Goal: Communication & Community: Participate in discussion

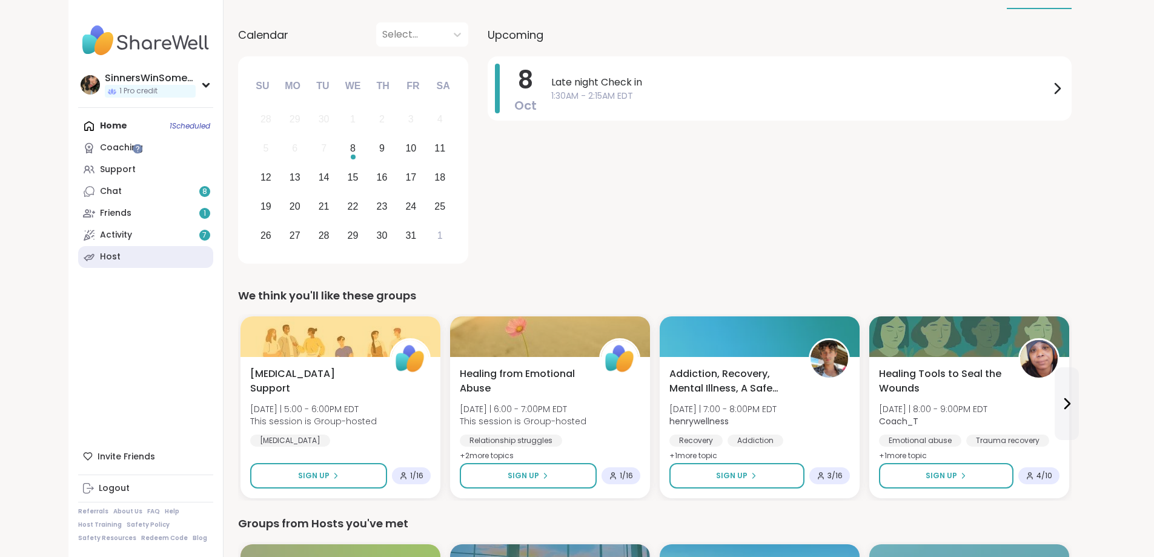
scroll to position [101, 0]
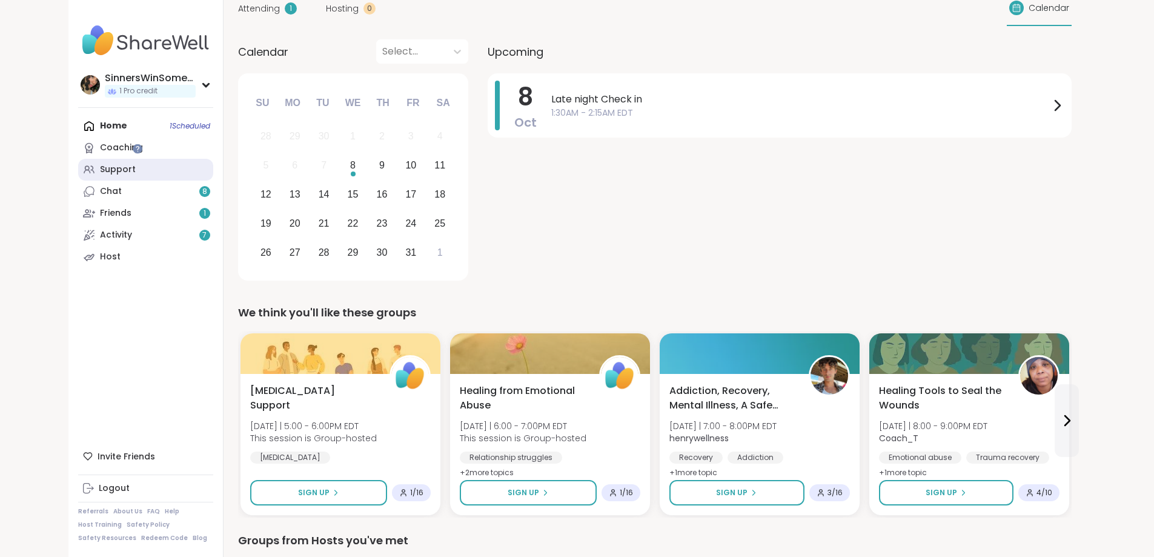
click at [100, 173] on div "Support" at bounding box center [118, 170] width 36 height 12
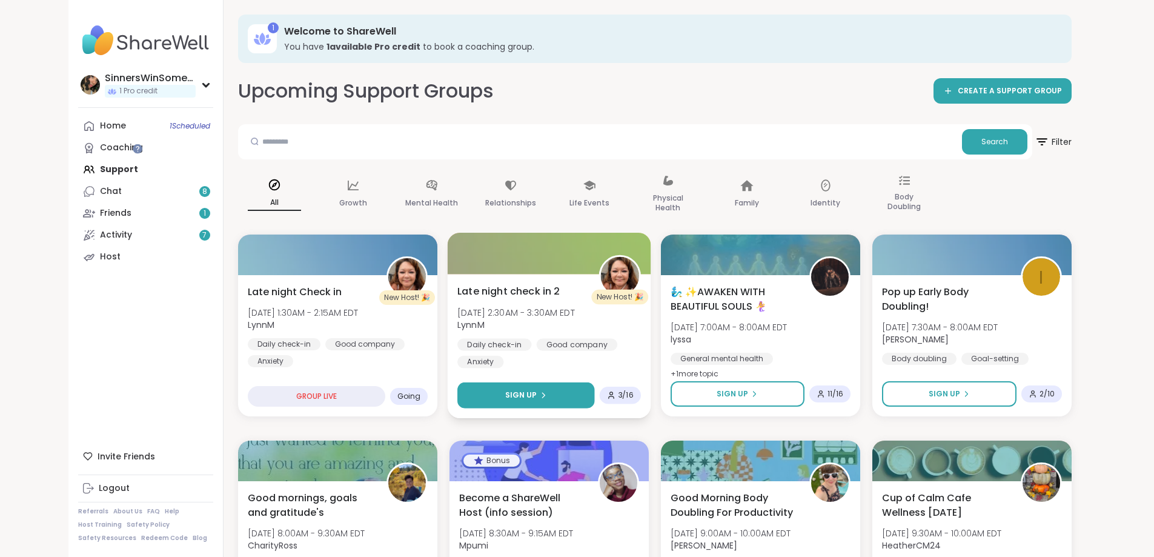
click at [537, 393] on button "Sign Up" at bounding box center [525, 395] width 137 height 26
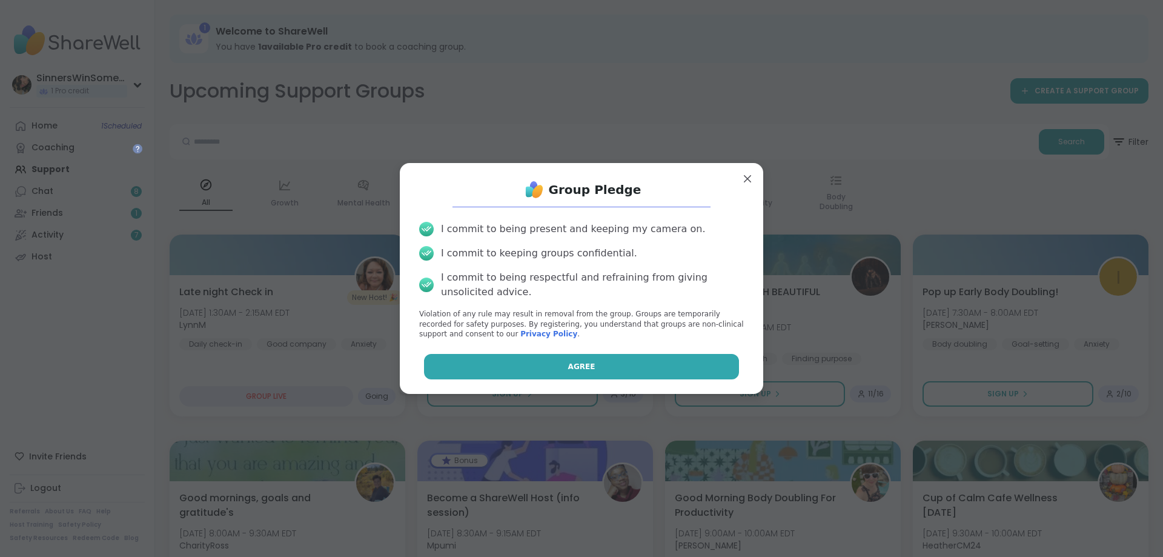
click at [574, 361] on span "Agree" at bounding box center [581, 366] width 27 height 11
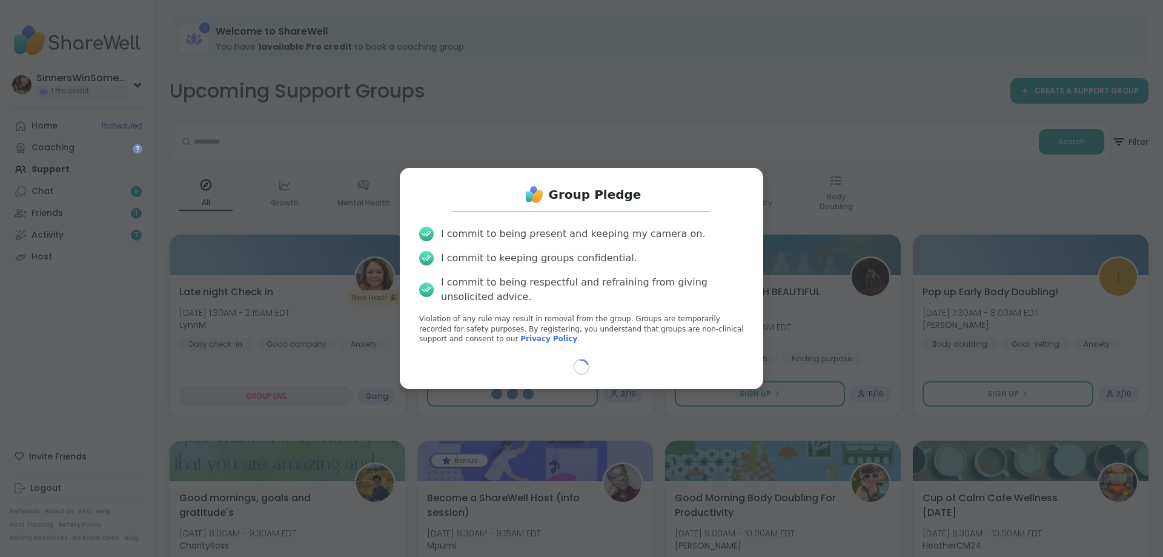
select select "**"
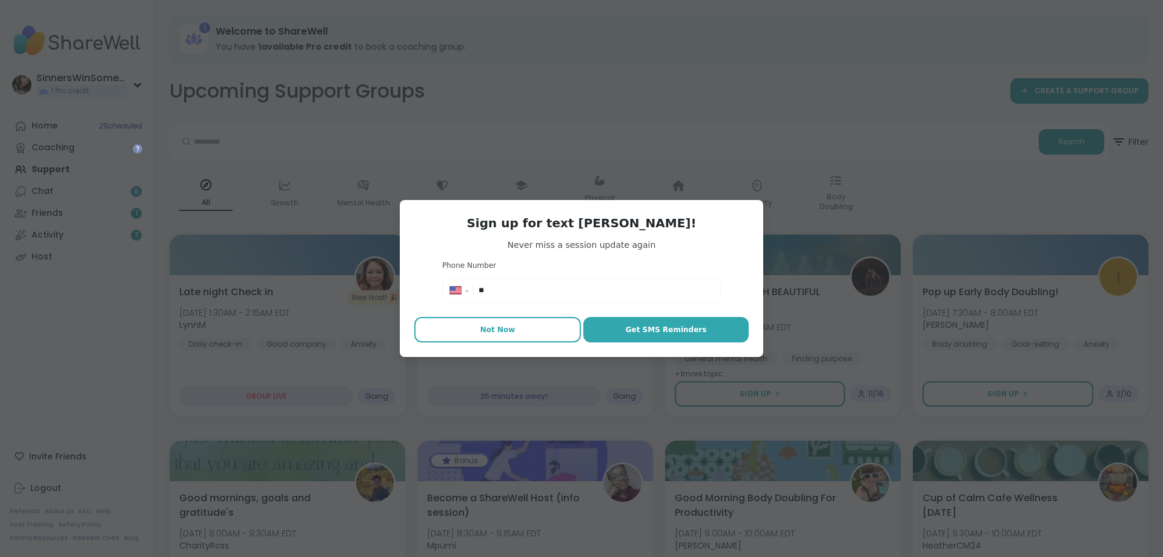
click at [499, 325] on span "Not Now" at bounding box center [497, 329] width 35 height 11
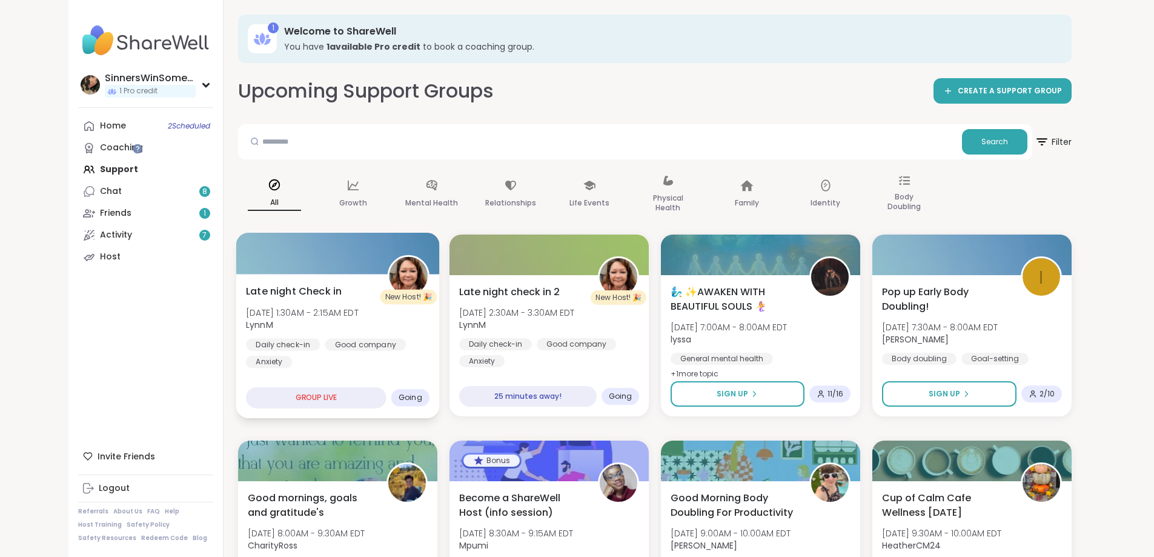
click at [334, 326] on div "Late night Check in Wed, Oct 08 | 1:30AM - 2:15AM EDT LynnM Daily check-in Good…" at bounding box center [338, 326] width 184 height 84
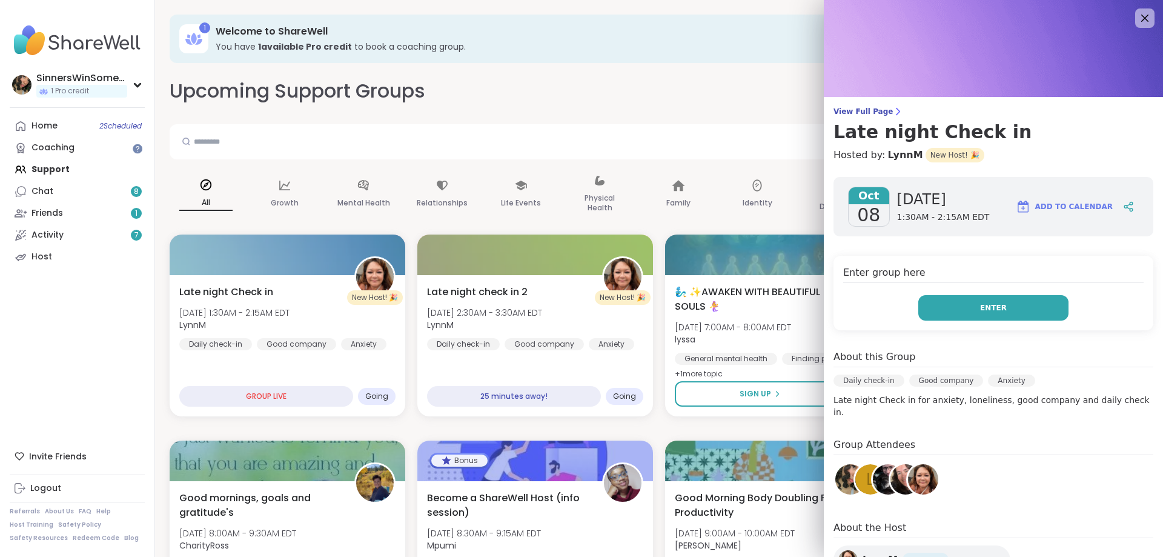
click at [967, 305] on button "Enter" at bounding box center [993, 307] width 150 height 25
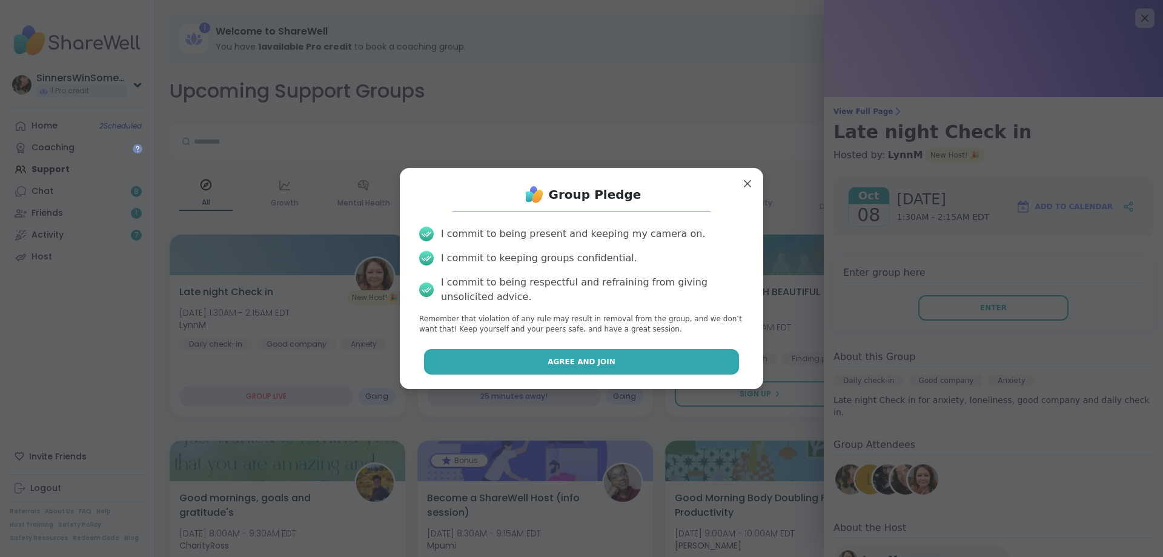
click at [574, 358] on span "Agree and Join" at bounding box center [582, 361] width 68 height 11
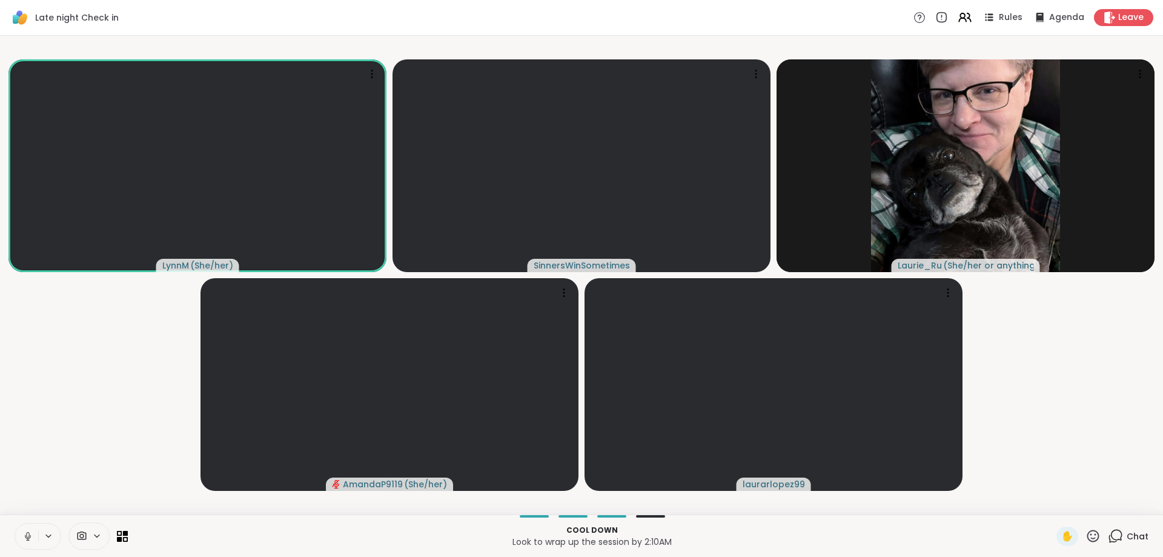
click at [28, 539] on icon at bounding box center [27, 536] width 11 height 11
click at [28, 539] on icon at bounding box center [28, 536] width 8 height 8
click at [30, 537] on icon at bounding box center [27, 536] width 11 height 11
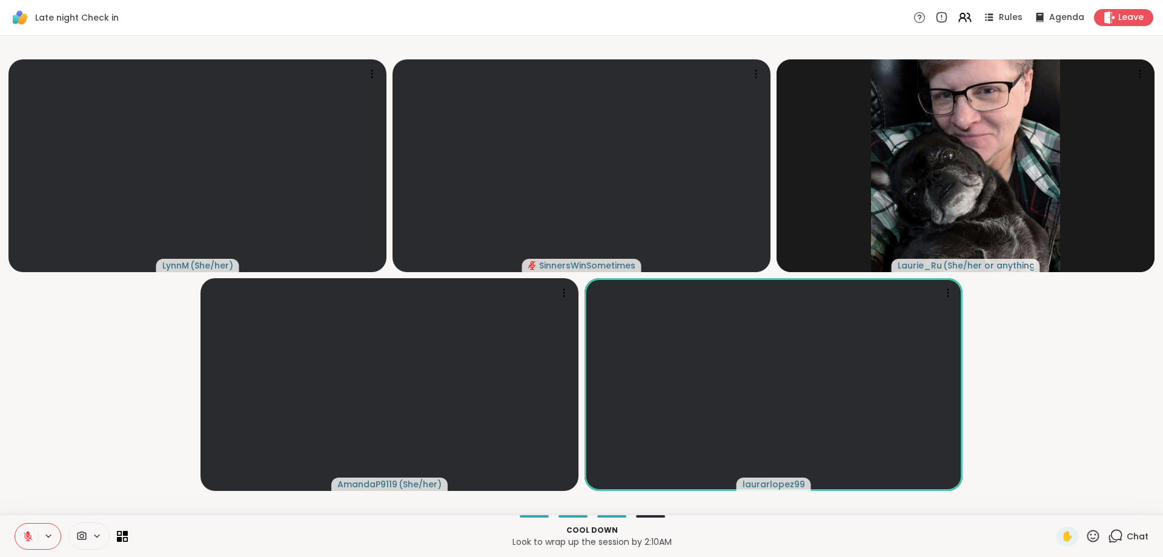
click at [32, 532] on icon at bounding box center [27, 536] width 11 height 11
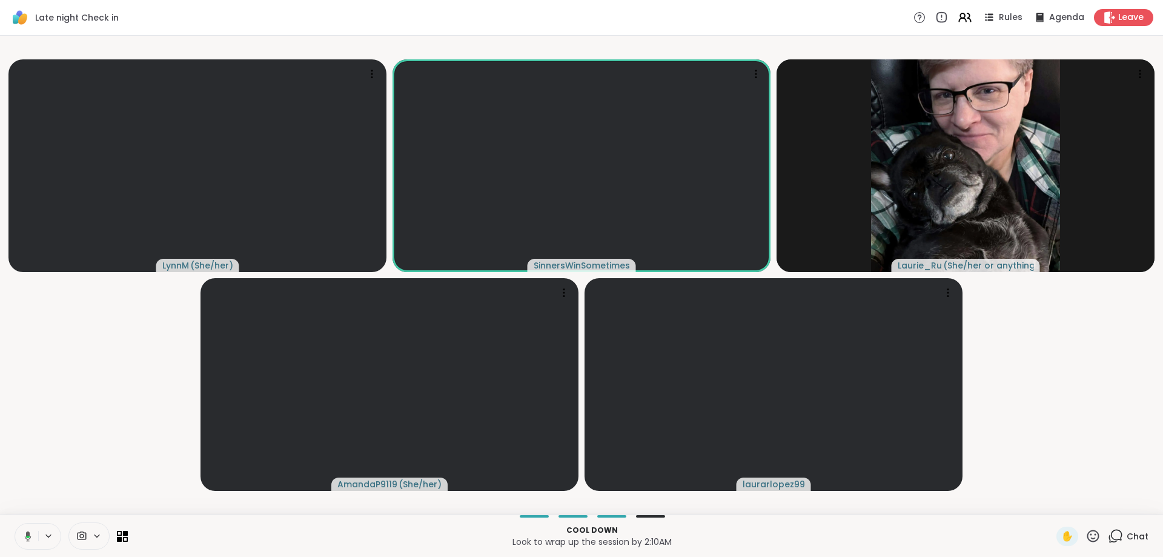
click at [32, 532] on button at bounding box center [25, 535] width 25 height 25
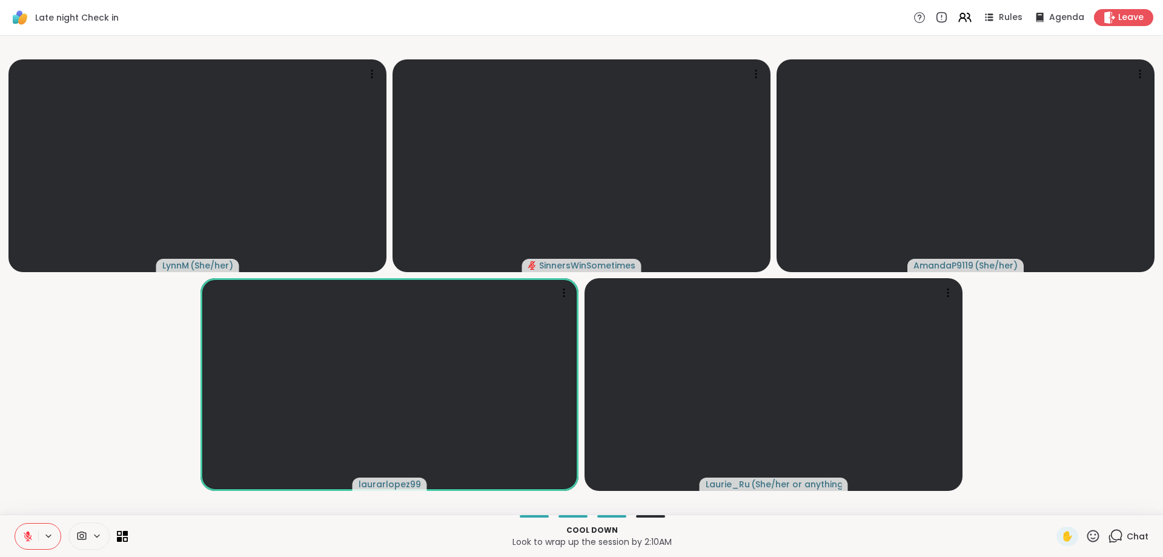
click at [1087, 531] on icon at bounding box center [1093, 535] width 12 height 12
click at [1105, 504] on span "🌟" at bounding box center [1111, 504] width 12 height 15
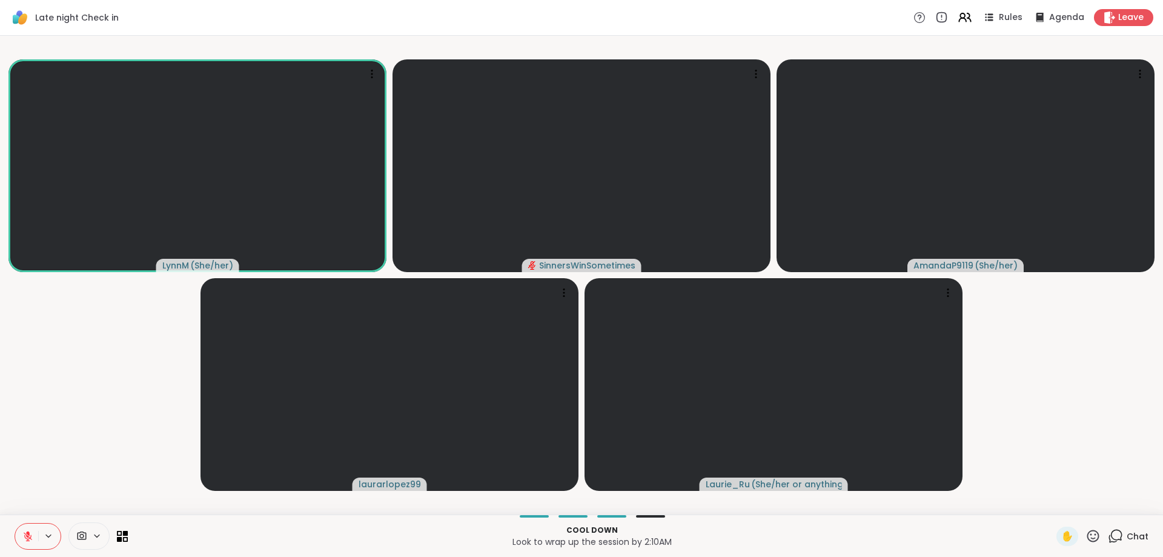
click at [30, 536] on icon at bounding box center [27, 536] width 11 height 11
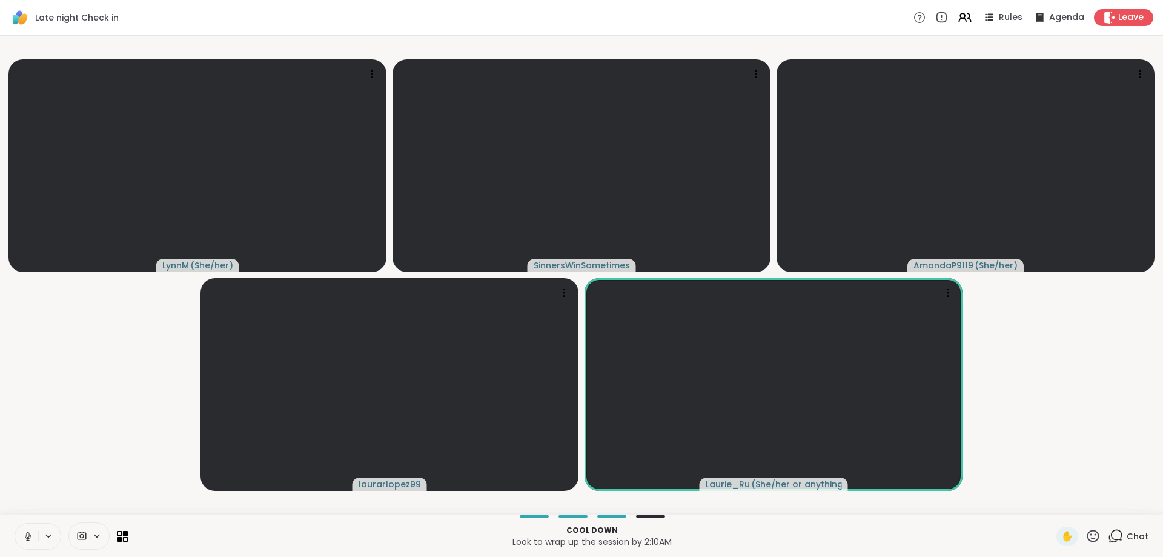
click at [30, 536] on icon at bounding box center [28, 536] width 6 height 4
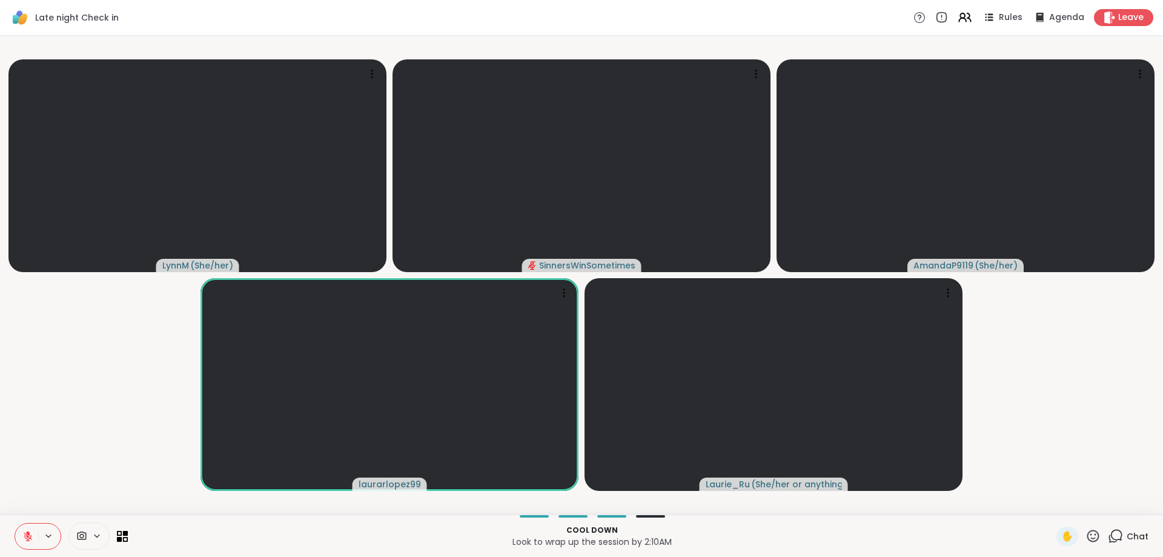
drag, startPoint x: 30, startPoint y: 536, endPoint x: 74, endPoint y: 441, distance: 104.6
click at [74, 441] on div "Late night Check in Rules Agenda Leave LynnM ( She/her ) SinnersWinSometimes Am…" at bounding box center [581, 278] width 1163 height 557
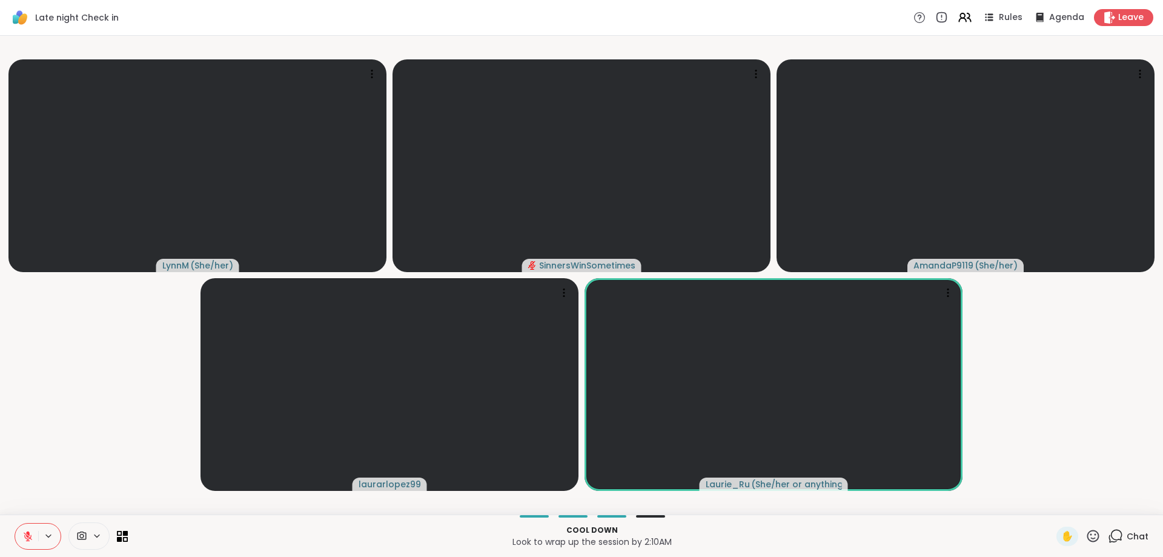
drag, startPoint x: 27, startPoint y: 538, endPoint x: 71, endPoint y: 466, distance: 84.6
click at [71, 466] on div "Late night Check in Rules Agenda Leave LynnM ( She/her ) SinnersWinSometimes Am…" at bounding box center [581, 278] width 1163 height 557
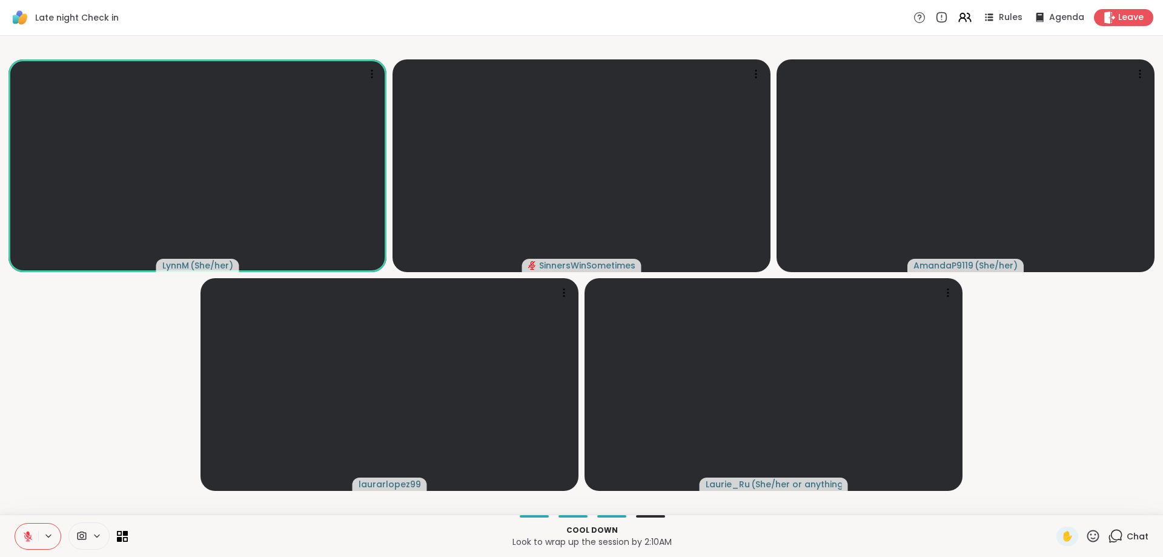
drag, startPoint x: 46, startPoint y: 534, endPoint x: 63, endPoint y: 477, distance: 59.4
click at [63, 477] on div "Late night Check in Rules Agenda Leave LynnM ( She/her ) SinnersWinSometimes Am…" at bounding box center [581, 278] width 1163 height 557
click at [1108, 534] on icon at bounding box center [1115, 535] width 15 height 15
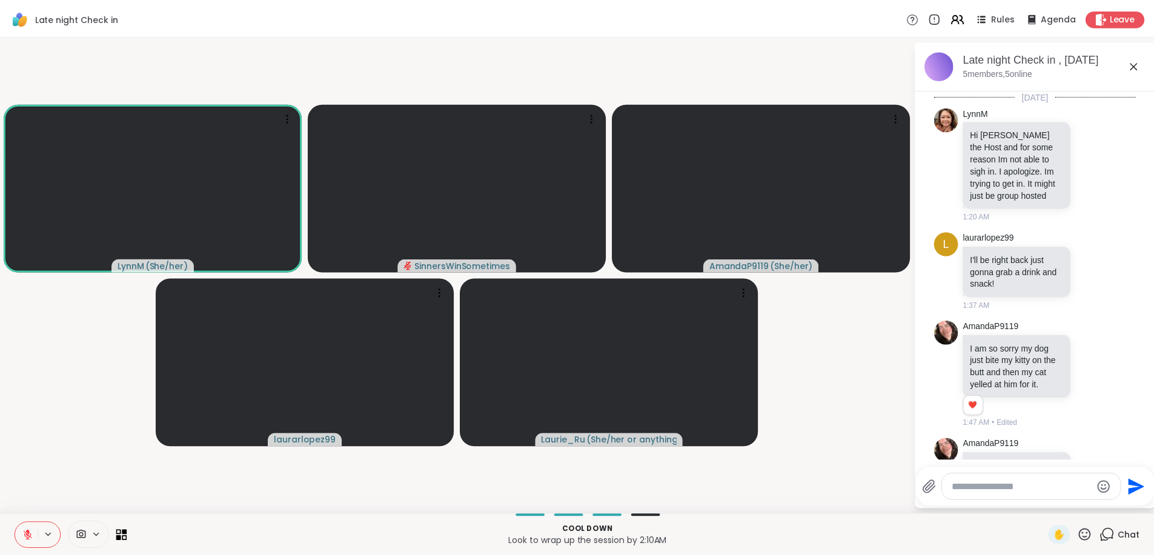
scroll to position [62, 0]
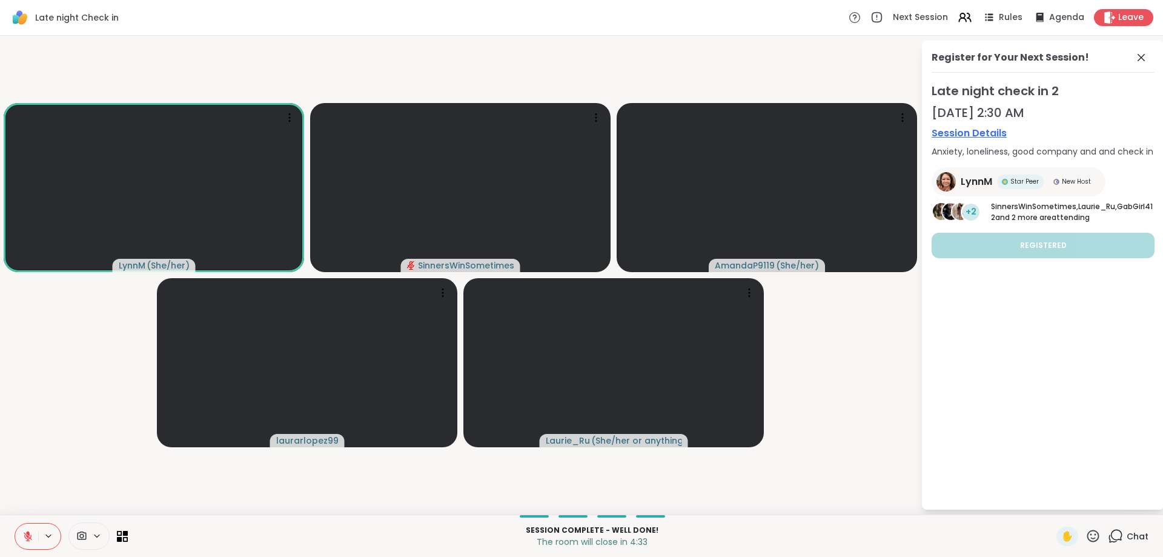
click at [24, 540] on icon at bounding box center [27, 536] width 11 height 11
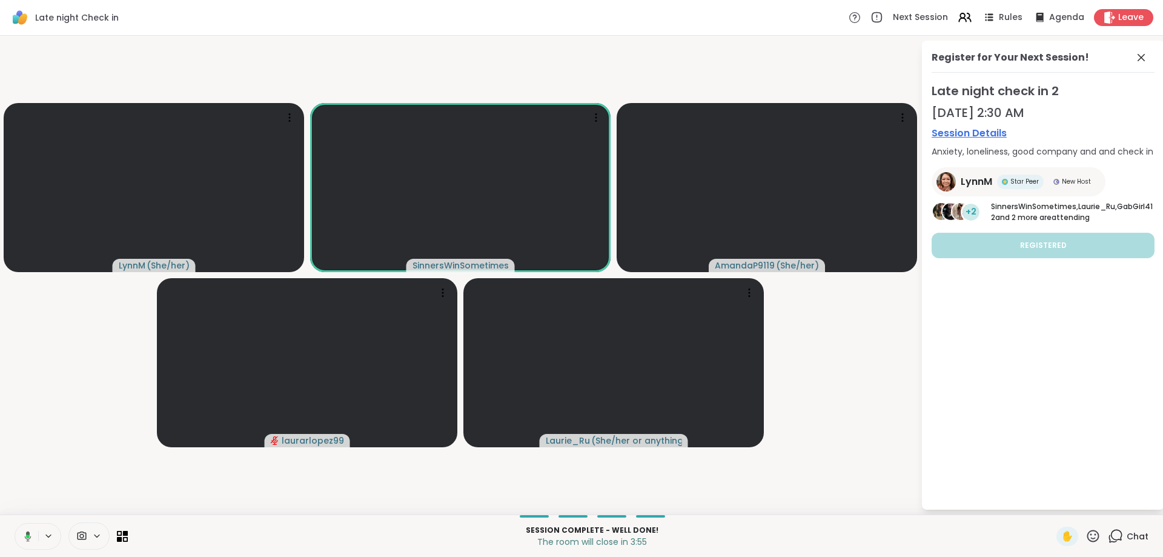
click at [28, 539] on icon at bounding box center [28, 536] width 7 height 10
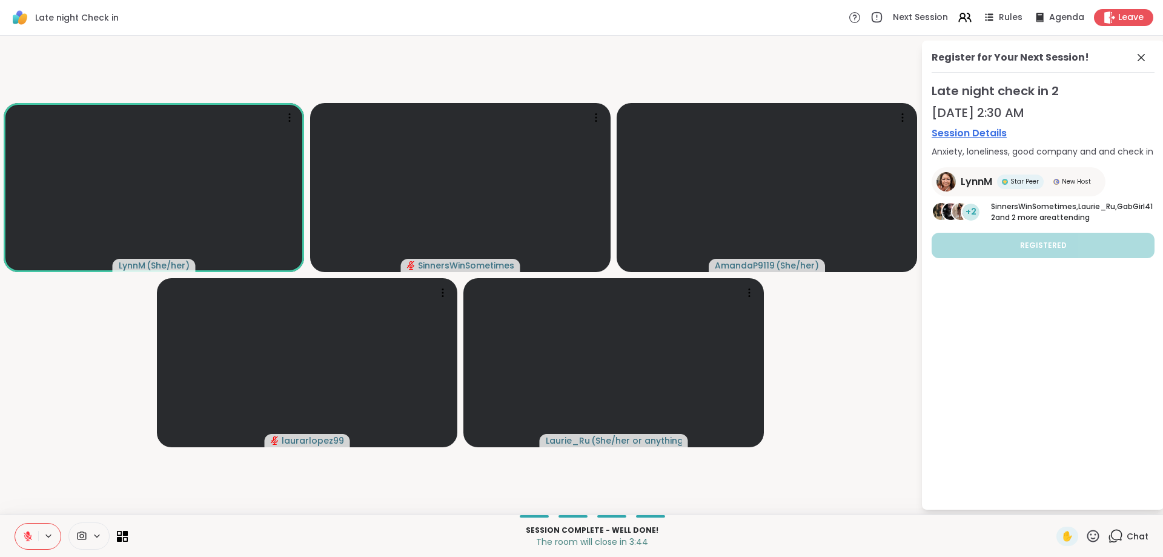
click at [25, 536] on icon at bounding box center [27, 536] width 11 height 11
click at [29, 537] on icon at bounding box center [27, 536] width 11 height 11
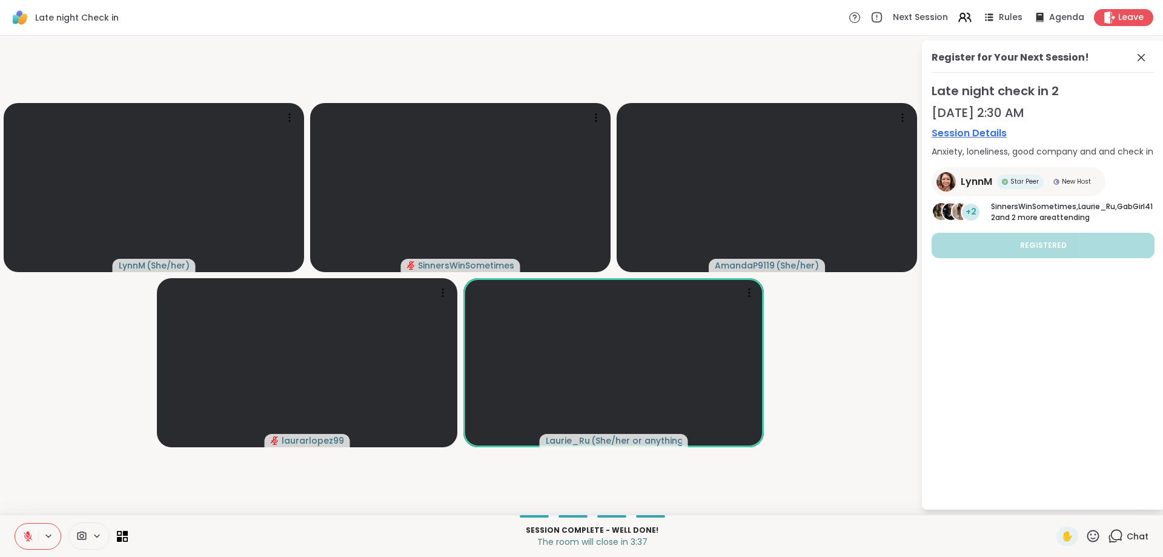
click at [25, 537] on icon at bounding box center [28, 536] width 8 height 8
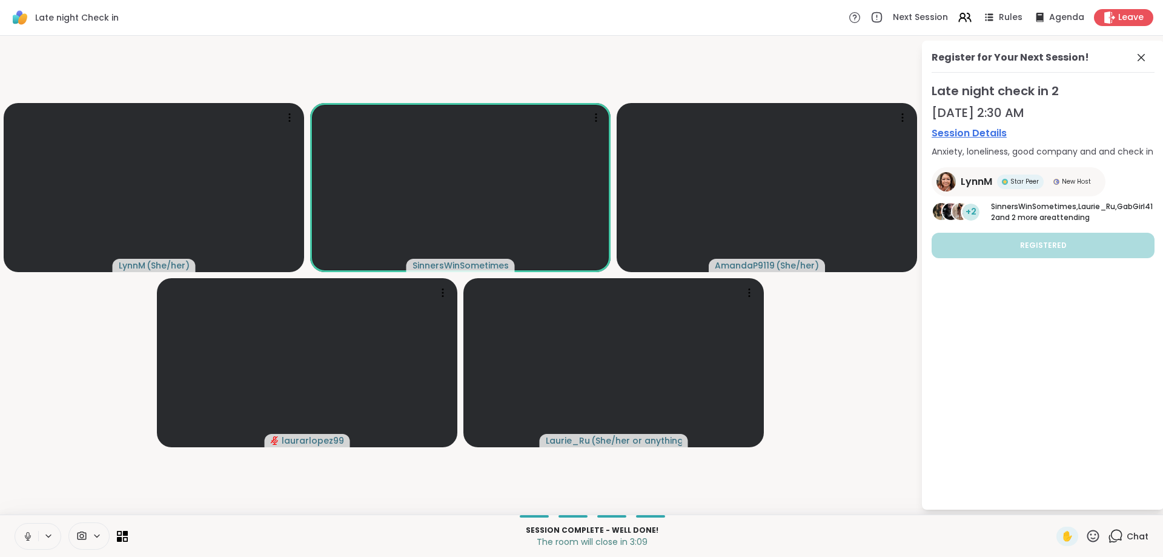
click at [49, 536] on icon at bounding box center [48, 535] width 5 height 2
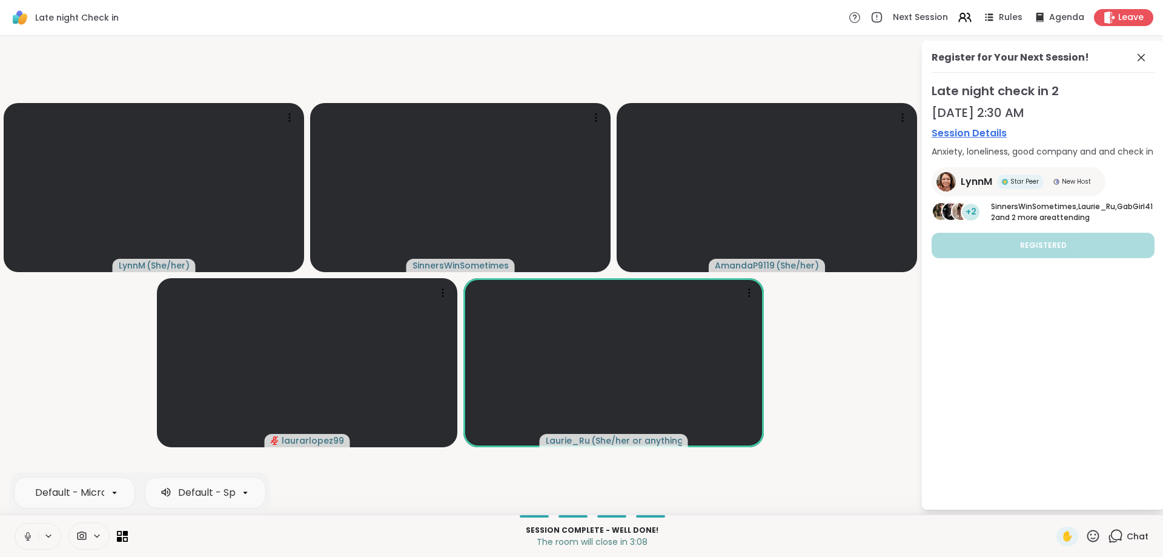
click at [27, 540] on icon at bounding box center [27, 539] width 3 height 1
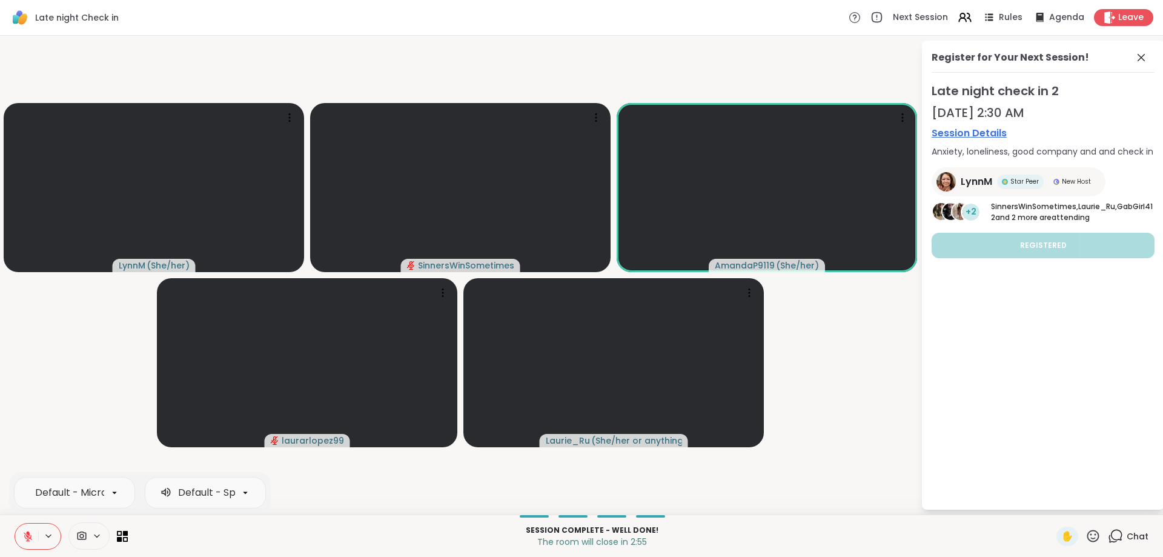
click at [28, 540] on icon at bounding box center [27, 536] width 11 height 11
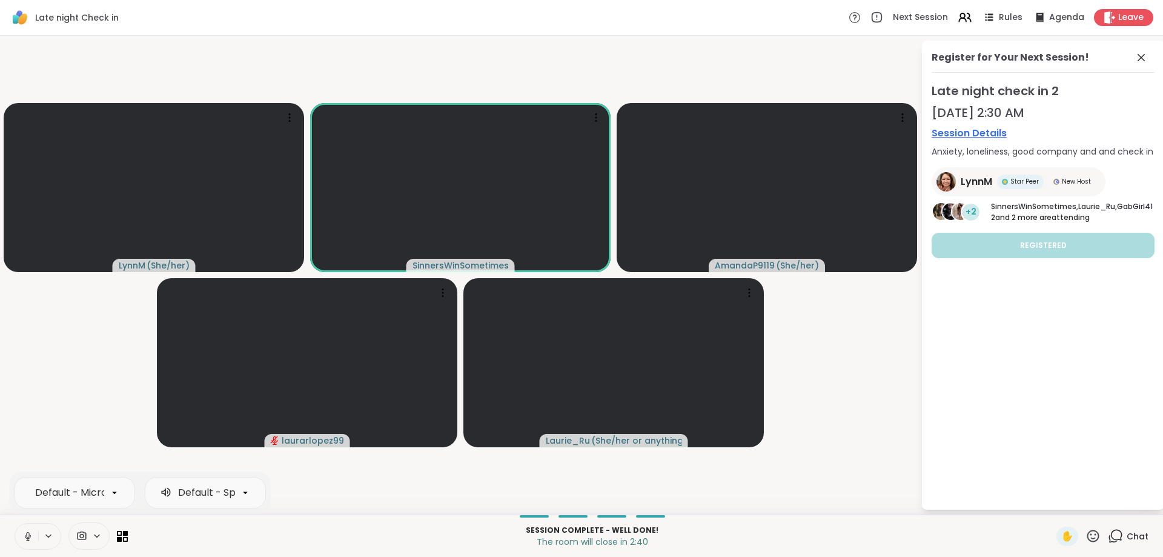
click at [30, 538] on icon at bounding box center [27, 536] width 11 height 11
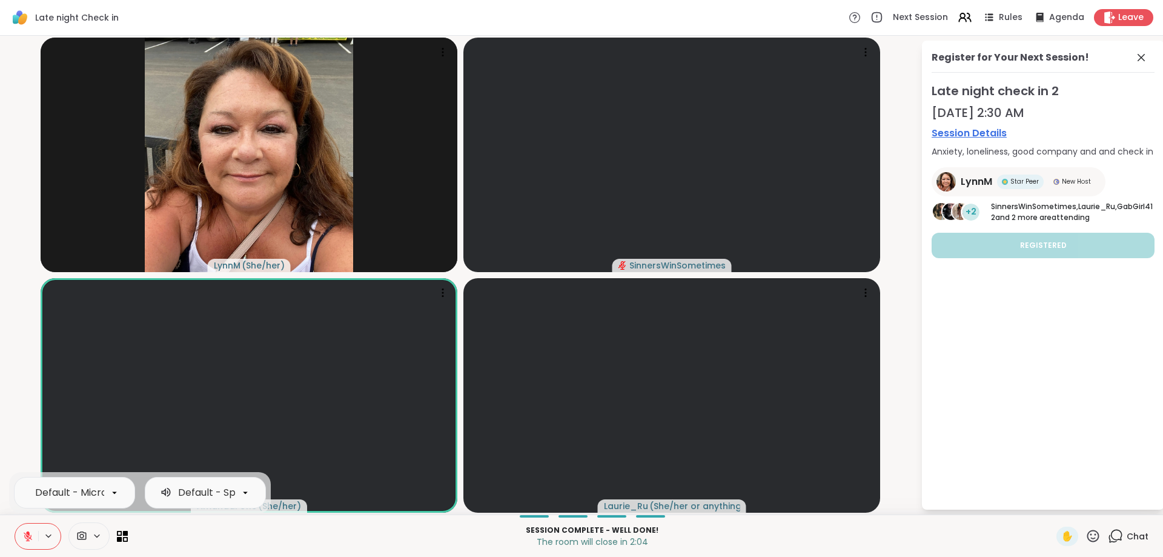
click at [30, 532] on icon at bounding box center [27, 536] width 11 height 11
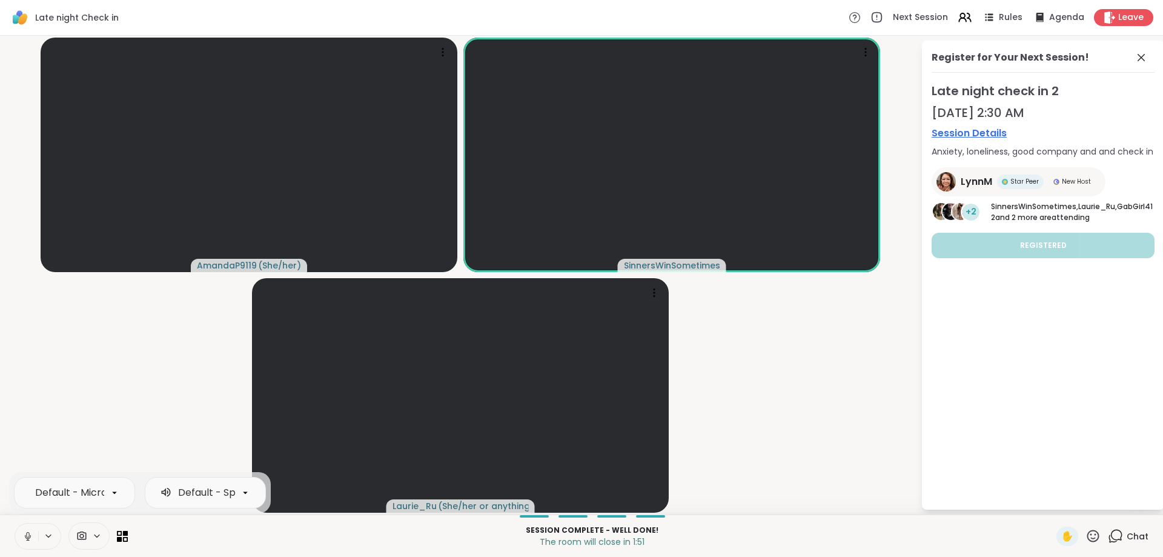
click at [33, 537] on button at bounding box center [26, 535] width 23 height 25
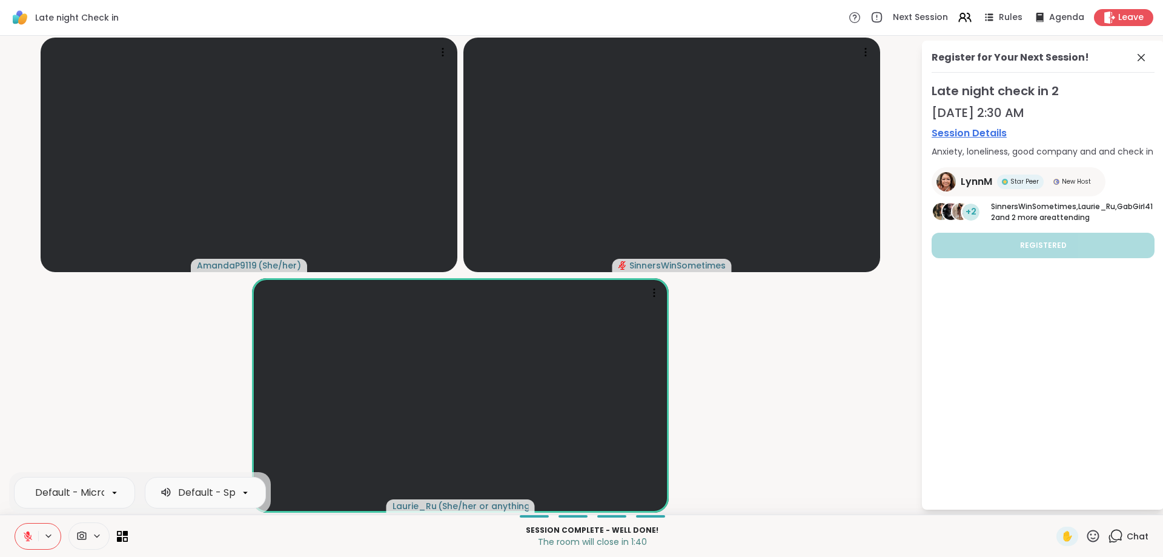
click at [35, 537] on button at bounding box center [26, 535] width 23 height 25
click at [33, 537] on icon at bounding box center [27, 536] width 11 height 11
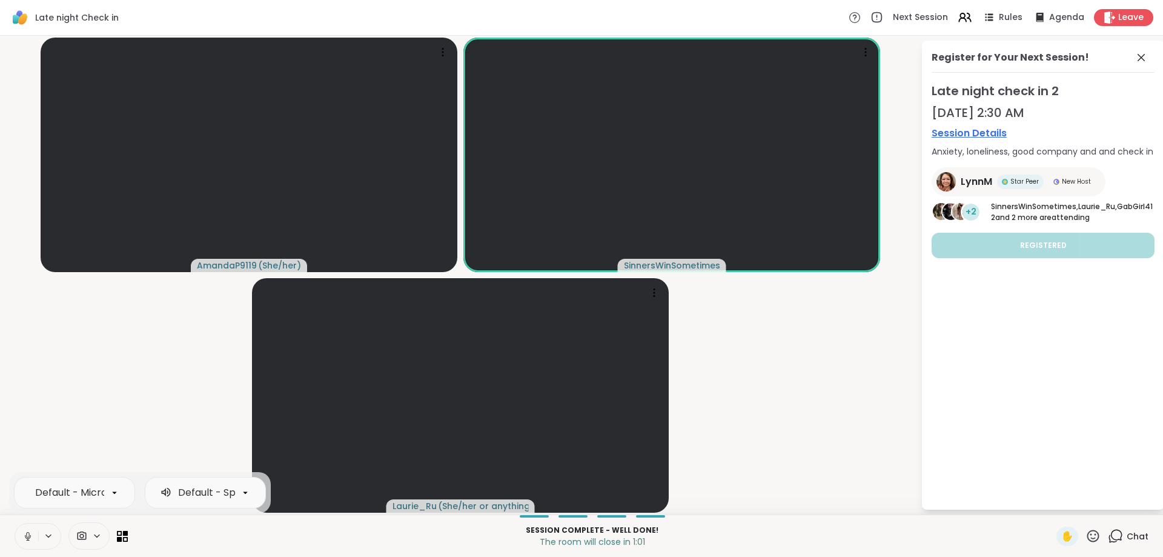
click at [24, 537] on icon at bounding box center [27, 536] width 11 height 11
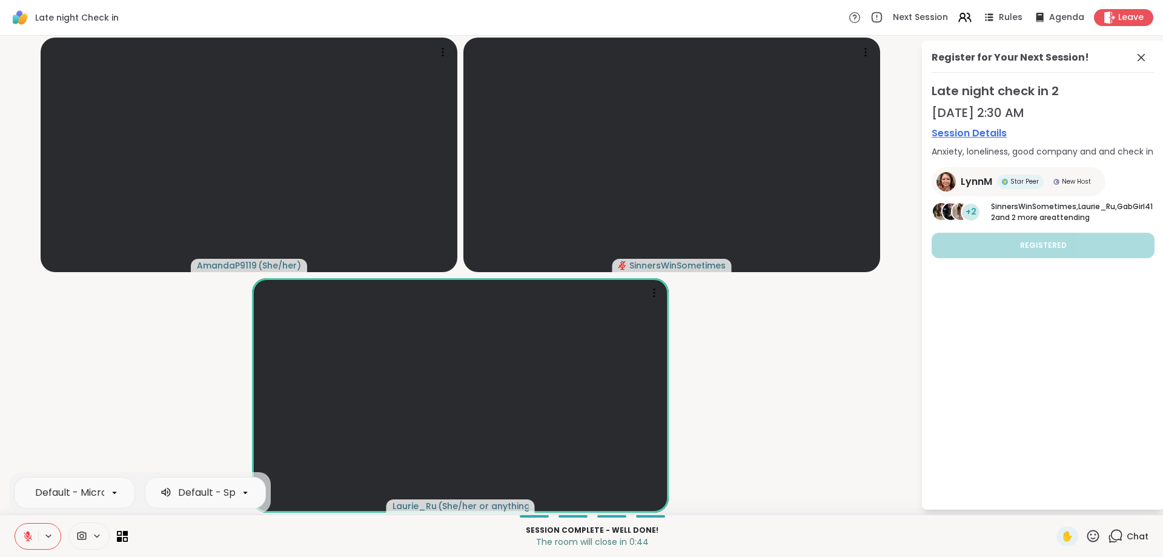
click at [27, 537] on icon at bounding box center [27, 536] width 11 height 11
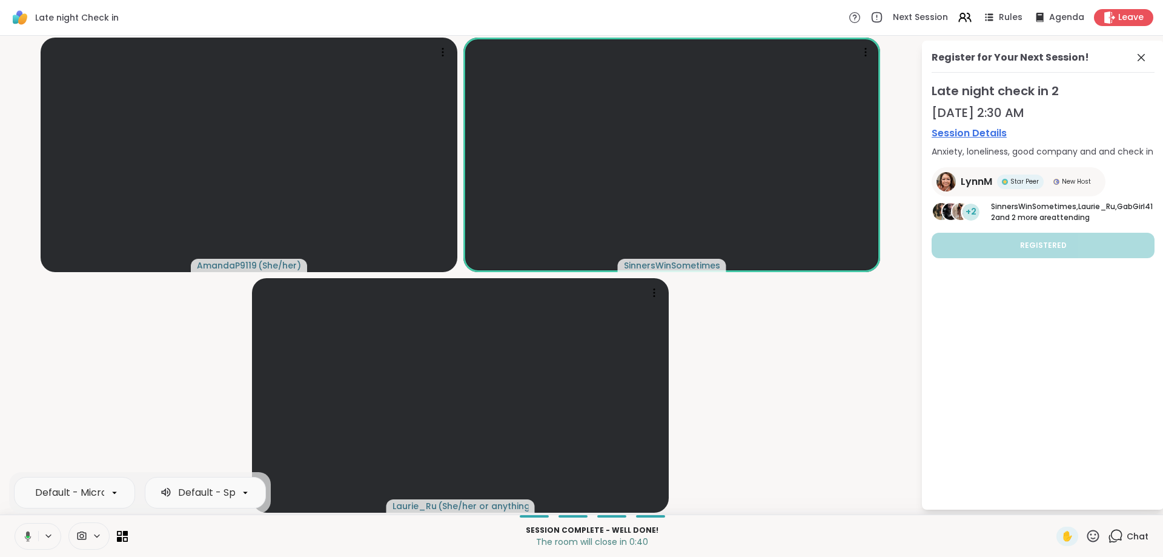
click at [35, 532] on button at bounding box center [25, 535] width 25 height 25
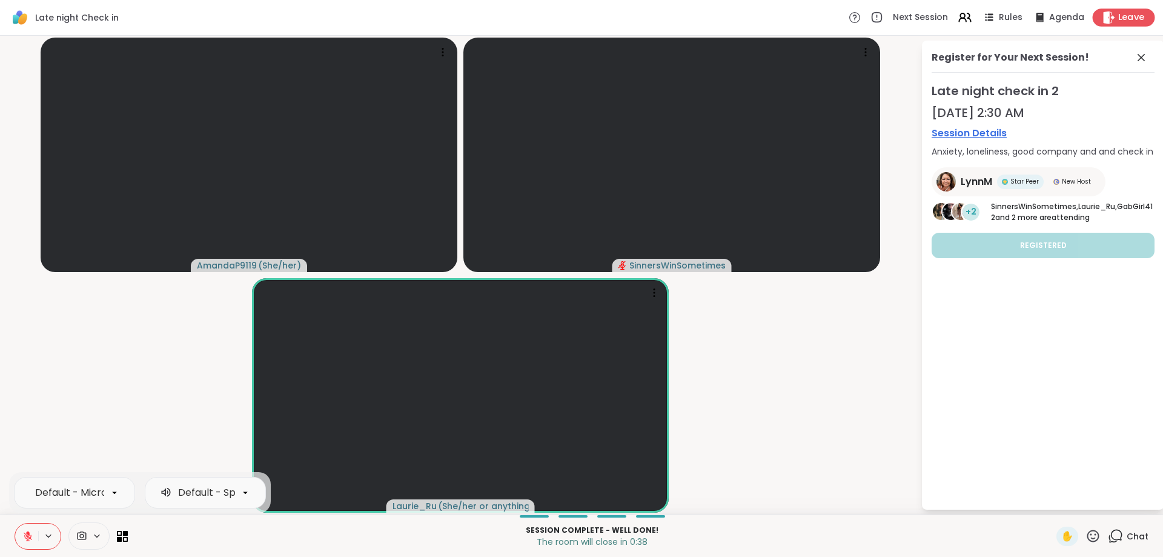
click at [1125, 19] on span "Leave" at bounding box center [1131, 18] width 27 height 13
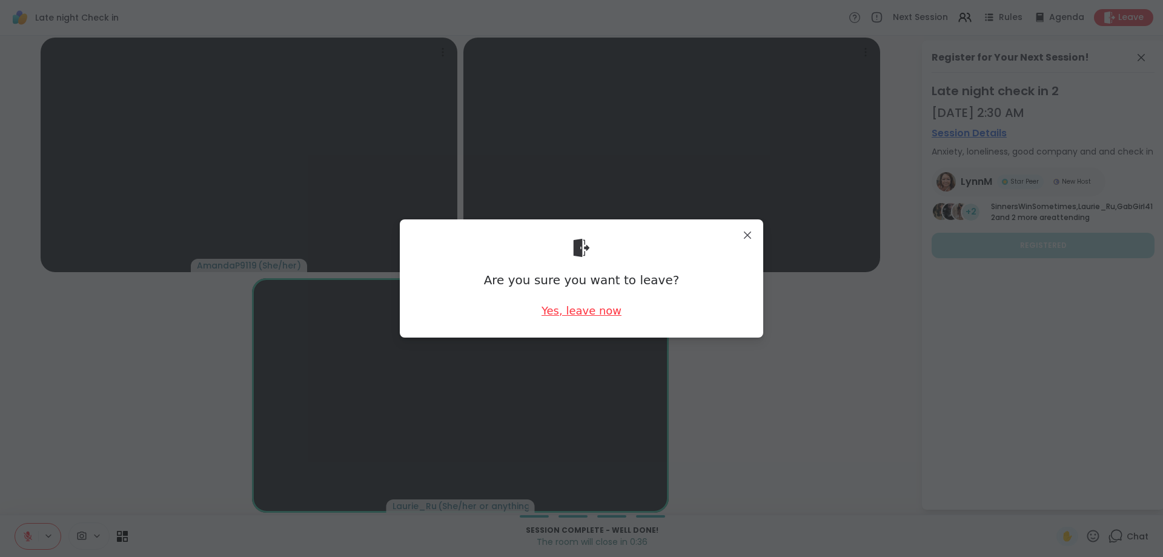
click at [580, 314] on div "Yes, leave now" at bounding box center [582, 310] width 80 height 15
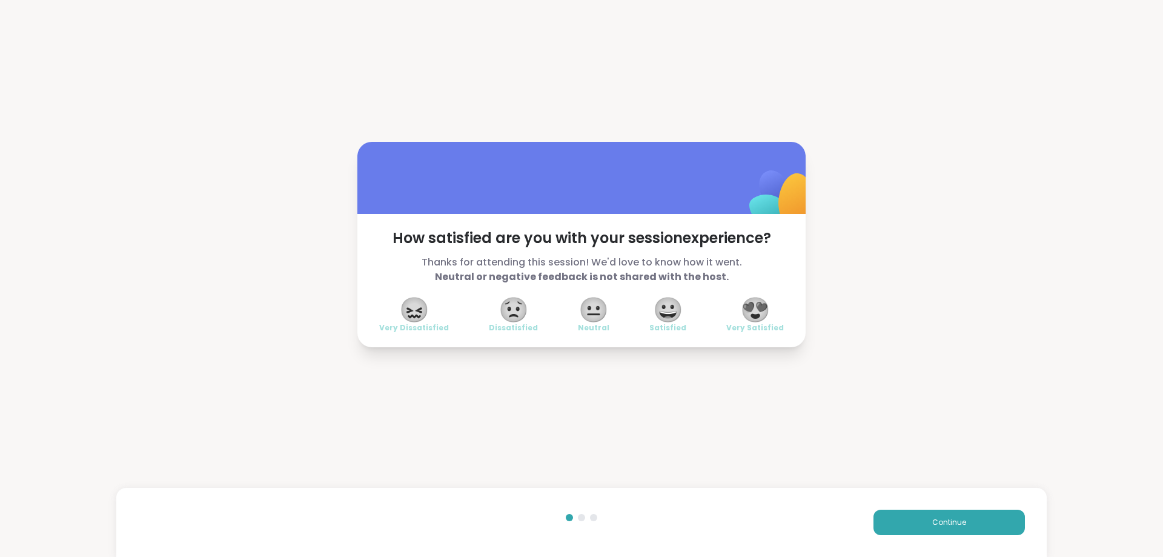
click at [757, 317] on span "😍" at bounding box center [755, 310] width 30 height 22
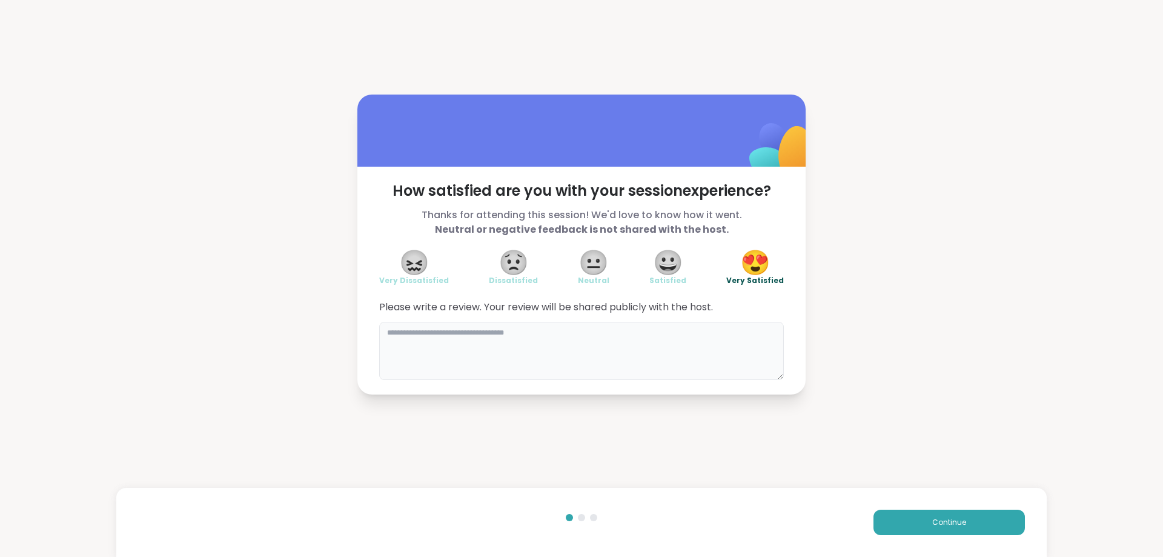
click at [506, 347] on textarea at bounding box center [581, 351] width 405 height 58
type textarea "**********"
click at [932, 523] on span "Continue" at bounding box center [949, 522] width 34 height 11
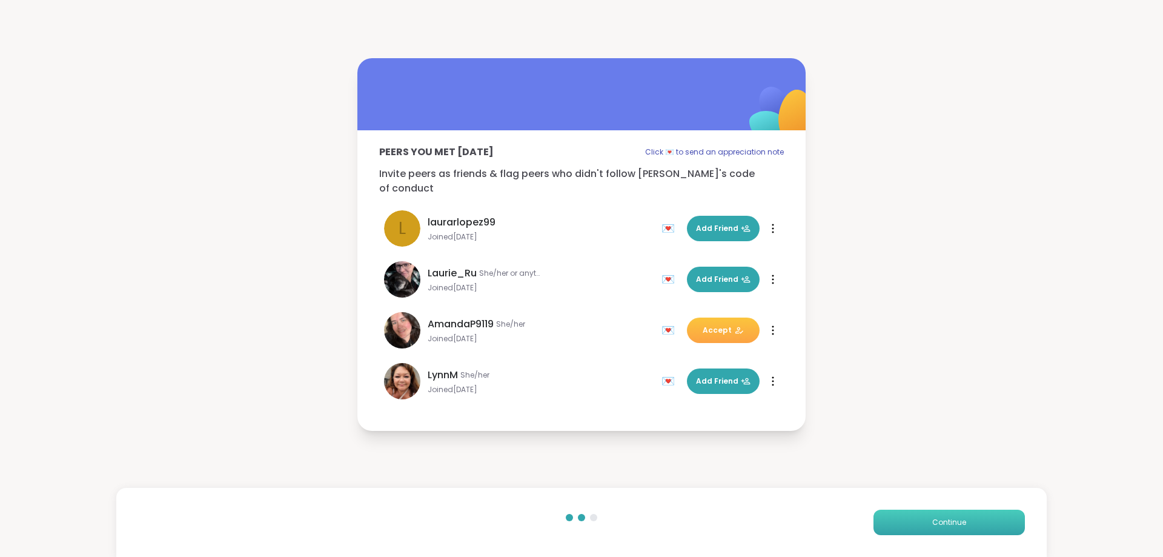
click at [943, 522] on span "Continue" at bounding box center [949, 522] width 34 height 11
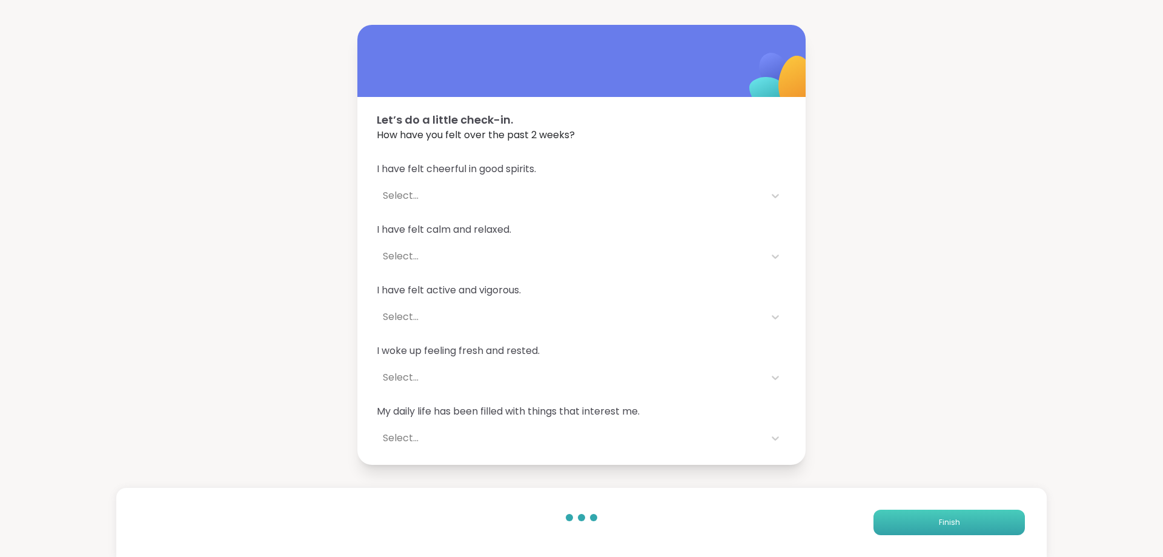
click at [943, 522] on span "Finish" at bounding box center [949, 522] width 21 height 11
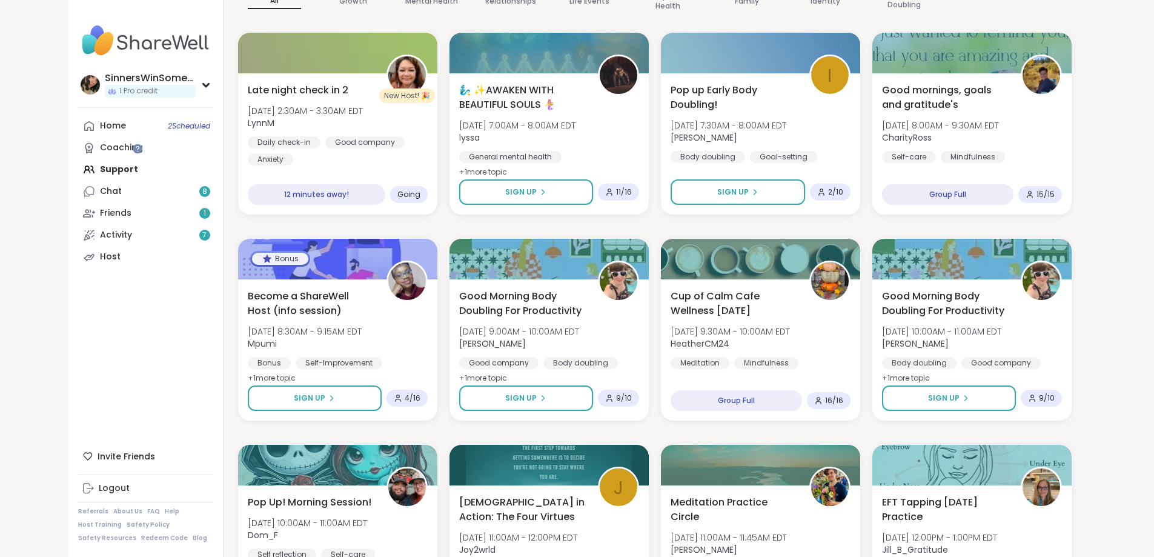
scroll to position [303, 0]
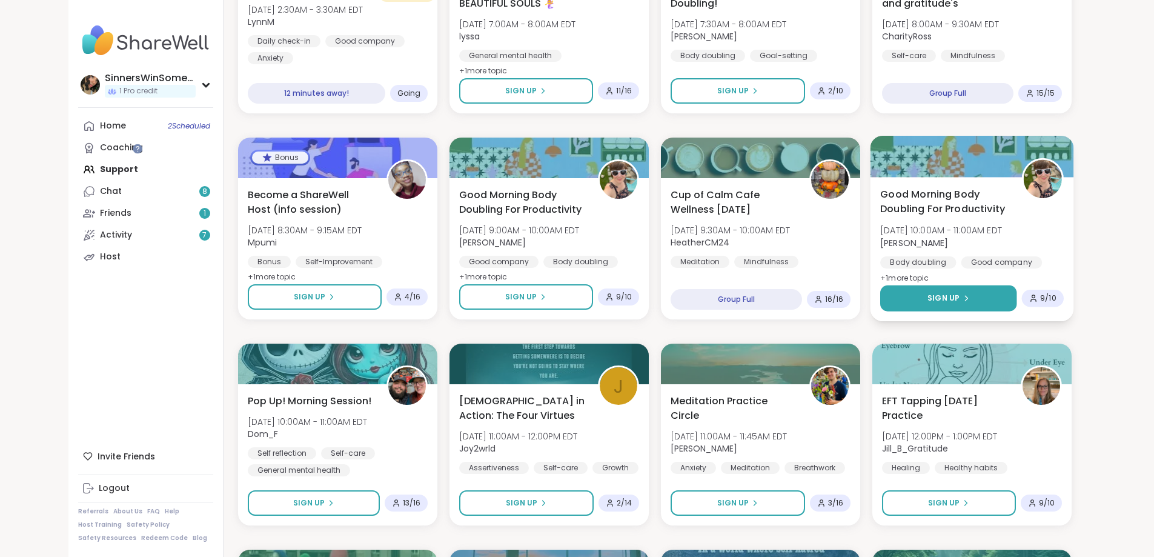
click at [943, 297] on button "Sign Up" at bounding box center [948, 298] width 136 height 26
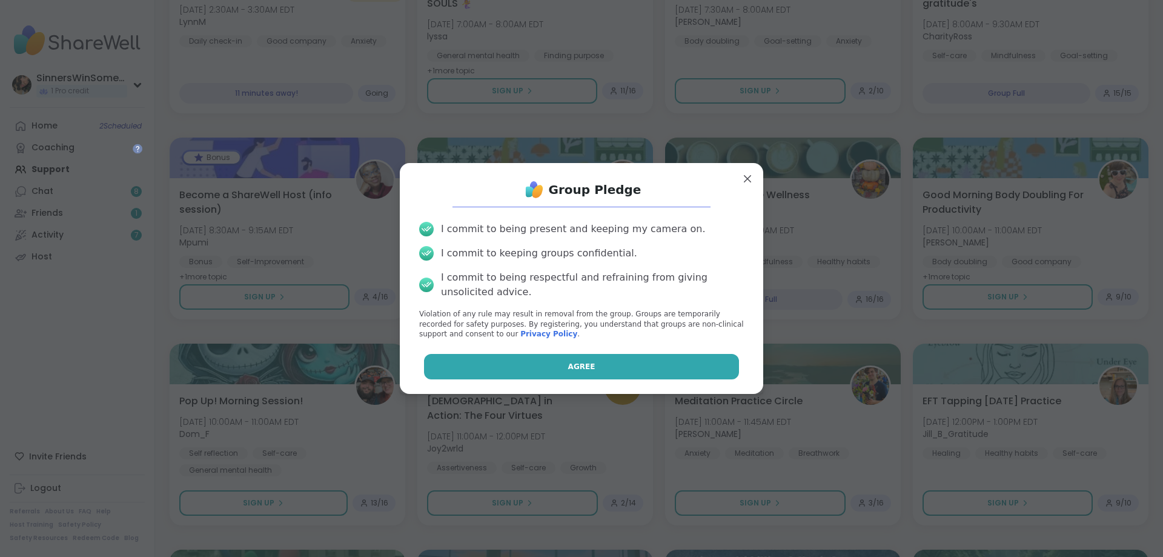
click at [596, 371] on button "Agree" at bounding box center [582, 366] width 316 height 25
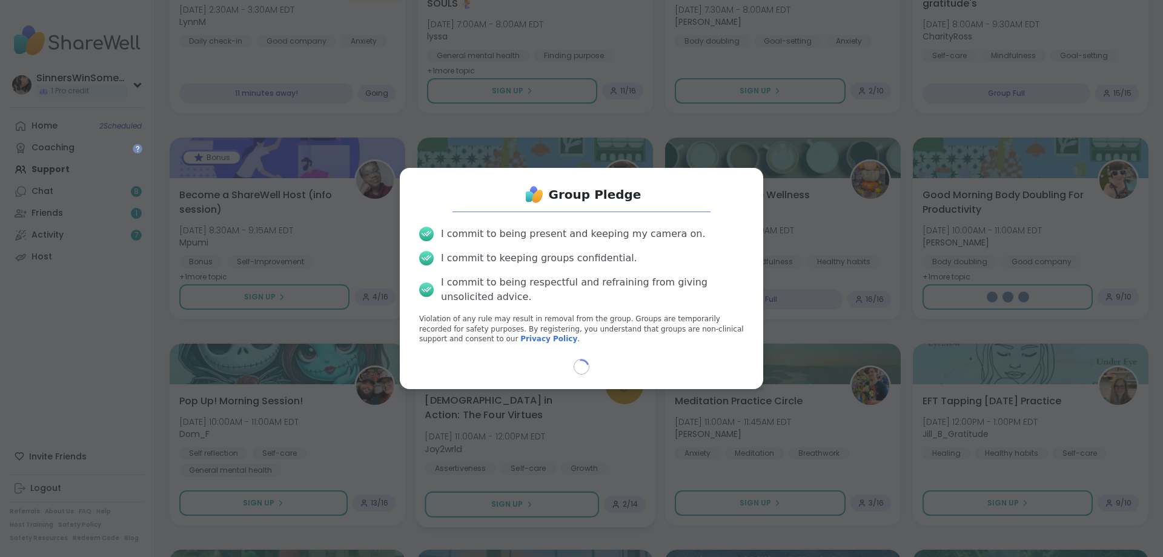
select select "**"
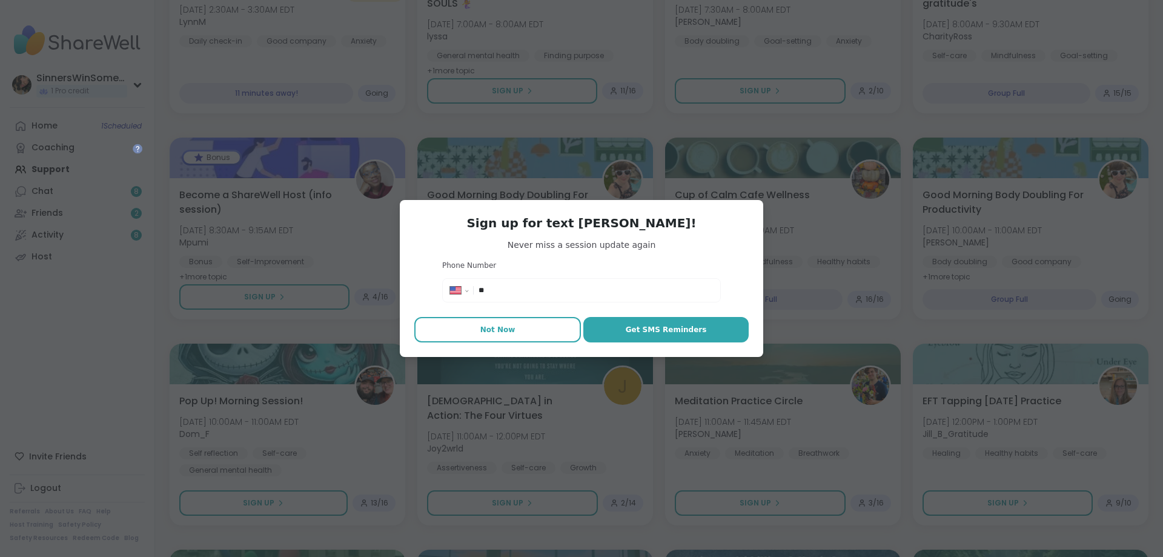
click at [474, 331] on button "Not Now" at bounding box center [497, 329] width 167 height 25
type textarea "*"
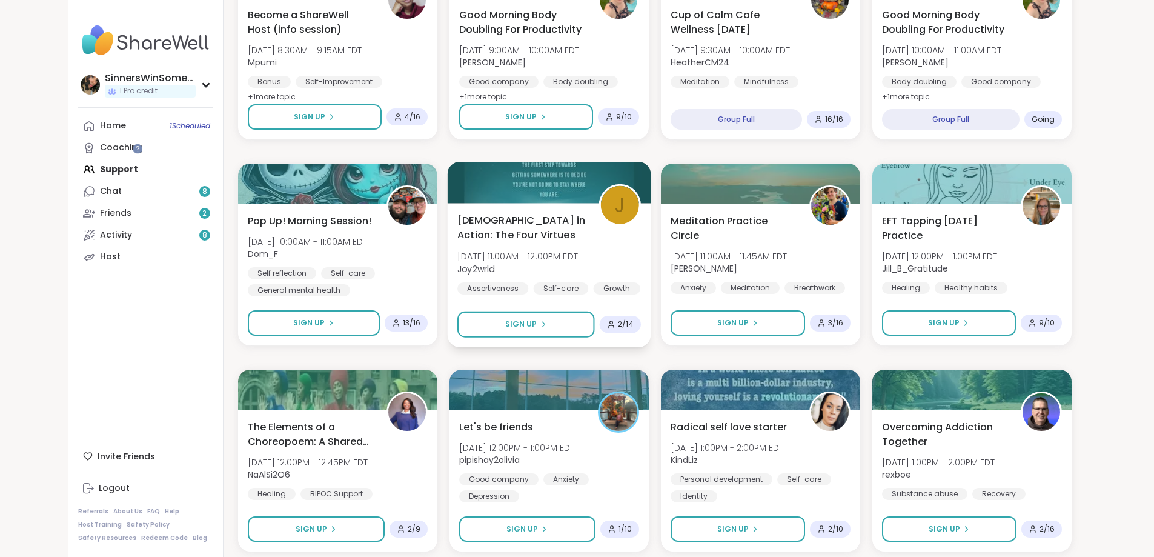
scroll to position [606, 0]
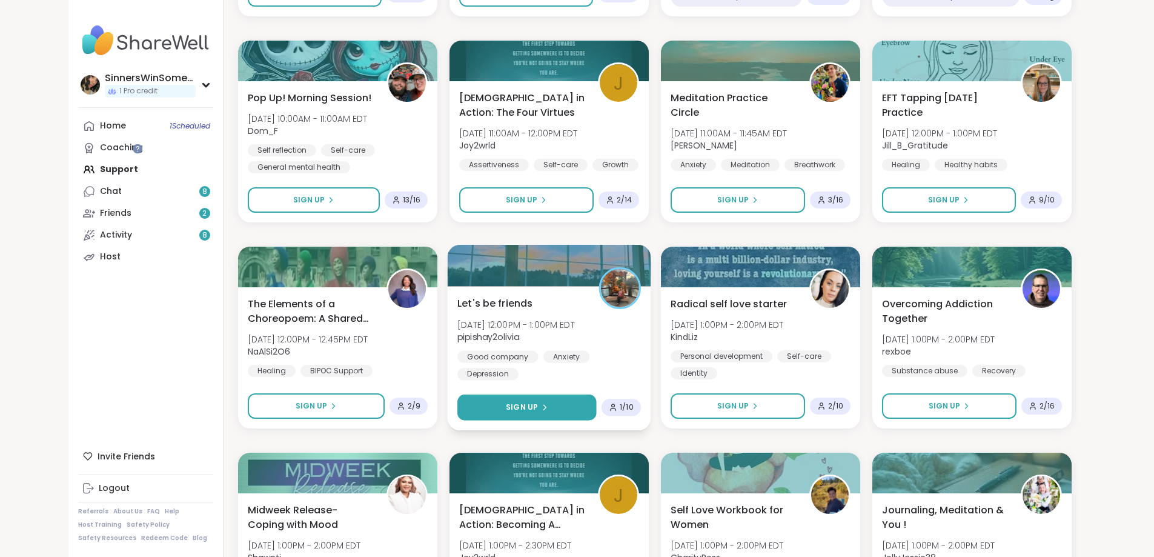
click at [553, 411] on button "Sign Up" at bounding box center [526, 407] width 139 height 26
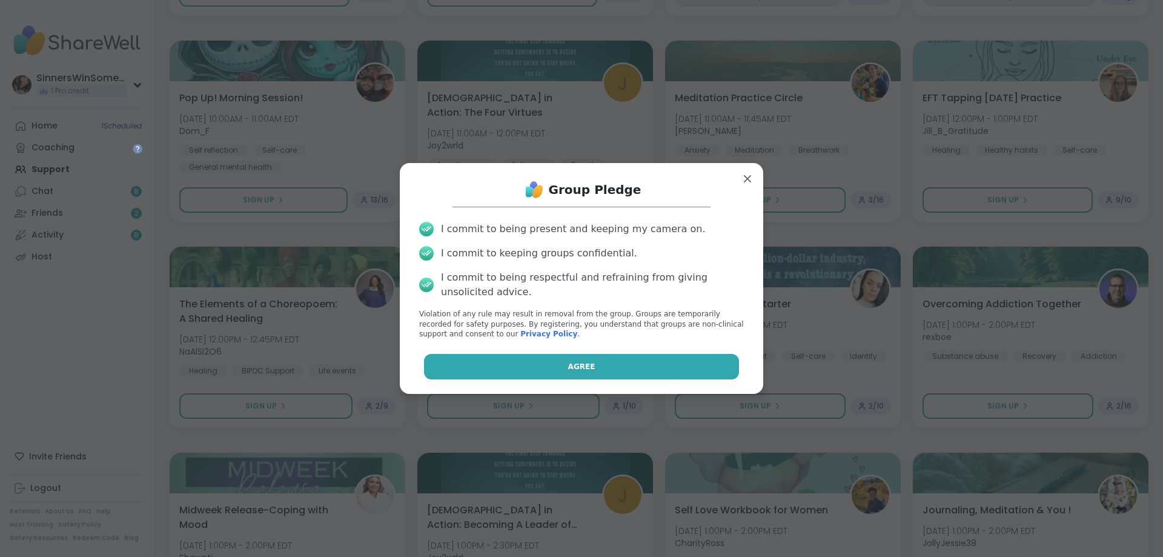
click at [590, 364] on button "Agree" at bounding box center [582, 366] width 316 height 25
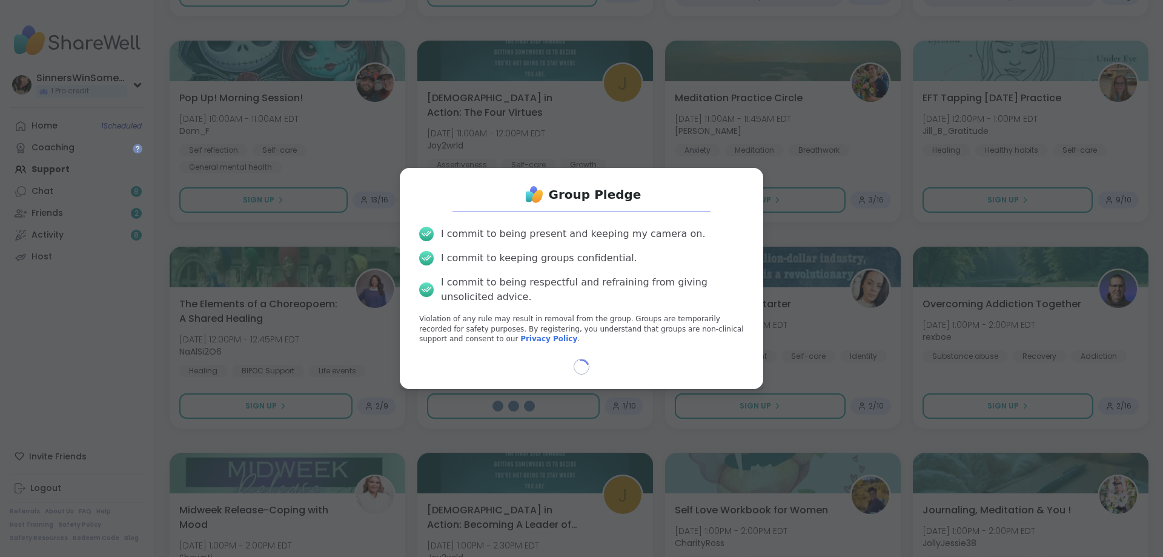
select select "**"
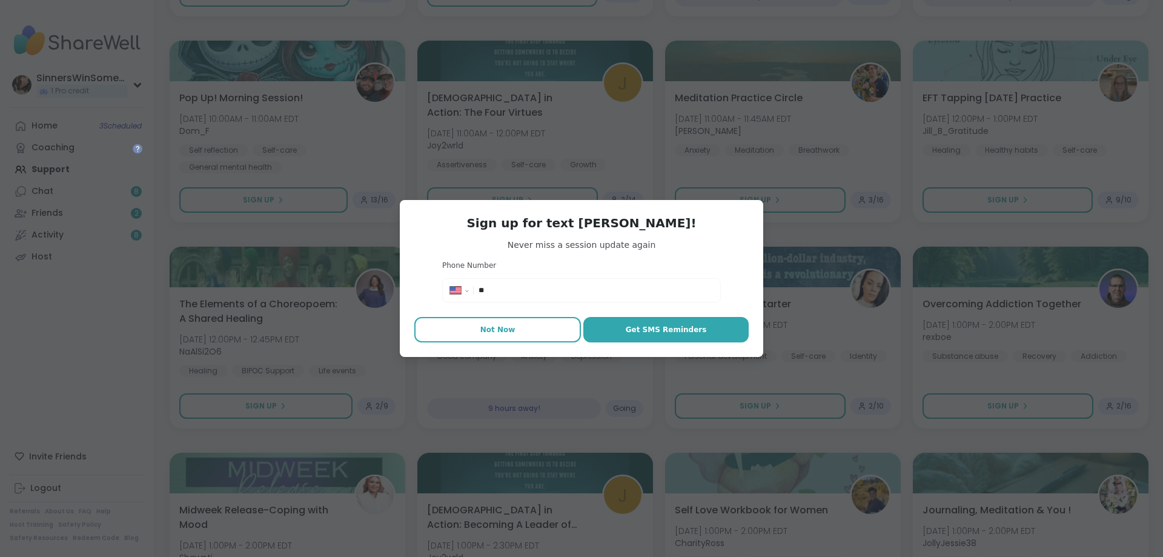
click at [484, 328] on span "Not Now" at bounding box center [497, 329] width 35 height 11
type textarea "*"
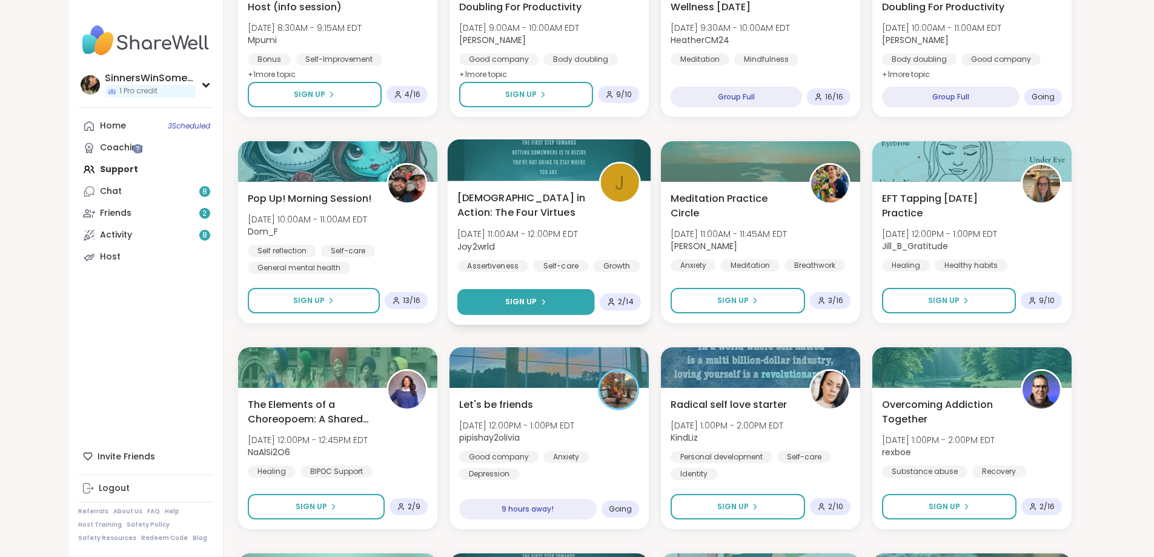
scroll to position [505, 0]
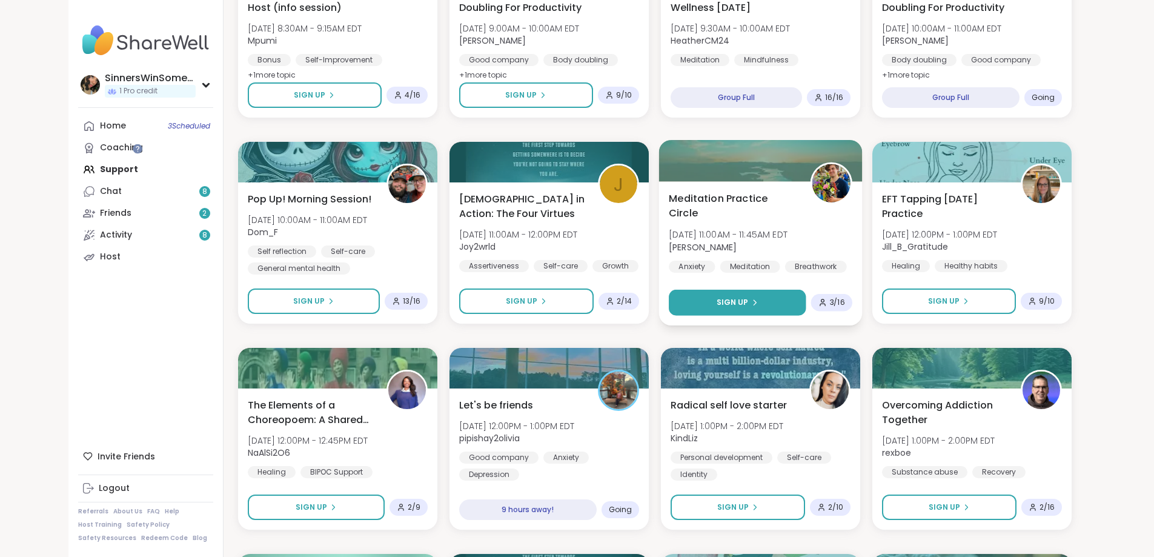
click at [726, 302] on button "Sign Up" at bounding box center [737, 303] width 137 height 26
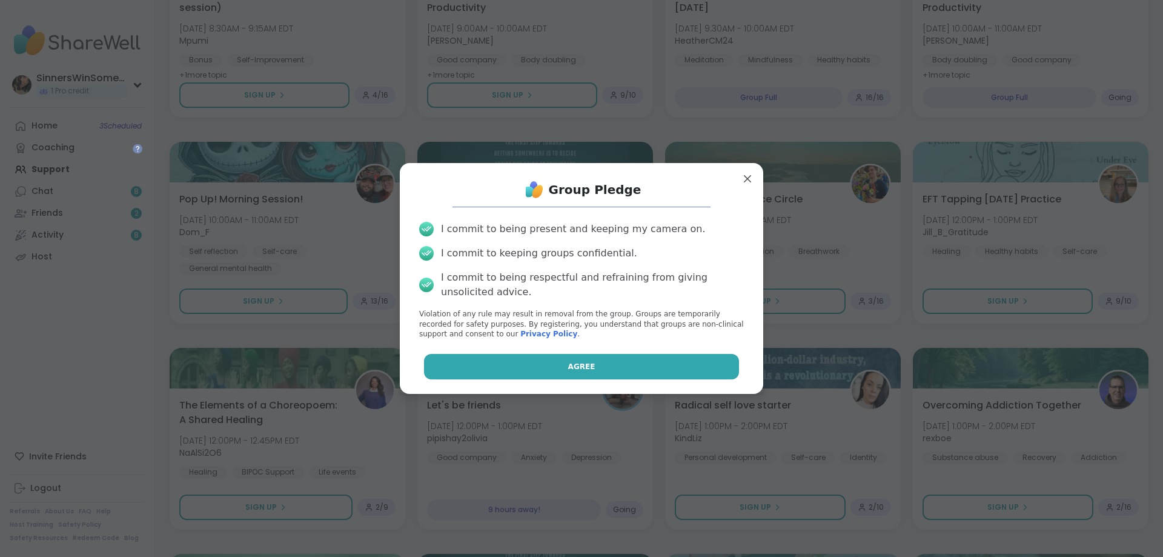
click at [609, 360] on button "Agree" at bounding box center [582, 366] width 316 height 25
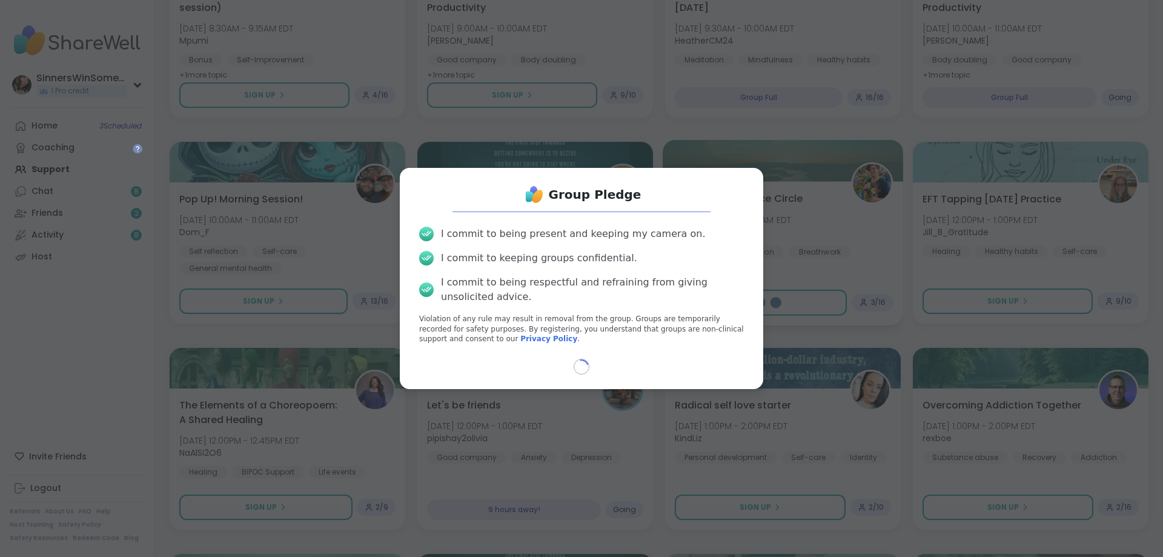
select select "**"
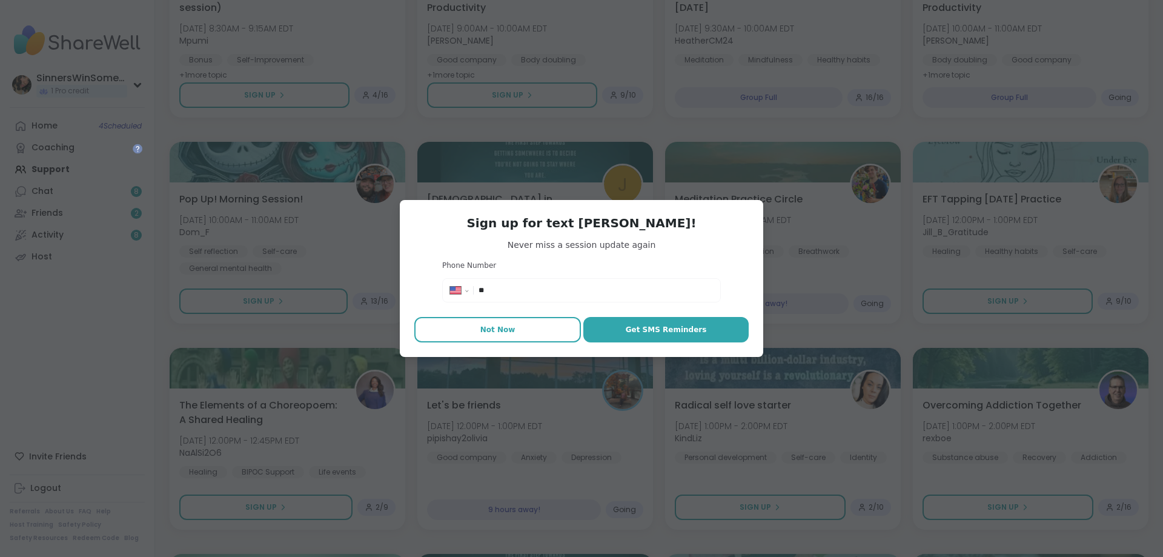
click at [519, 323] on button "Not Now" at bounding box center [497, 329] width 167 height 25
type textarea "*"
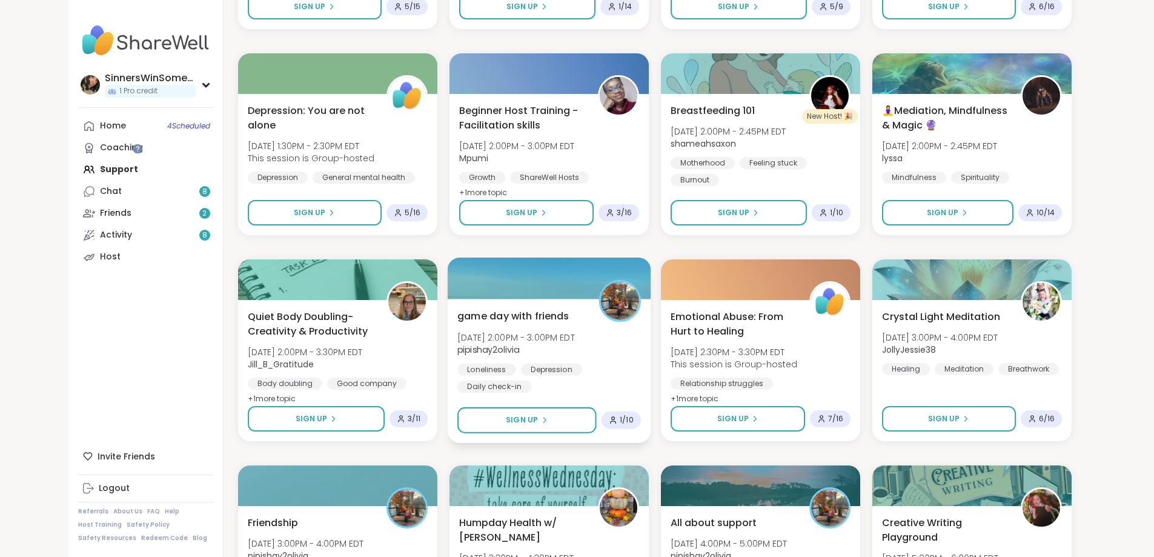
scroll to position [1212, 0]
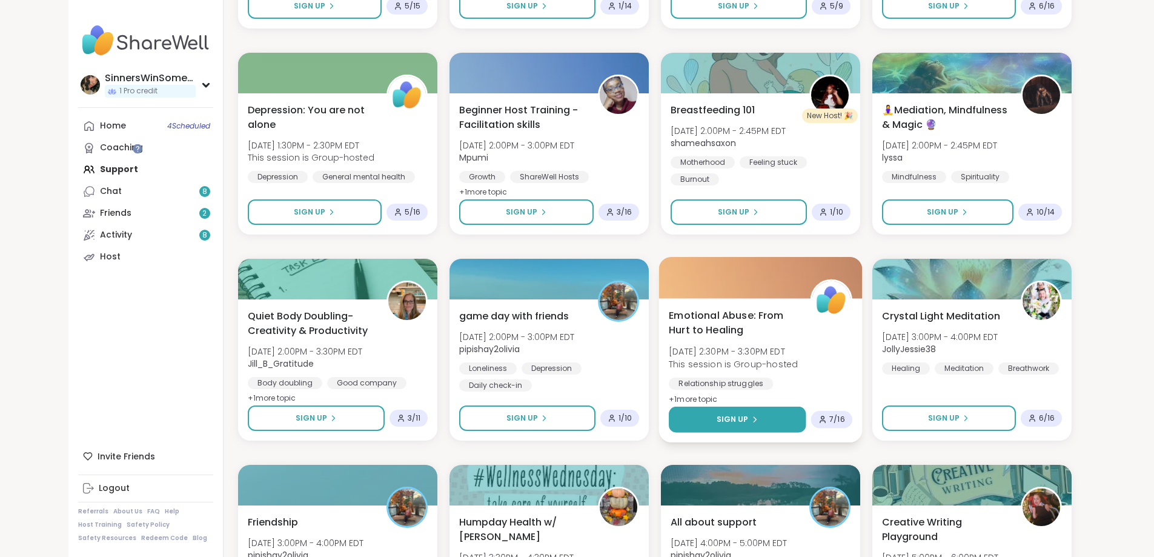
click at [748, 417] on span "Sign Up" at bounding box center [732, 419] width 32 height 11
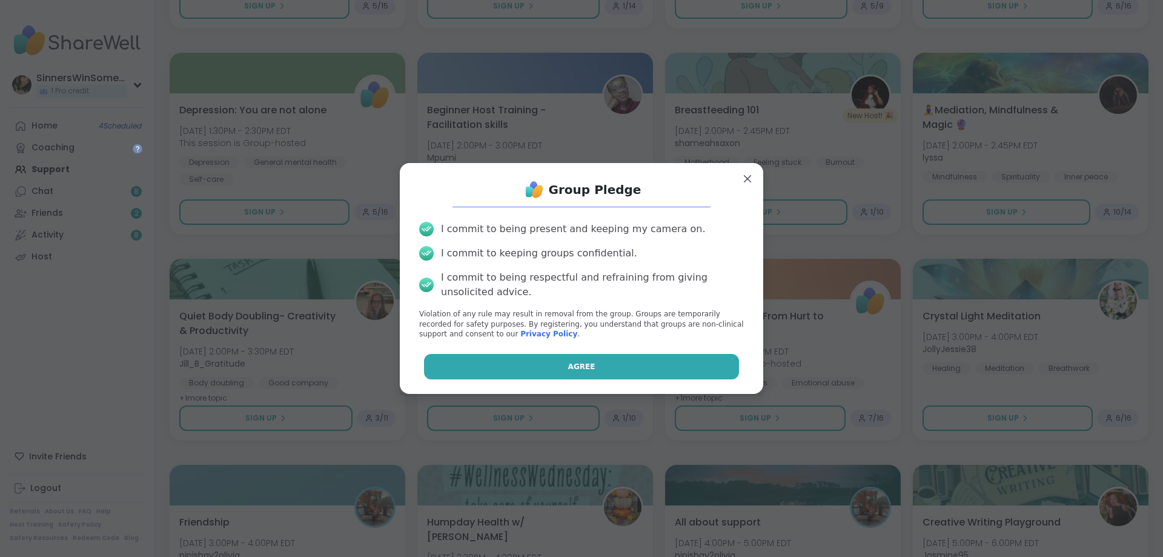
click at [629, 371] on button "Agree" at bounding box center [582, 366] width 316 height 25
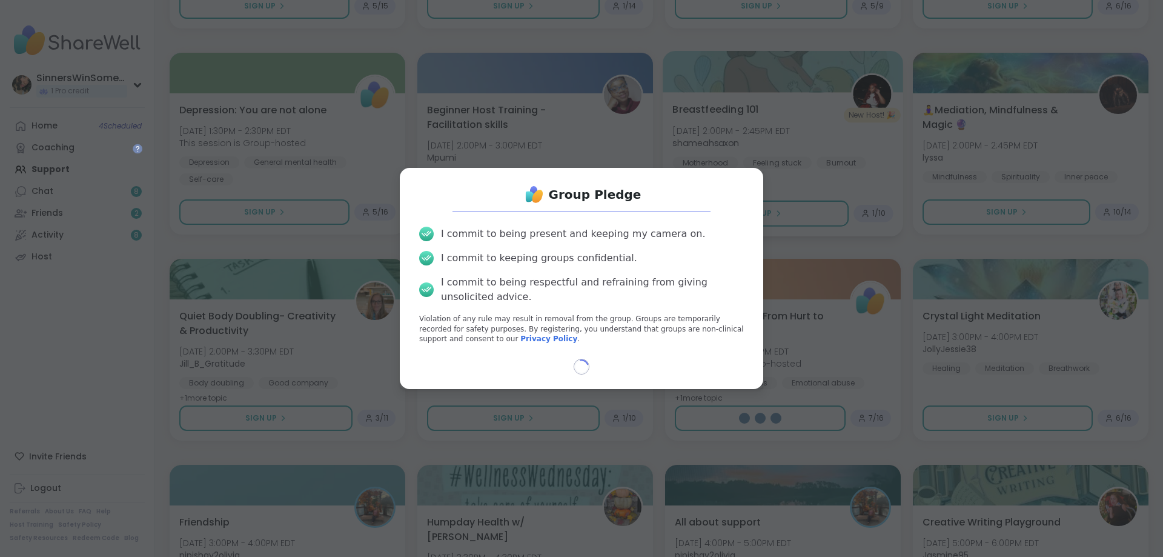
select select "**"
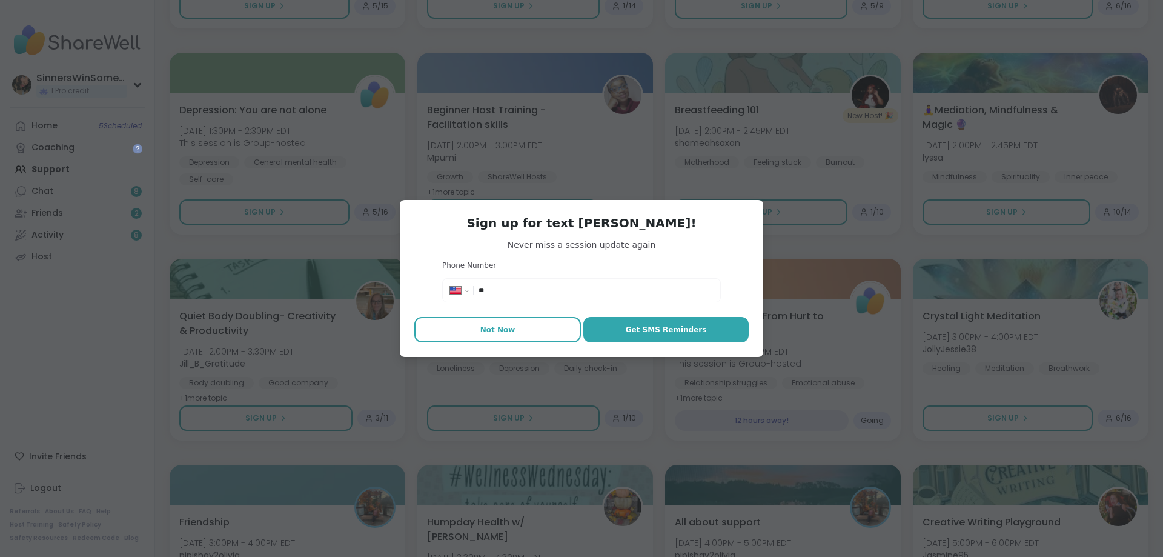
click at [508, 324] on span "Not Now" at bounding box center [497, 329] width 35 height 11
type textarea "*"
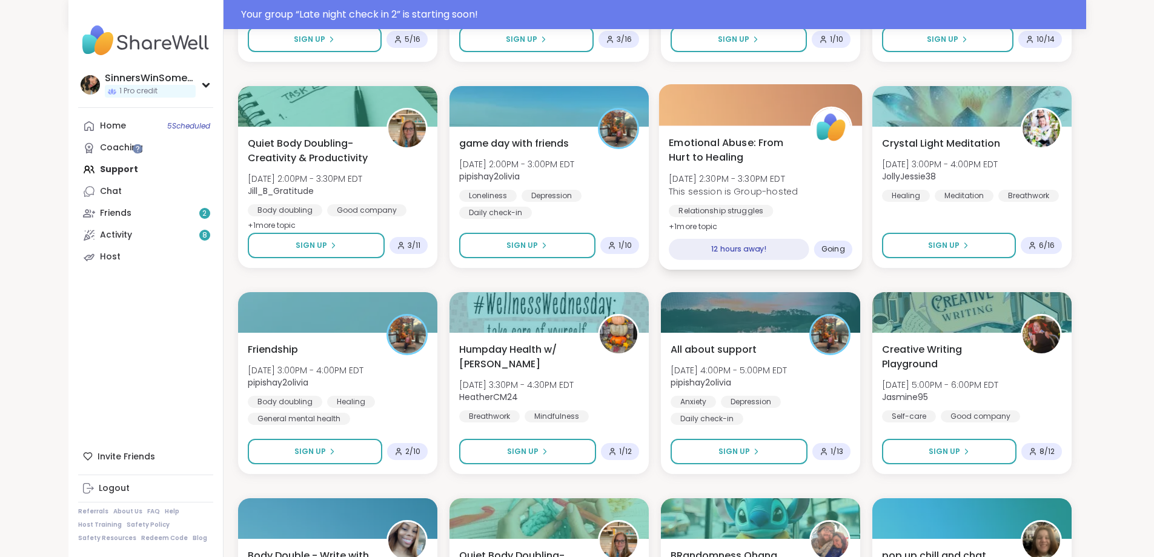
scroll to position [1442, 0]
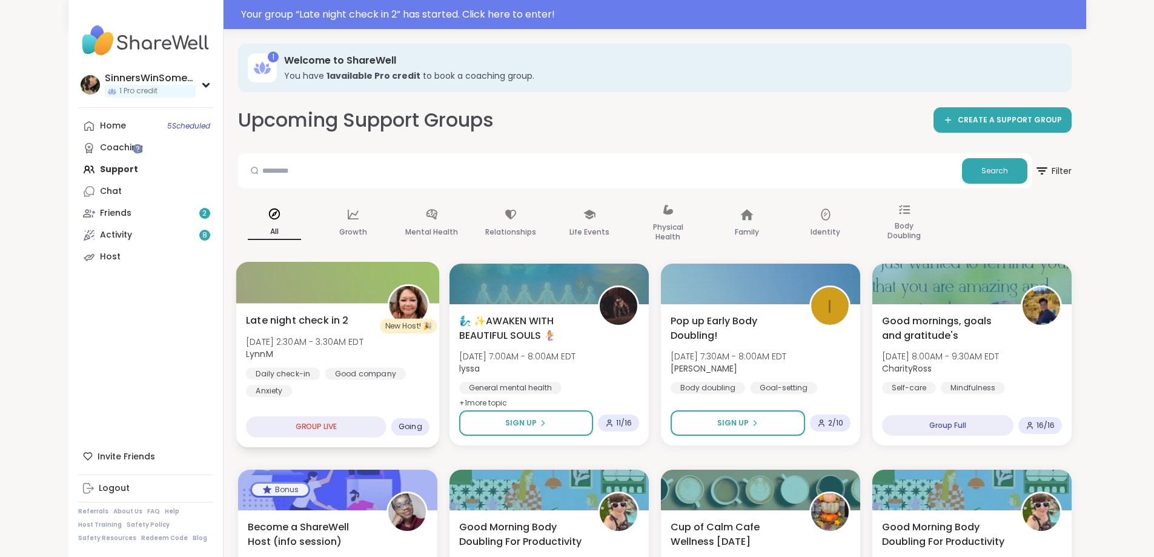
click at [317, 388] on div "Late night check in 2 Wed, Oct 08 | 2:30AM - 3:30AM EDT LynnM Daily check-in Go…" at bounding box center [338, 375] width 204 height 144
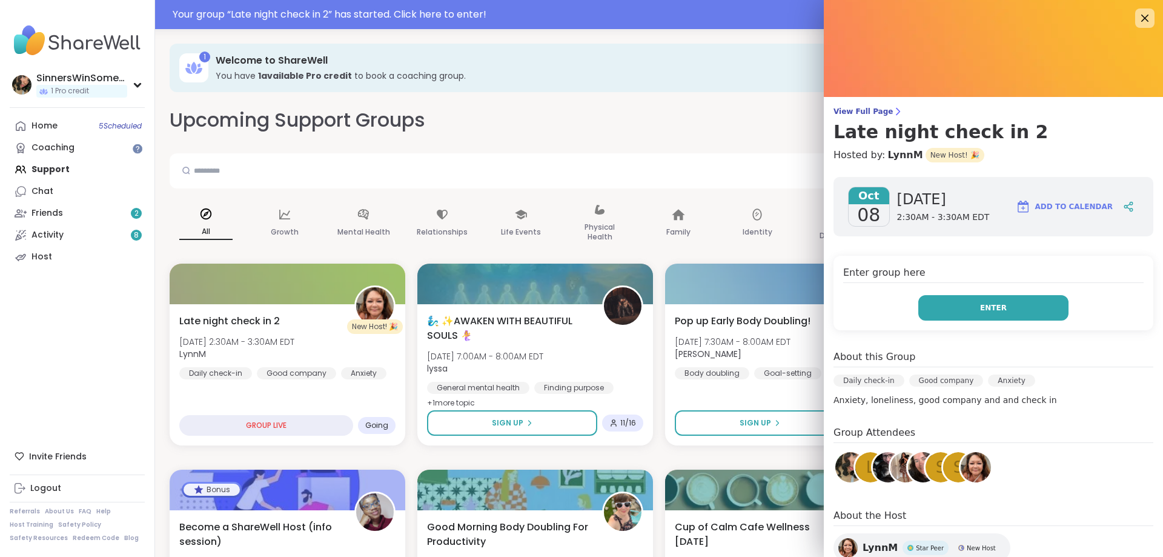
click at [991, 311] on button "Enter" at bounding box center [993, 307] width 150 height 25
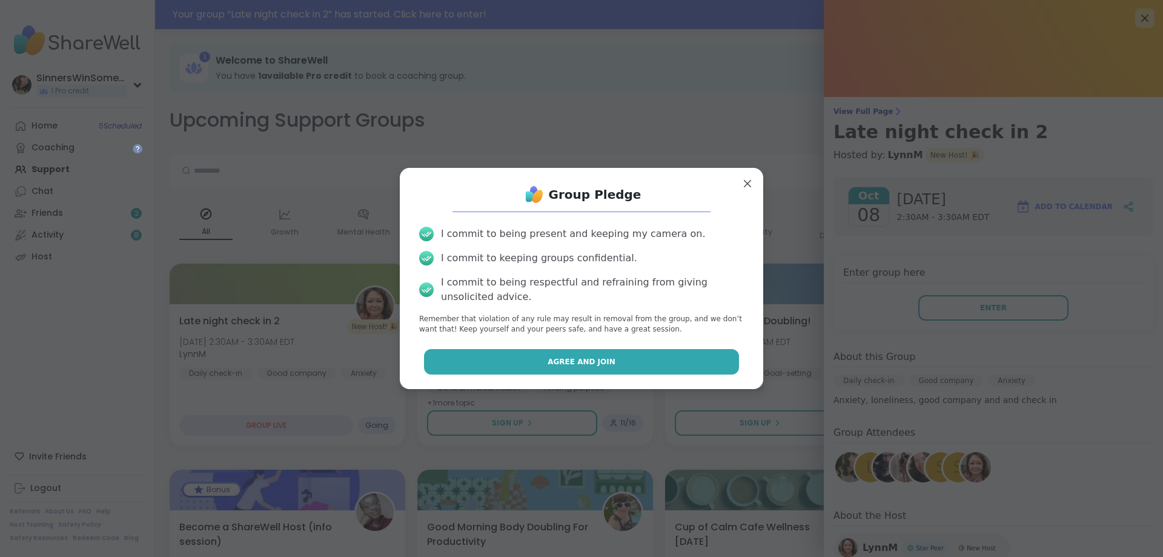
click at [579, 357] on span "Agree and Join" at bounding box center [582, 361] width 68 height 11
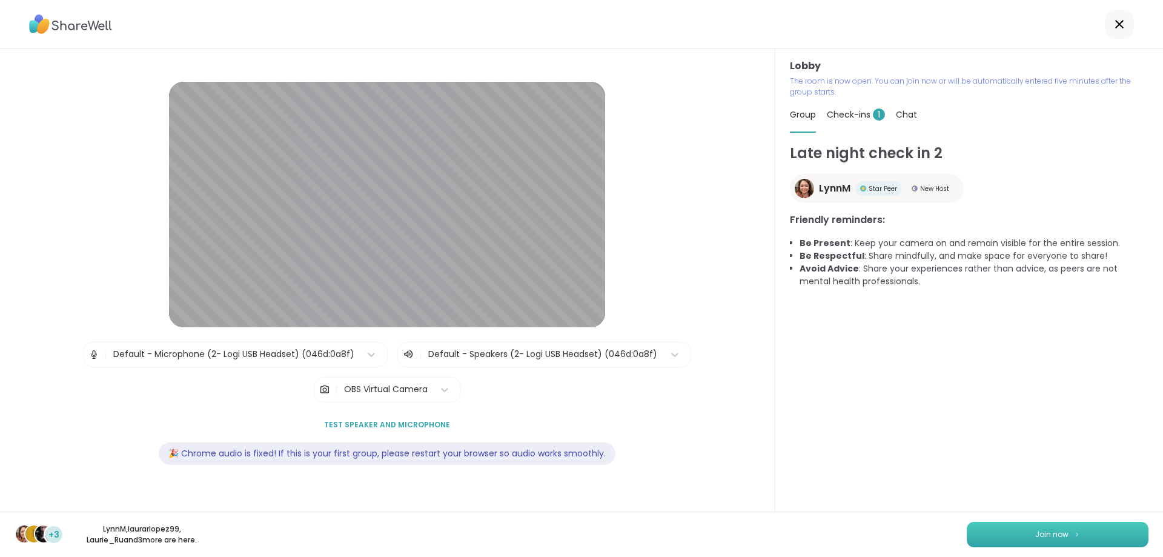
click at [1012, 531] on button "Join now" at bounding box center [1058, 534] width 182 height 25
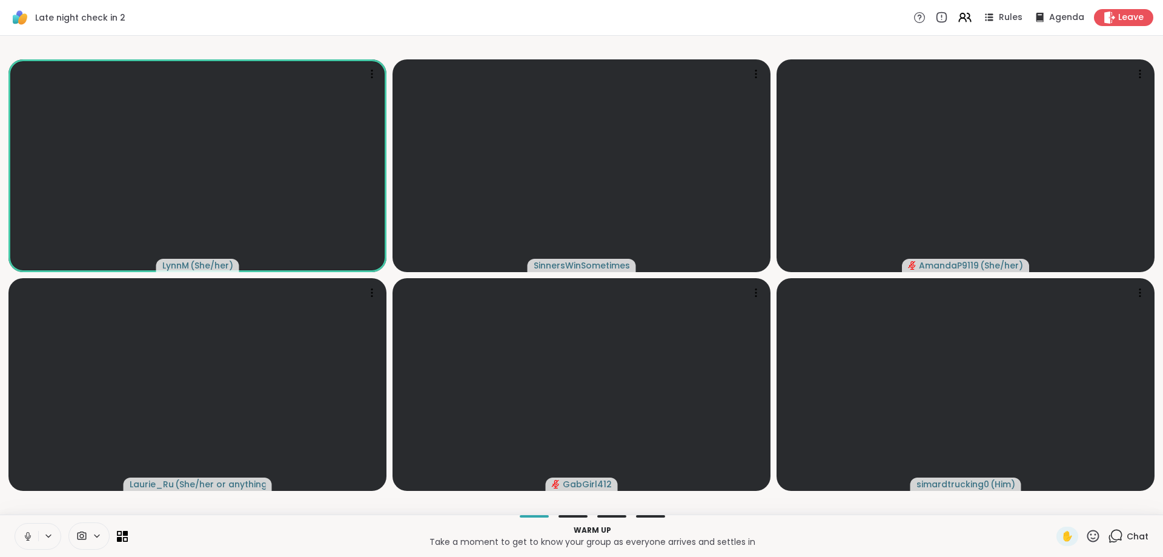
click at [30, 532] on icon at bounding box center [27, 536] width 11 height 11
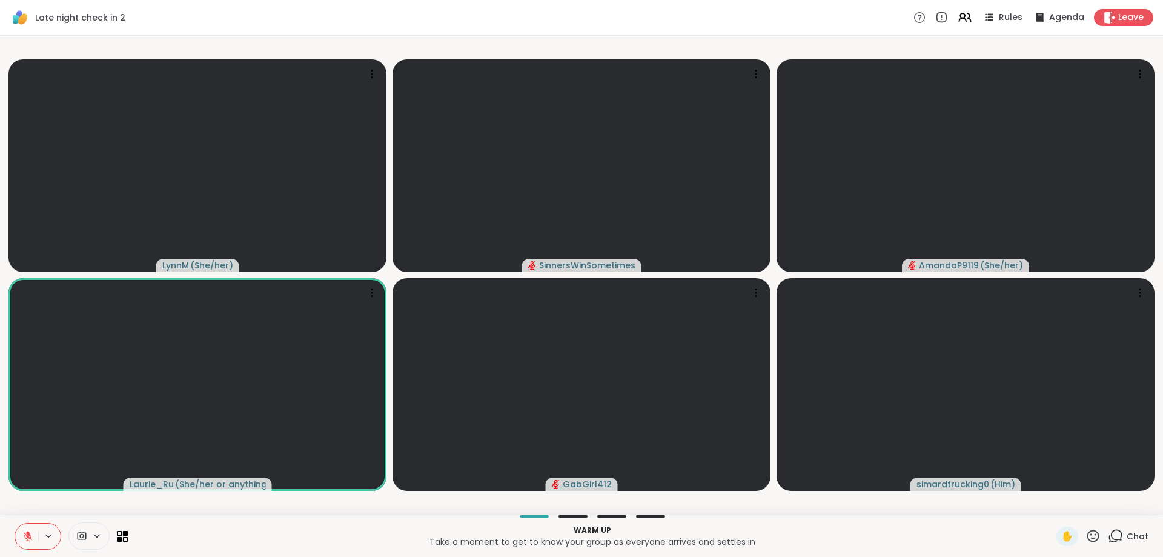
click at [32, 537] on icon at bounding box center [27, 536] width 11 height 11
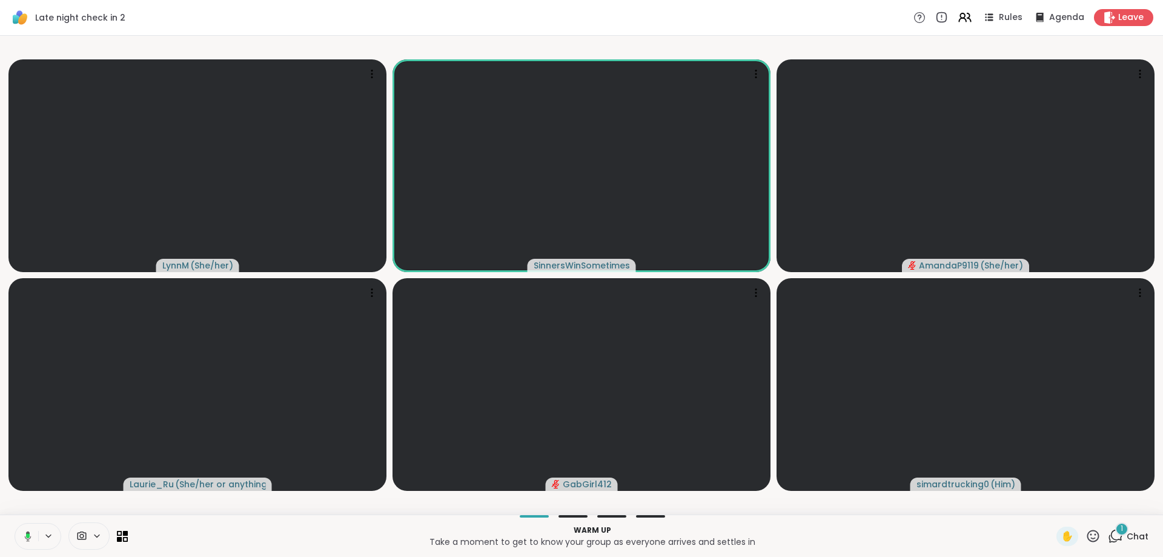
click at [32, 539] on button at bounding box center [25, 535] width 25 height 25
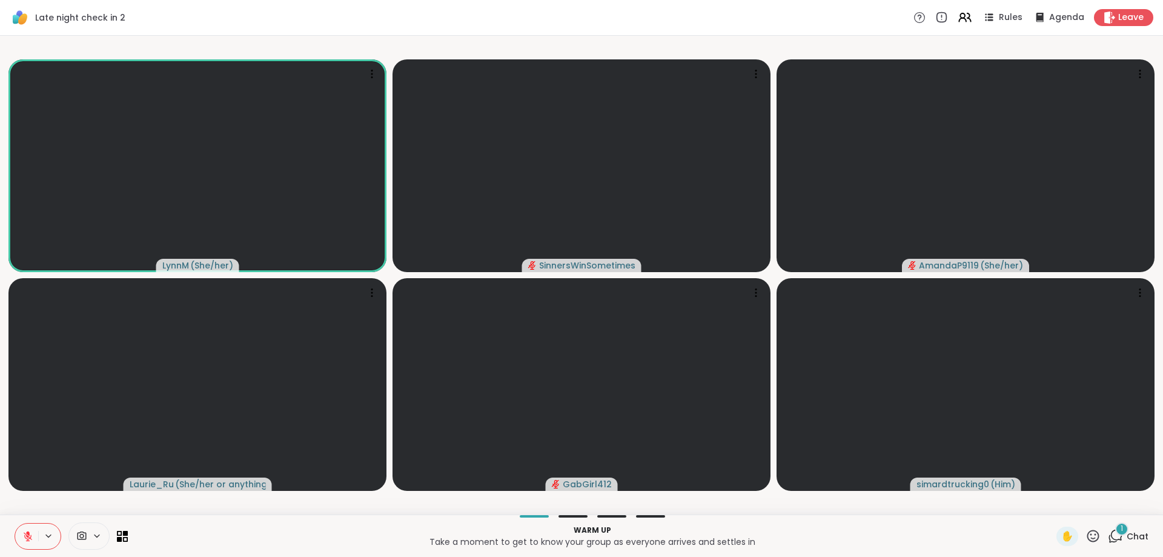
click at [32, 537] on icon at bounding box center [27, 536] width 11 height 11
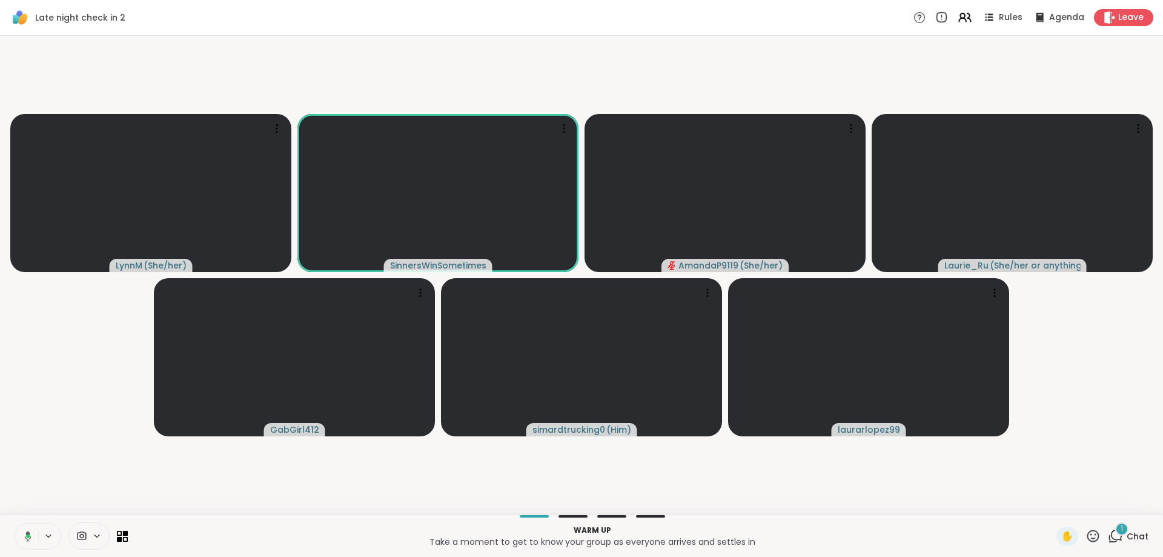
click at [32, 537] on button at bounding box center [25, 535] width 25 height 25
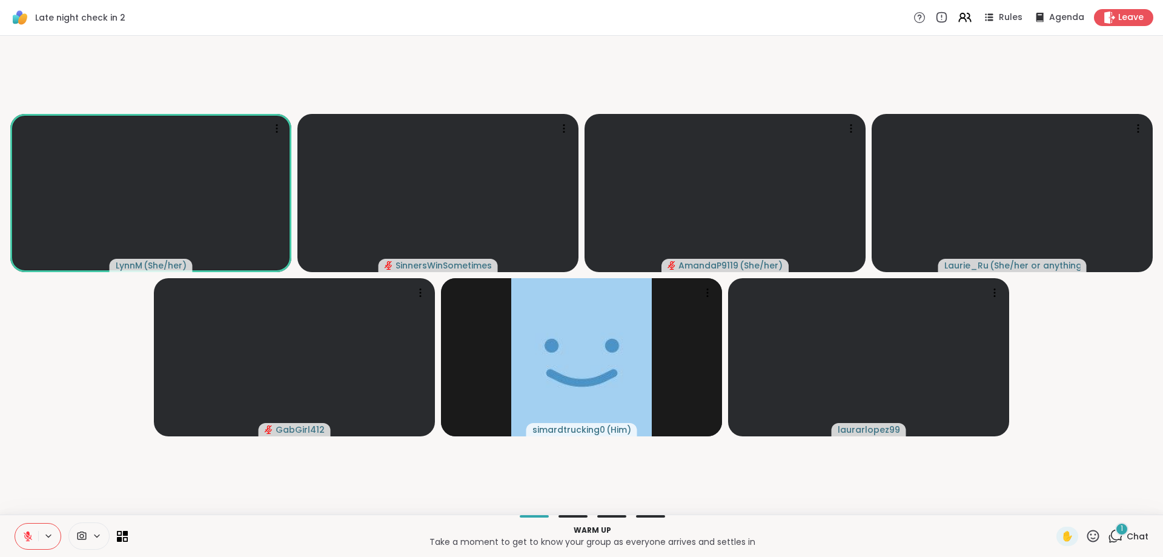
click at [33, 534] on button at bounding box center [26, 535] width 23 height 25
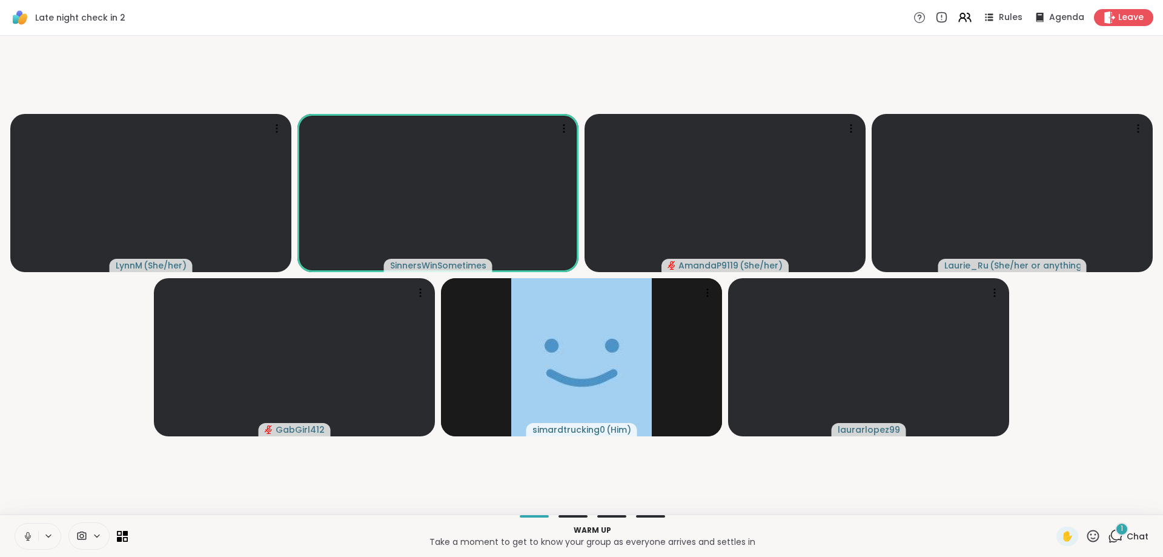
click at [29, 537] on icon at bounding box center [27, 536] width 11 height 11
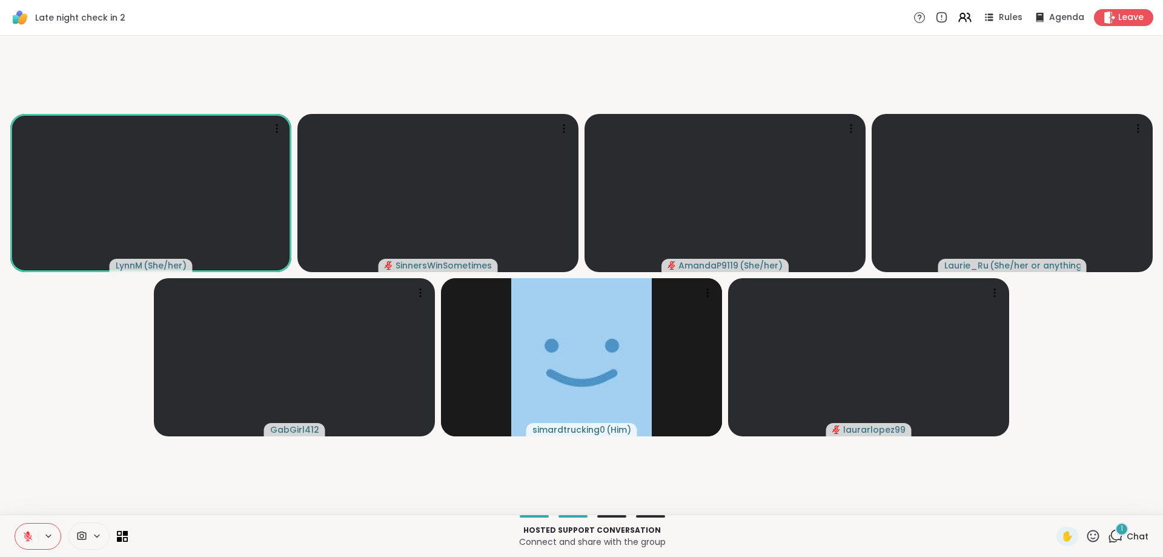
click at [1086, 536] on icon at bounding box center [1093, 535] width 15 height 15
click at [1052, 497] on span "❤️" at bounding box center [1058, 504] width 12 height 15
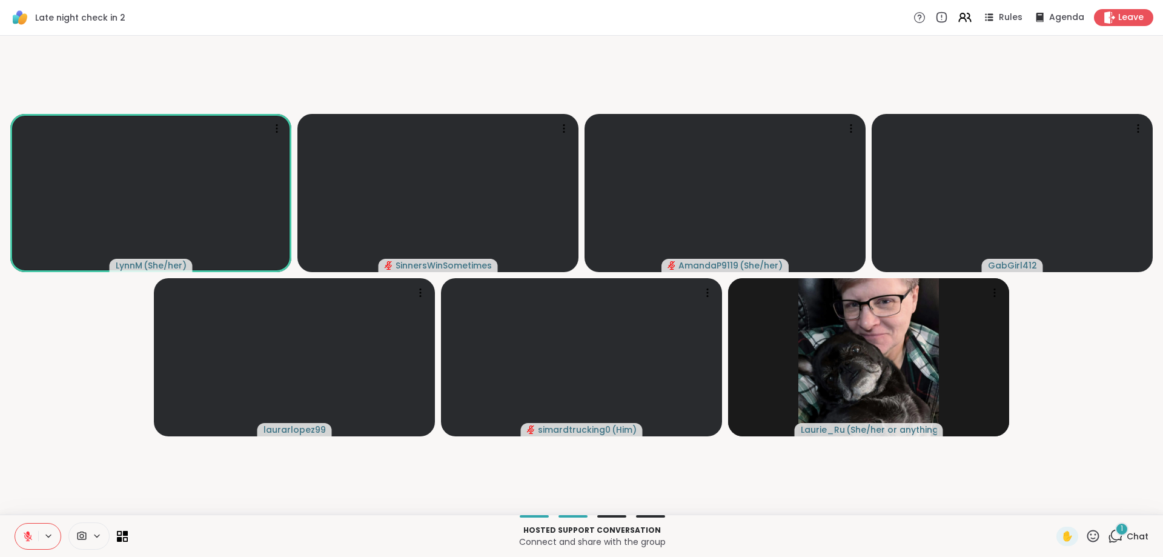
click at [32, 534] on icon at bounding box center [27, 536] width 11 height 11
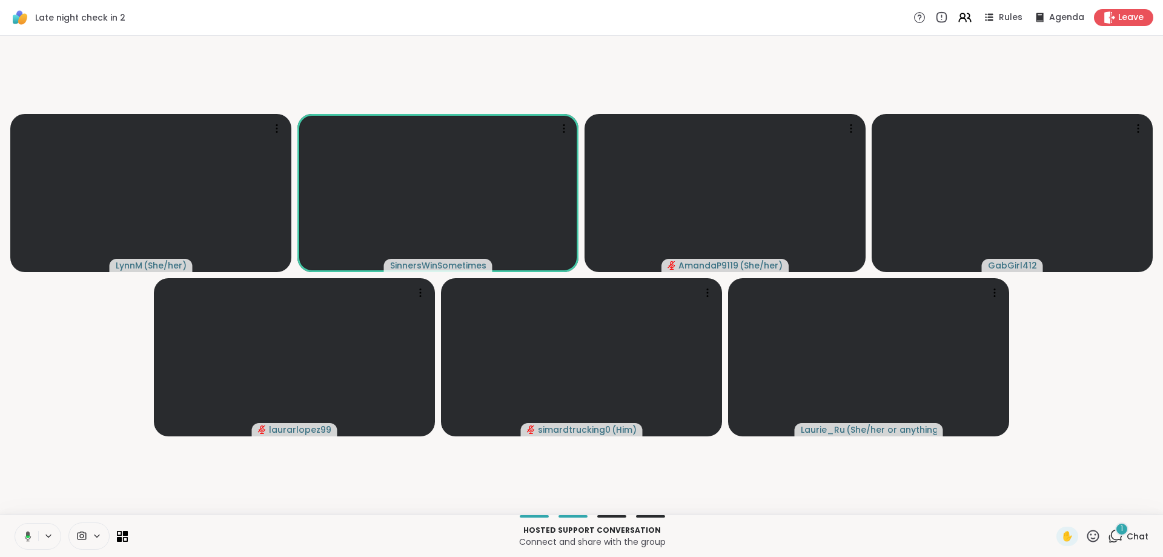
click at [28, 537] on icon at bounding box center [28, 536] width 4 height 3
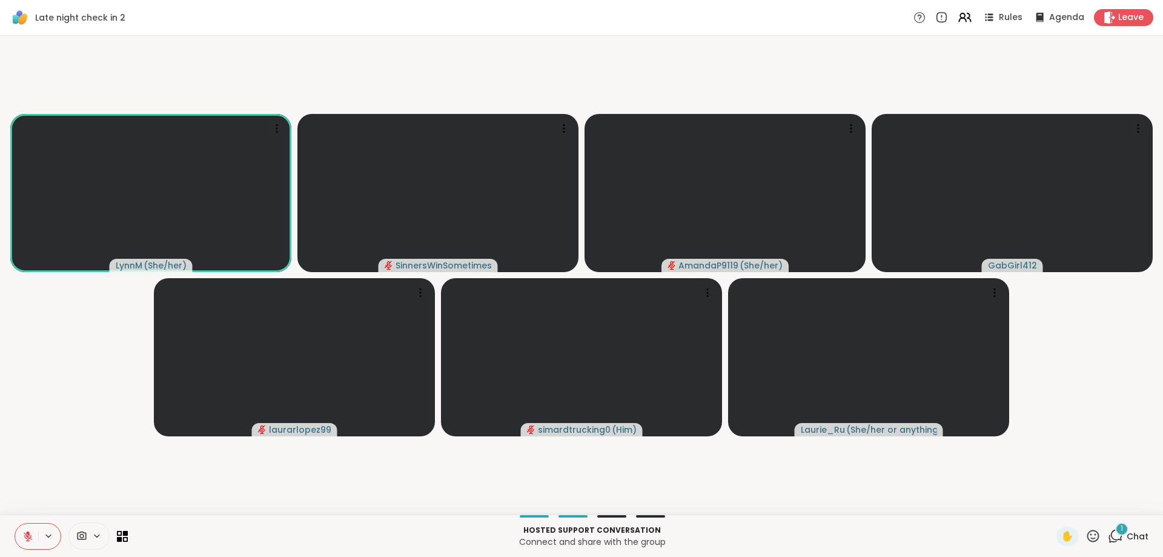
click at [39, 537] on button at bounding box center [49, 536] width 22 height 10
click at [27, 532] on icon at bounding box center [28, 533] width 4 height 5
click at [24, 533] on icon at bounding box center [27, 536] width 11 height 11
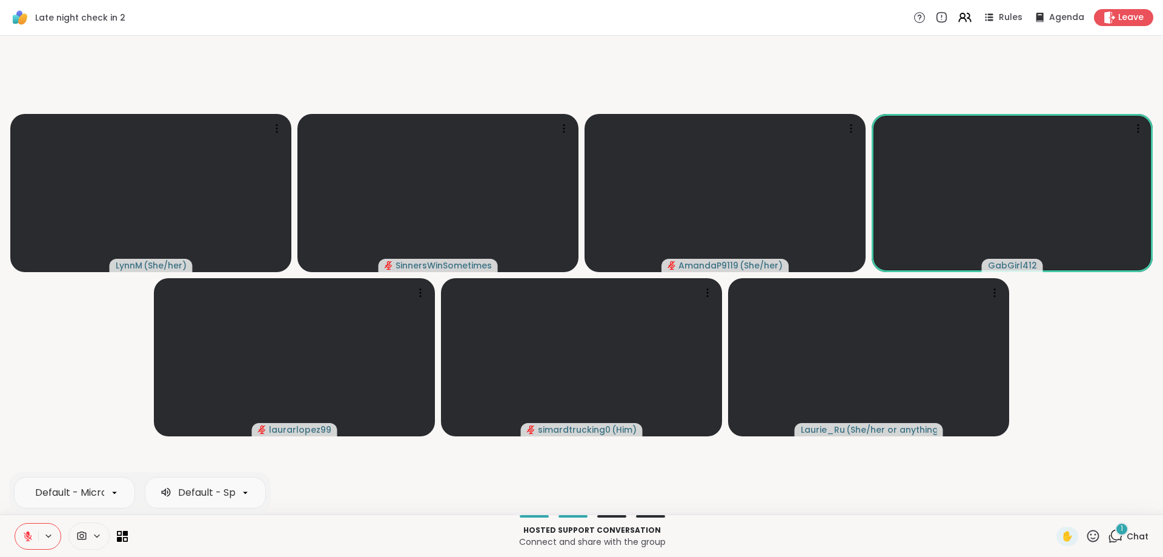
click at [29, 534] on icon at bounding box center [28, 533] width 4 height 5
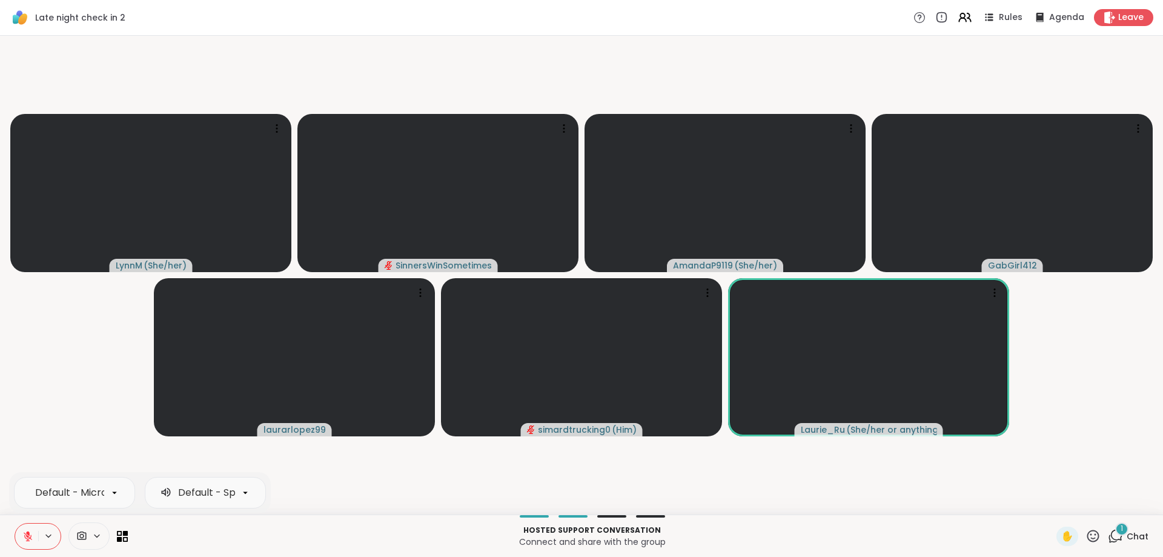
click at [32, 534] on icon at bounding box center [27, 536] width 11 height 11
click at [39, 530] on div "Default - Microphone (2- Logi USB Headset) Default - Speakers (2- Logi USB Head…" at bounding box center [38, 536] width 47 height 27
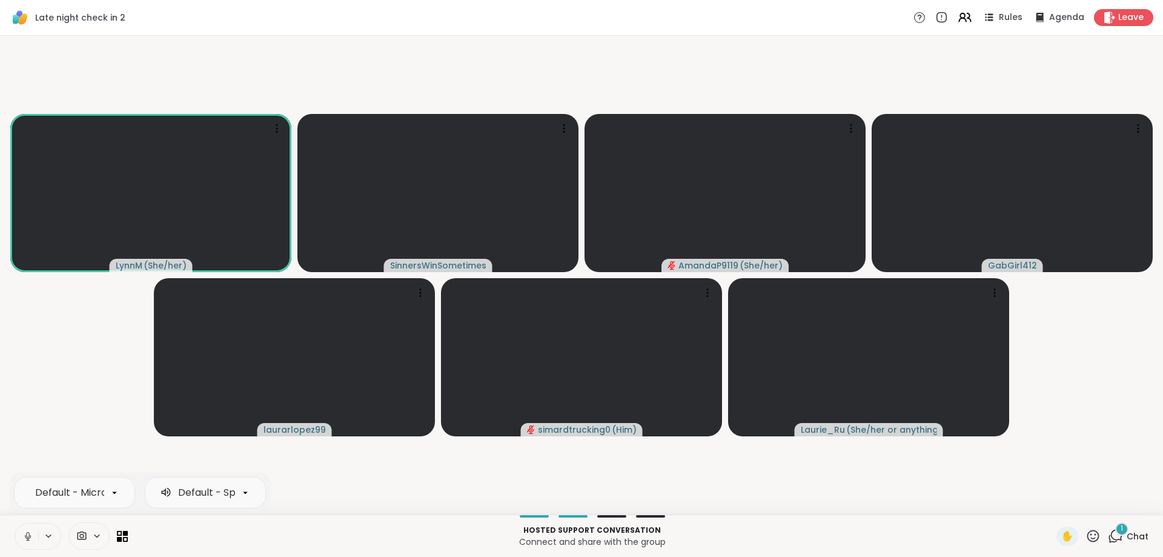
click at [33, 539] on button at bounding box center [26, 535] width 23 height 25
click at [38, 539] on button at bounding box center [26, 535] width 23 height 25
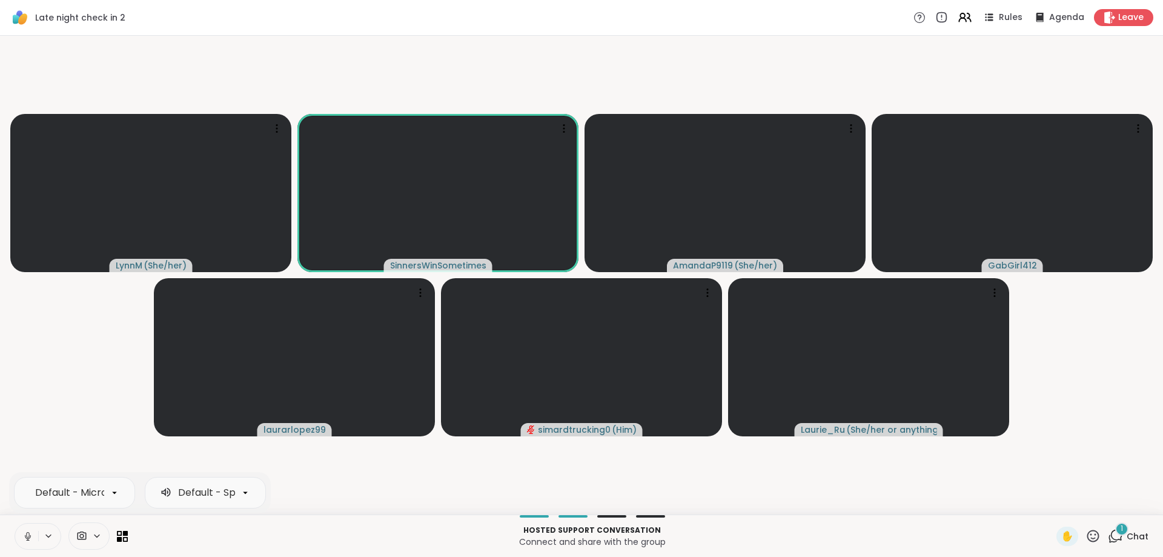
click at [30, 537] on icon at bounding box center [28, 536] width 6 height 4
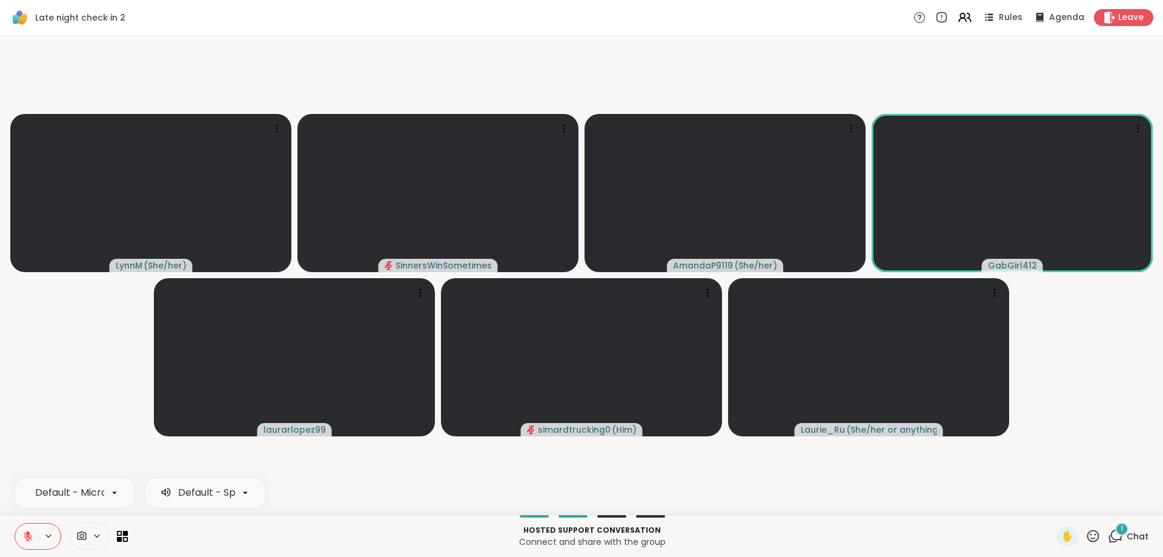
click at [47, 534] on icon at bounding box center [49, 536] width 10 height 10
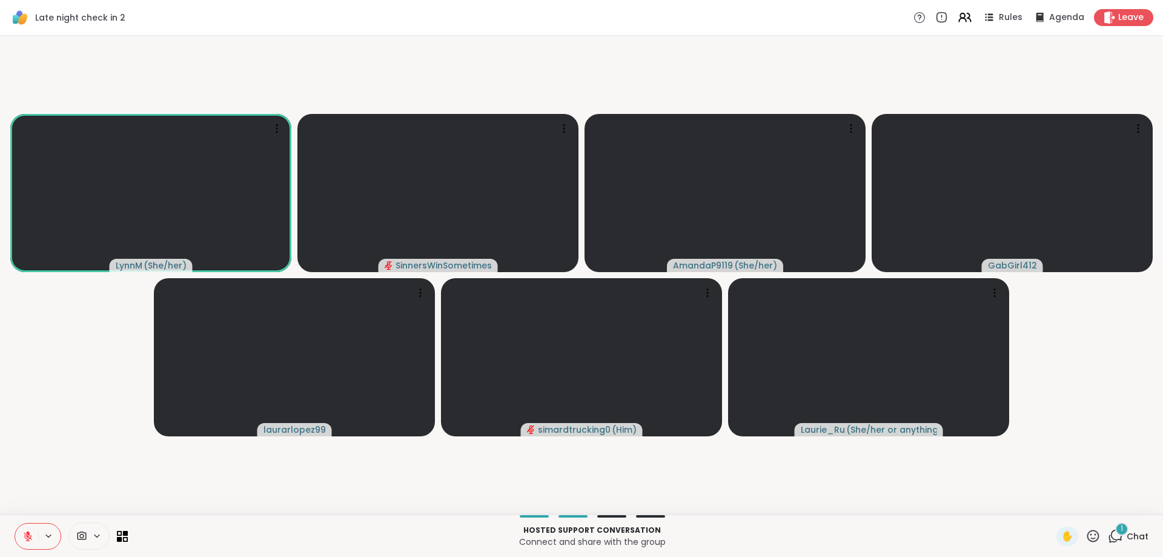
click at [25, 537] on icon at bounding box center [27, 536] width 11 height 11
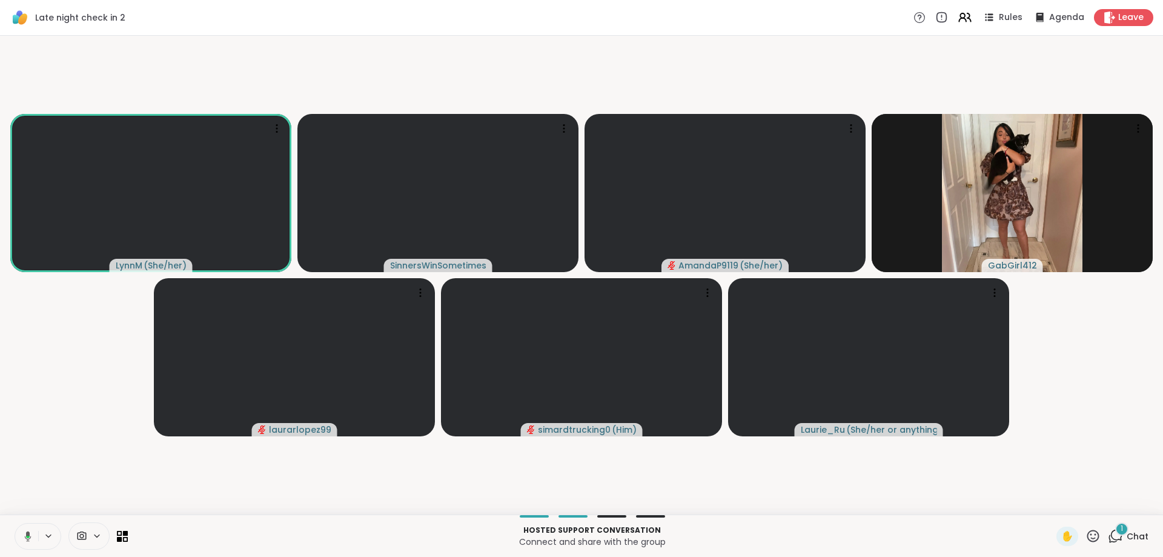
click at [30, 531] on icon at bounding box center [26, 536] width 11 height 11
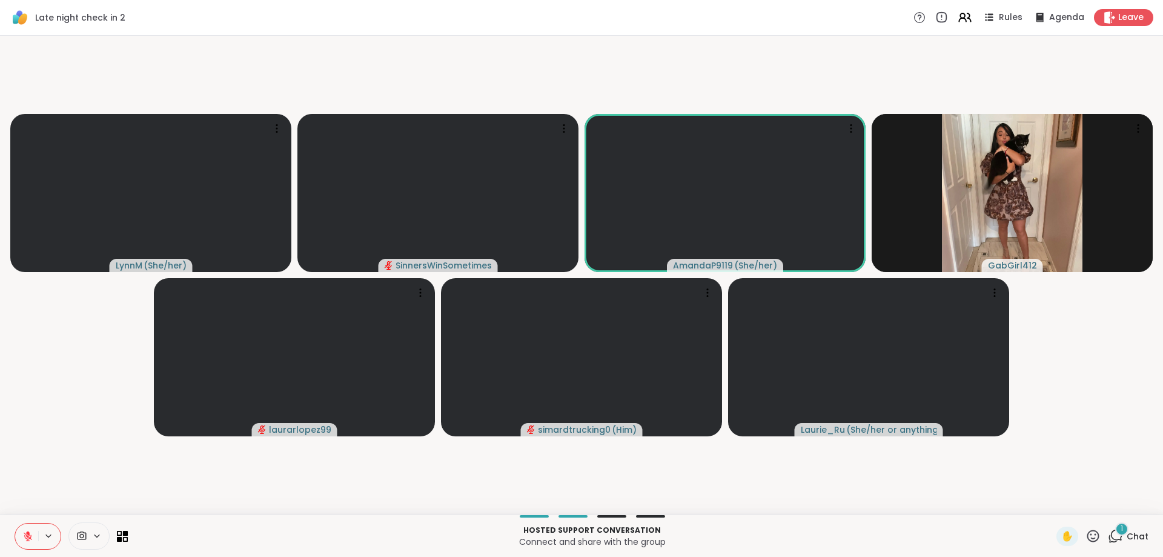
click at [32, 540] on icon at bounding box center [27, 536] width 11 height 11
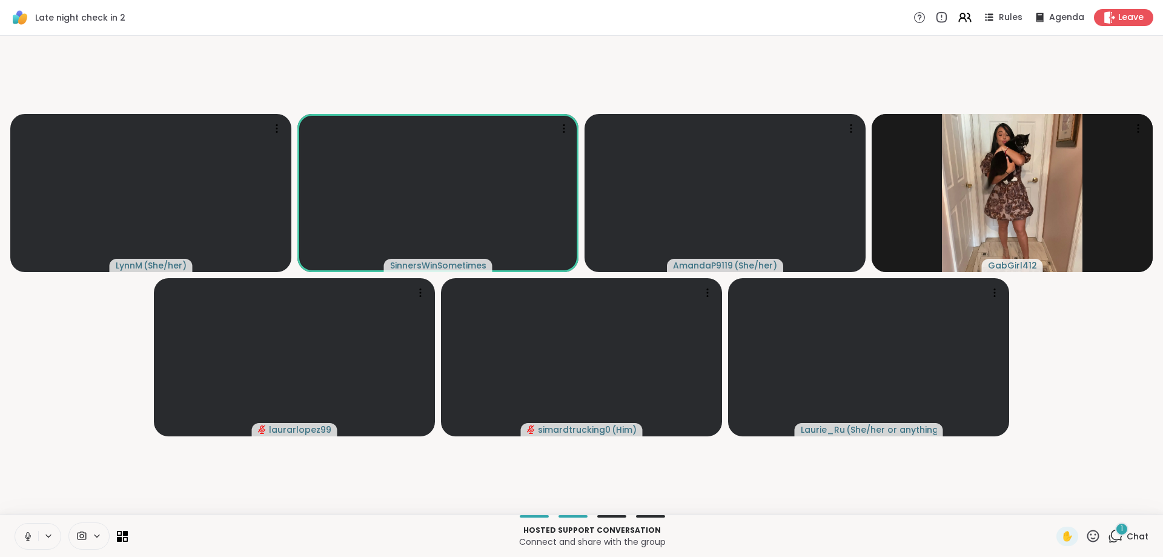
click at [35, 537] on button at bounding box center [26, 535] width 23 height 25
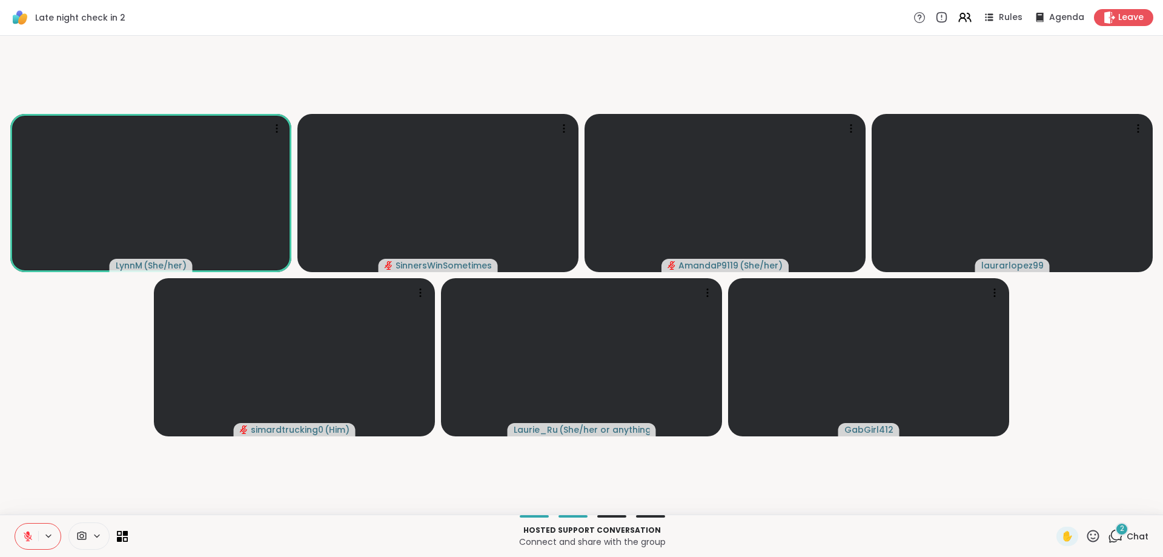
click at [39, 541] on div at bounding box center [38, 536] width 47 height 27
drag, startPoint x: 53, startPoint y: 534, endPoint x: 15, endPoint y: 539, distance: 39.2
click at [51, 534] on button at bounding box center [49, 536] width 22 height 10
click at [21, 537] on button at bounding box center [26, 535] width 23 height 25
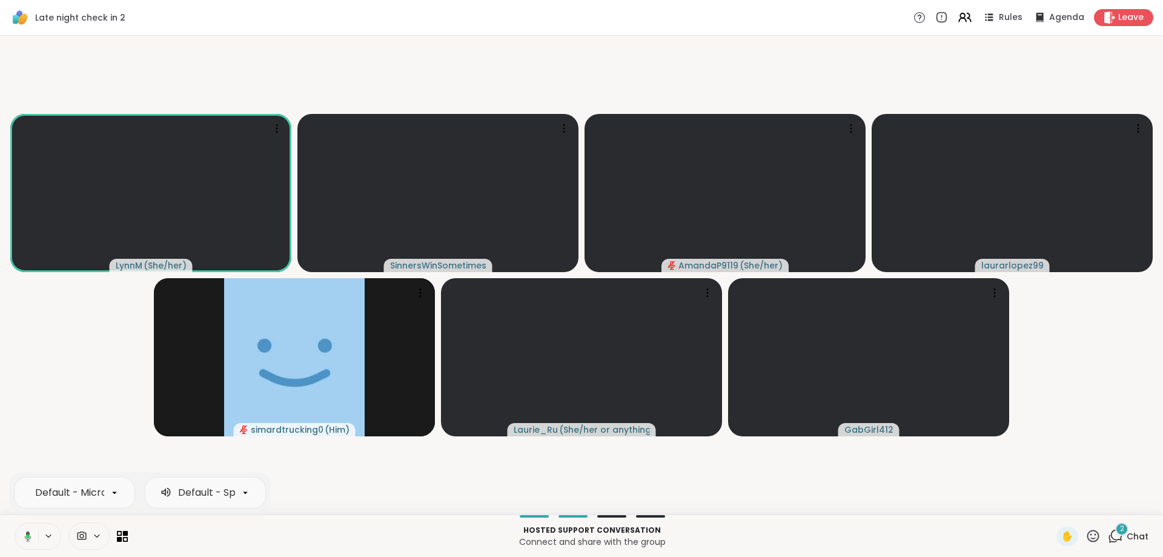
click at [24, 537] on icon at bounding box center [26, 536] width 11 height 11
click at [32, 540] on icon at bounding box center [27, 536] width 11 height 11
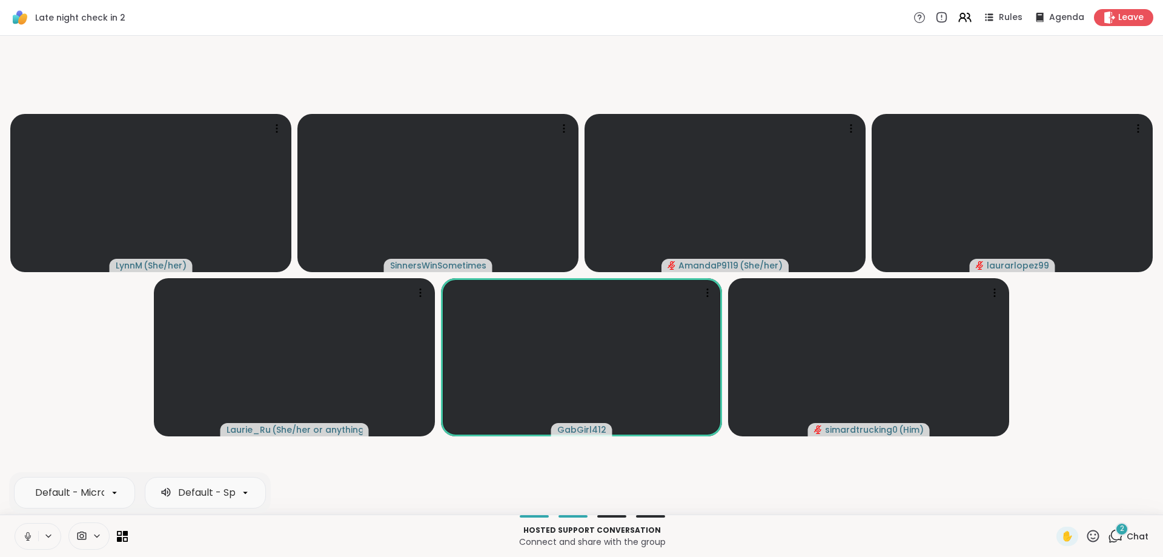
click at [26, 542] on button at bounding box center [26, 535] width 23 height 25
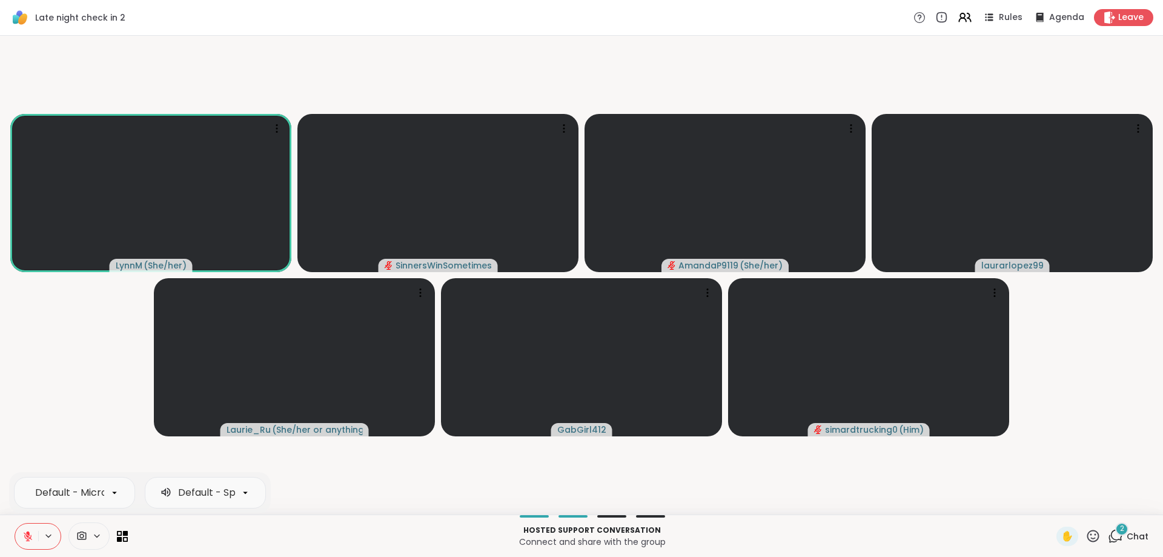
click at [25, 537] on icon at bounding box center [27, 536] width 11 height 11
click at [25, 537] on icon at bounding box center [28, 536] width 8 height 8
click at [34, 534] on button at bounding box center [25, 535] width 25 height 25
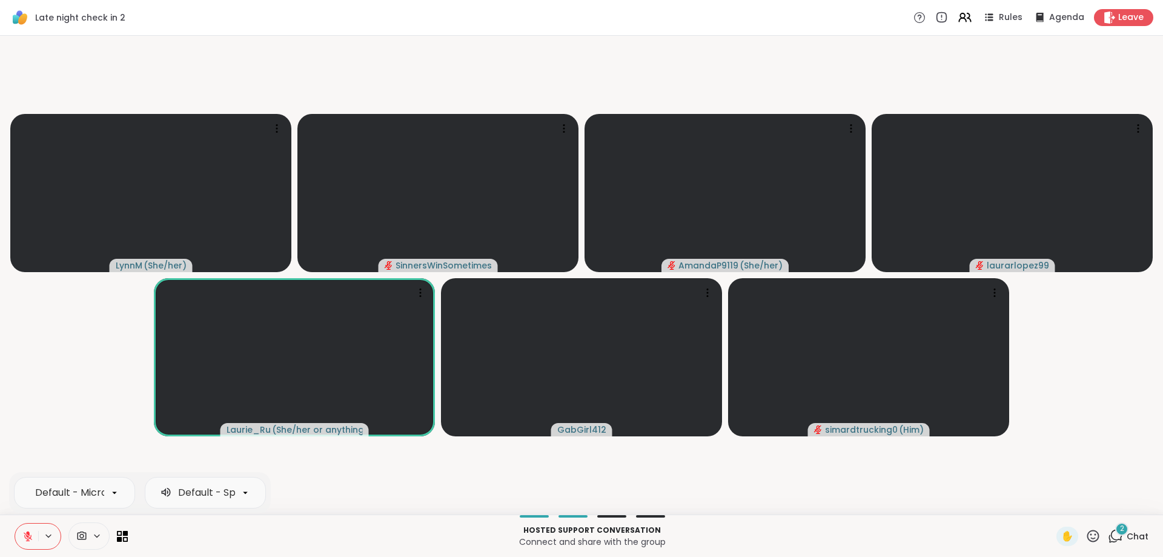
click at [25, 535] on icon at bounding box center [28, 536] width 8 height 8
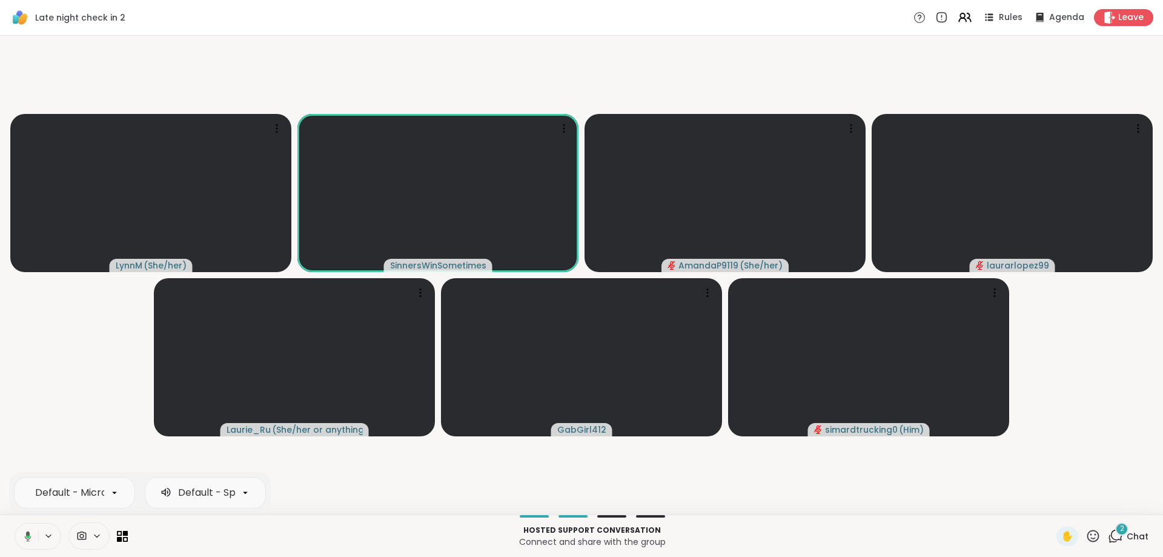
click at [27, 534] on icon at bounding box center [28, 536] width 7 height 10
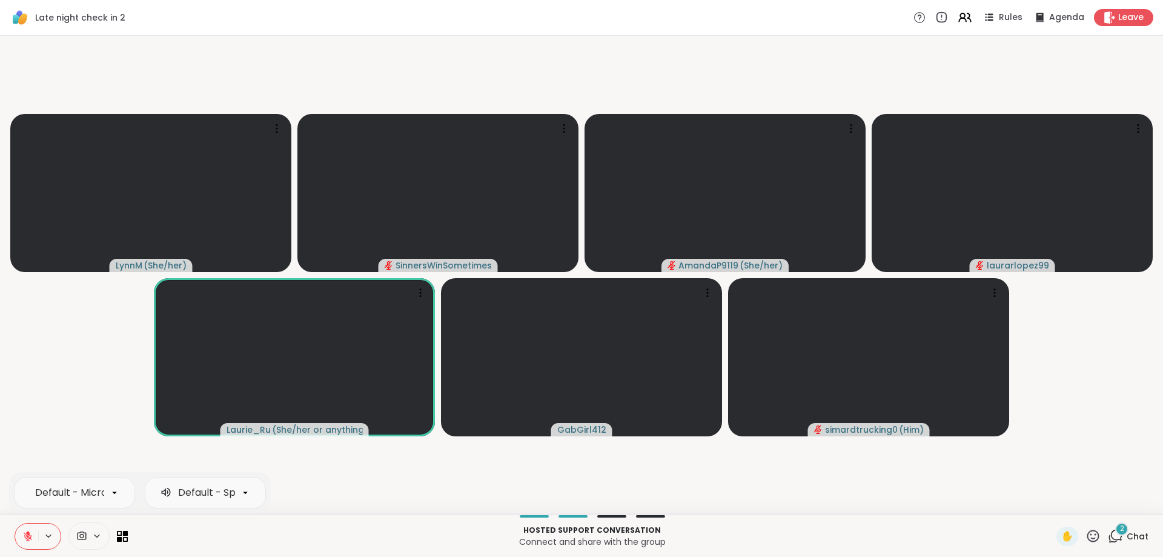
click at [27, 541] on icon at bounding box center [27, 536] width 11 height 11
click at [28, 534] on icon at bounding box center [27, 536] width 11 height 11
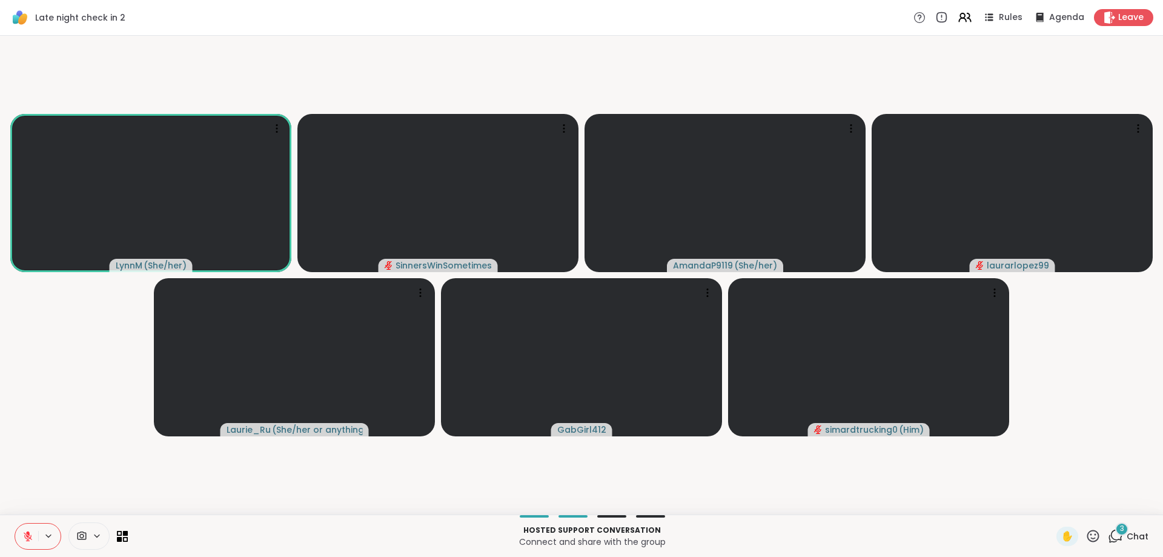
click at [1108, 537] on icon at bounding box center [1115, 535] width 15 height 15
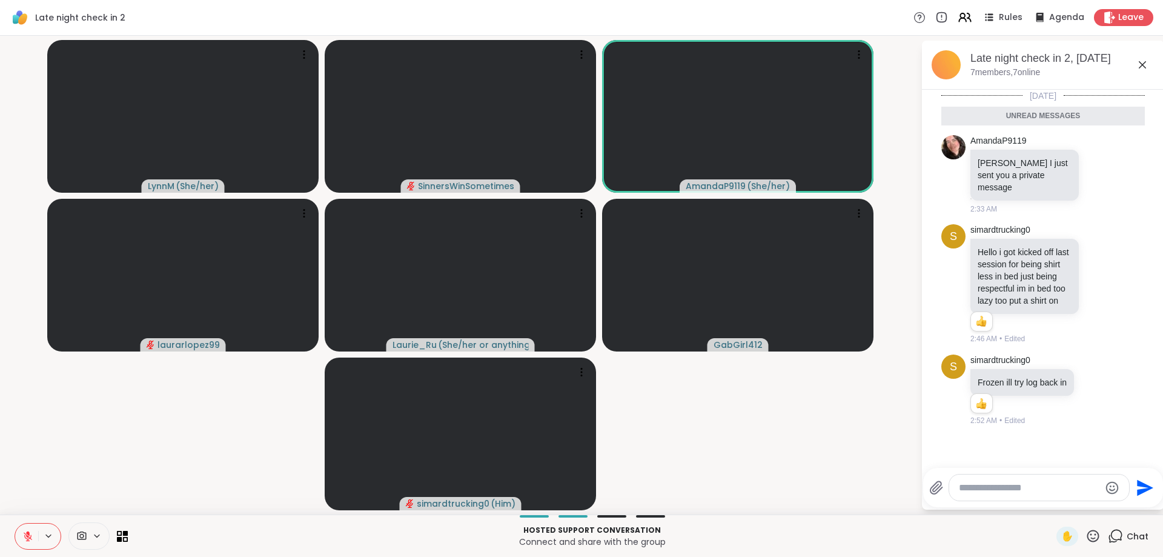
click at [1108, 537] on icon at bounding box center [1115, 535] width 15 height 15
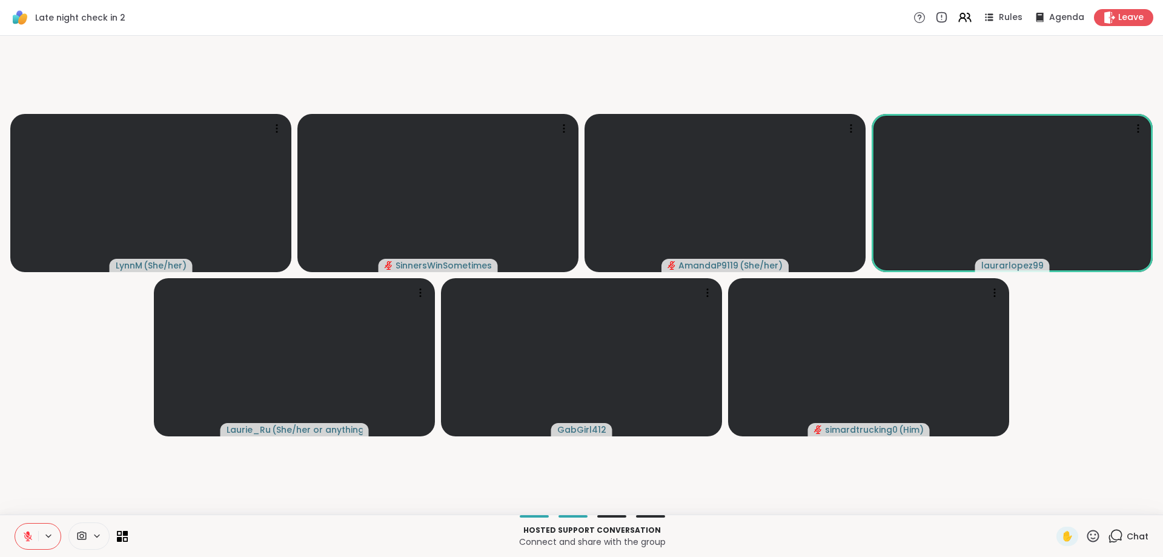
click at [33, 538] on icon at bounding box center [27, 536] width 11 height 11
click at [24, 540] on icon at bounding box center [27, 536] width 11 height 11
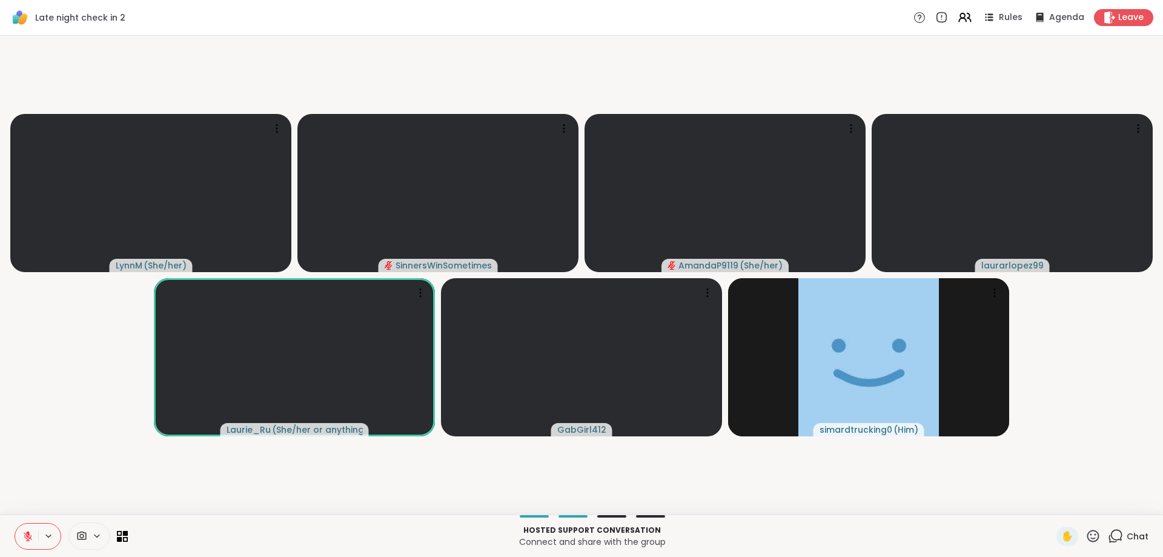
drag, startPoint x: 42, startPoint y: 534, endPoint x: 34, endPoint y: 534, distance: 7.9
click at [35, 534] on div at bounding box center [38, 536] width 47 height 27
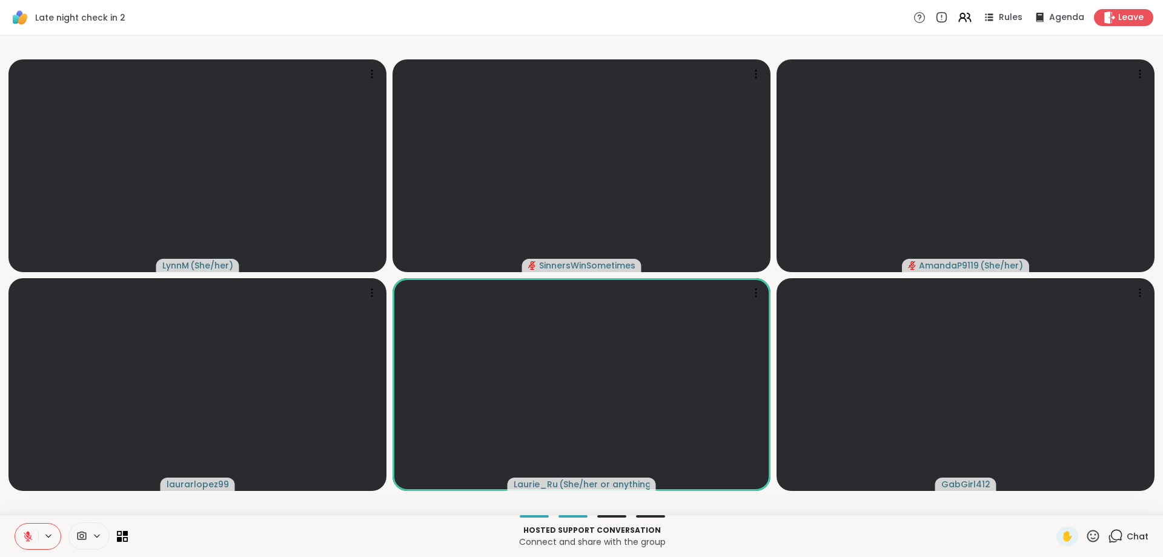
click at [34, 534] on button at bounding box center [26, 535] width 23 height 25
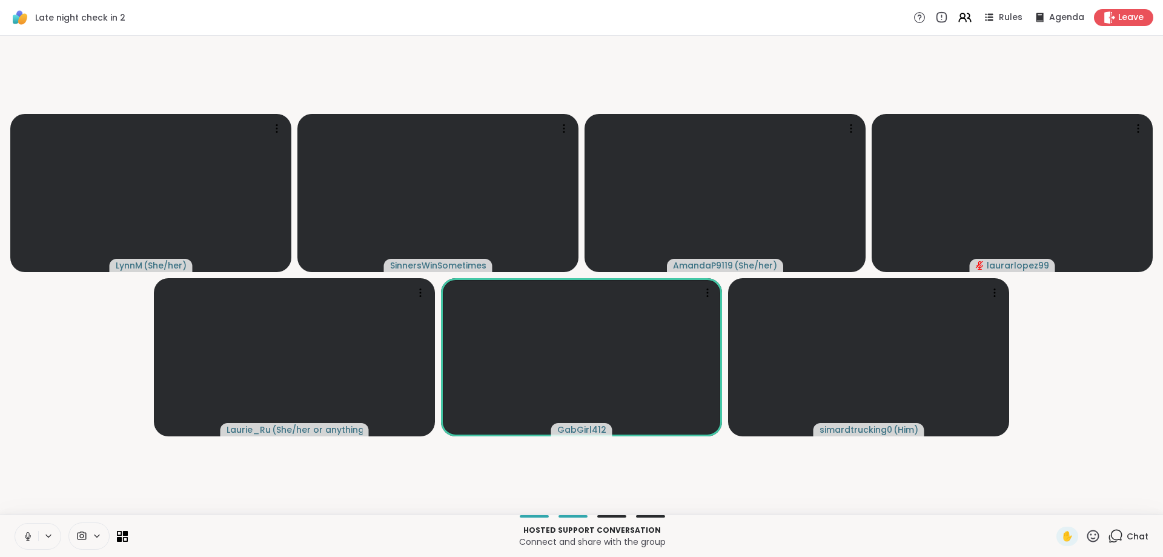
click at [33, 534] on icon at bounding box center [27, 536] width 11 height 11
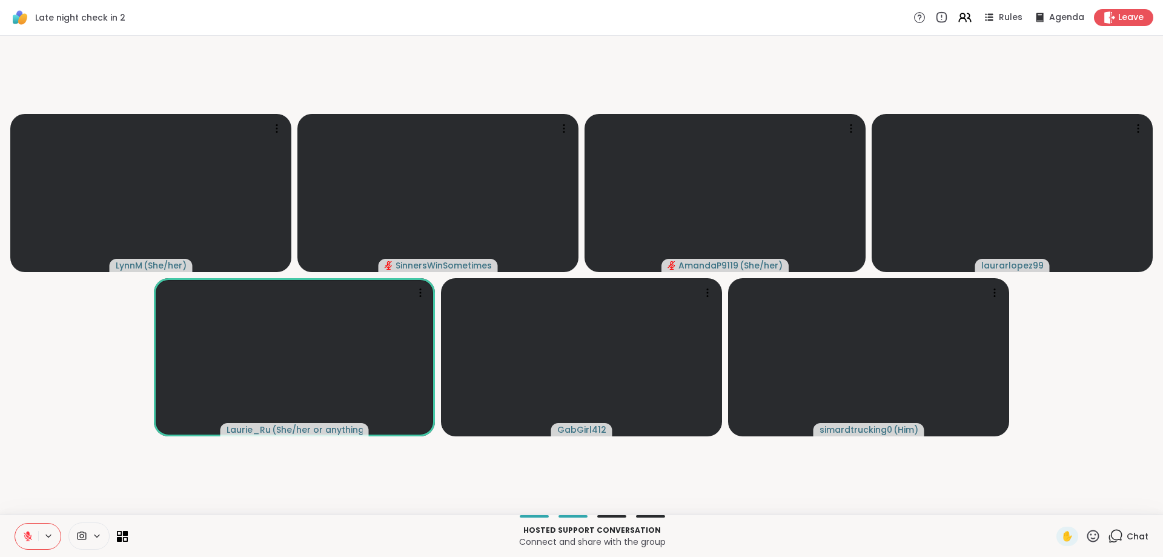
click at [27, 536] on icon at bounding box center [28, 536] width 8 height 8
click at [27, 536] on icon at bounding box center [27, 534] width 3 height 5
click at [26, 535] on icon at bounding box center [27, 536] width 11 height 11
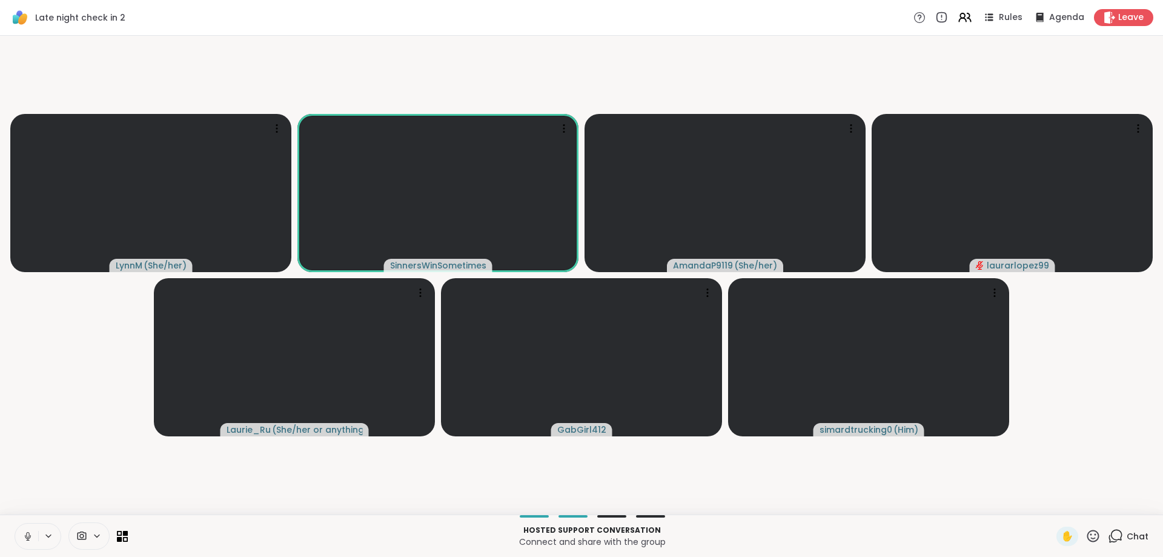
click at [20, 543] on button at bounding box center [26, 535] width 23 height 25
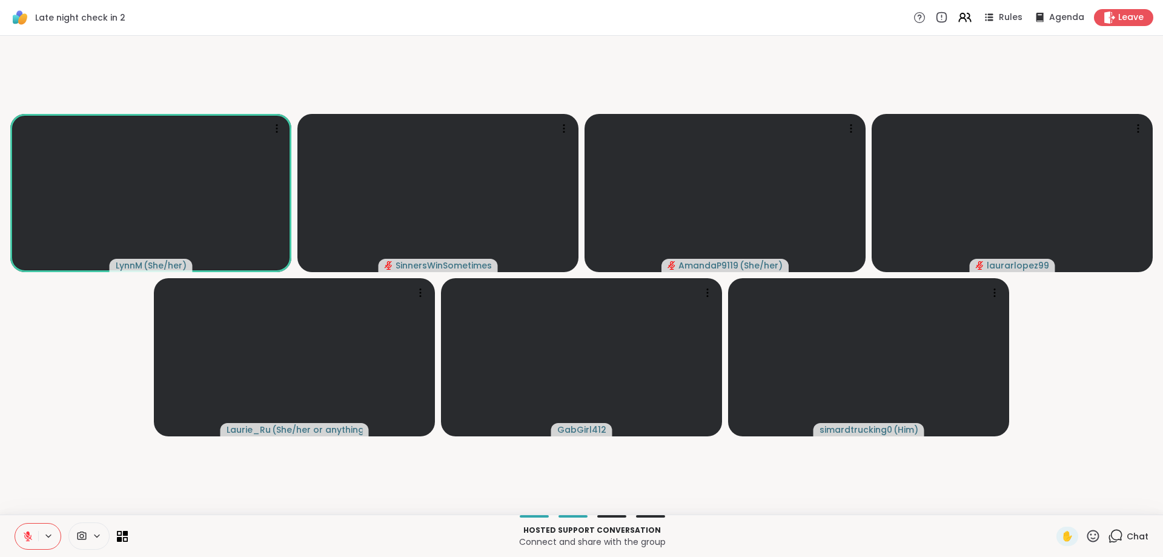
click at [27, 538] on icon at bounding box center [28, 536] width 8 height 8
click at [35, 531] on button at bounding box center [26, 535] width 23 height 25
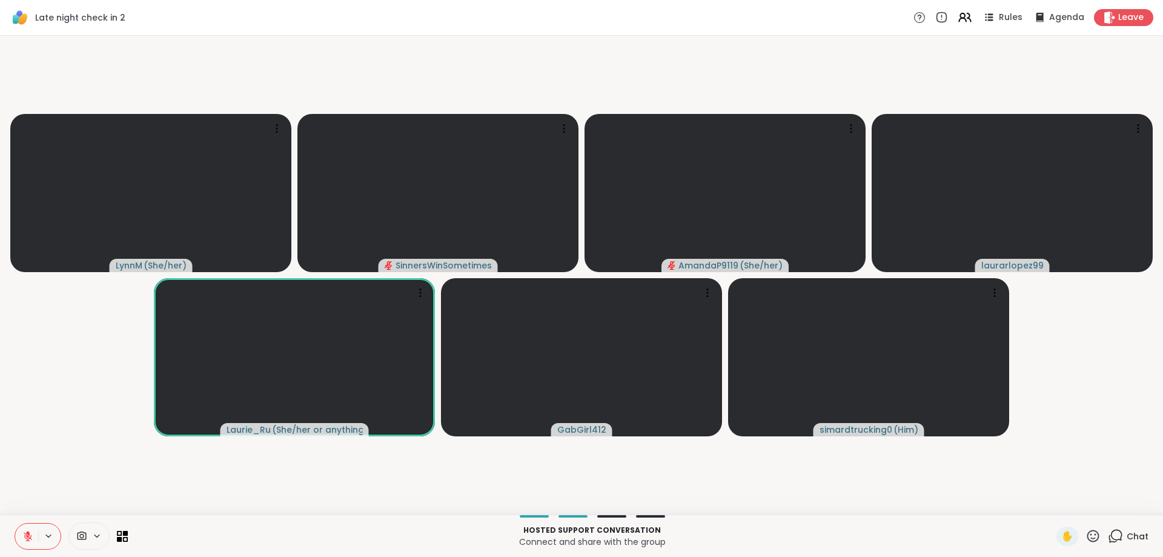
click at [41, 537] on button at bounding box center [49, 536] width 22 height 10
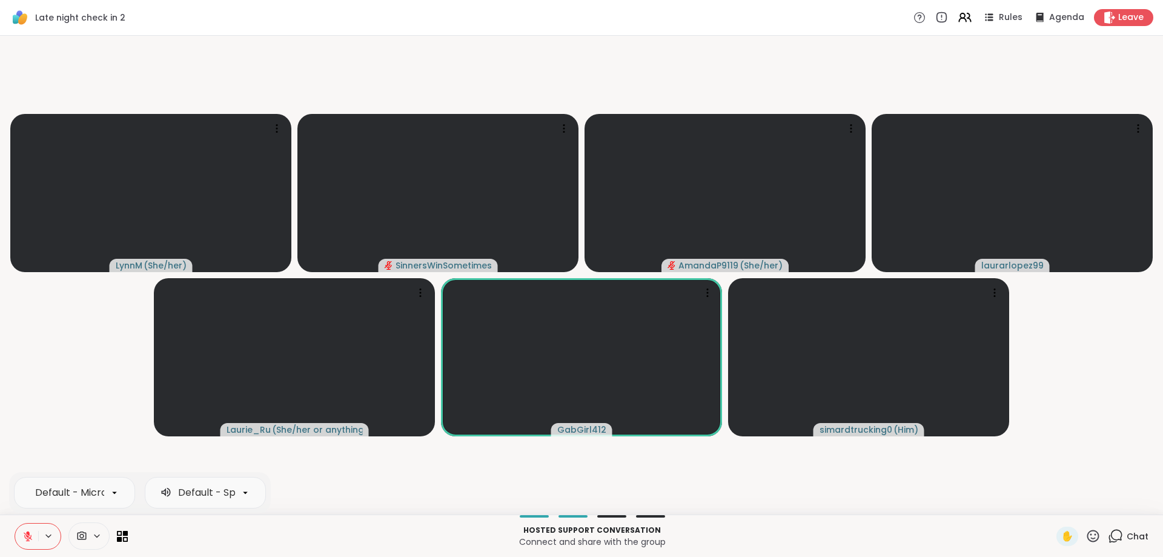
click at [50, 536] on icon at bounding box center [49, 536] width 10 height 10
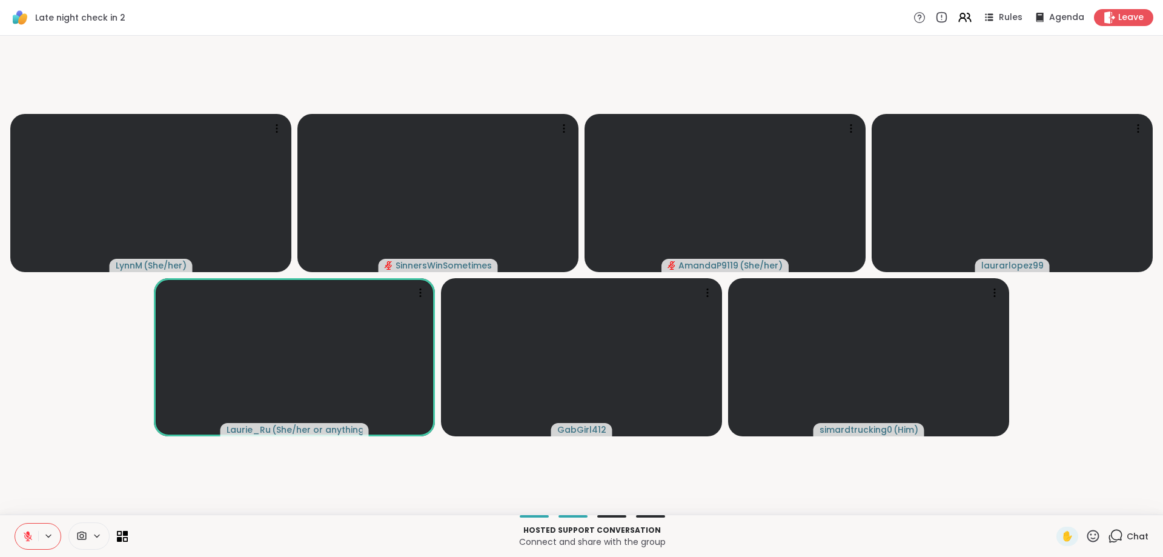
click at [50, 536] on icon at bounding box center [49, 536] width 10 height 10
click at [24, 539] on icon at bounding box center [27, 536] width 11 height 11
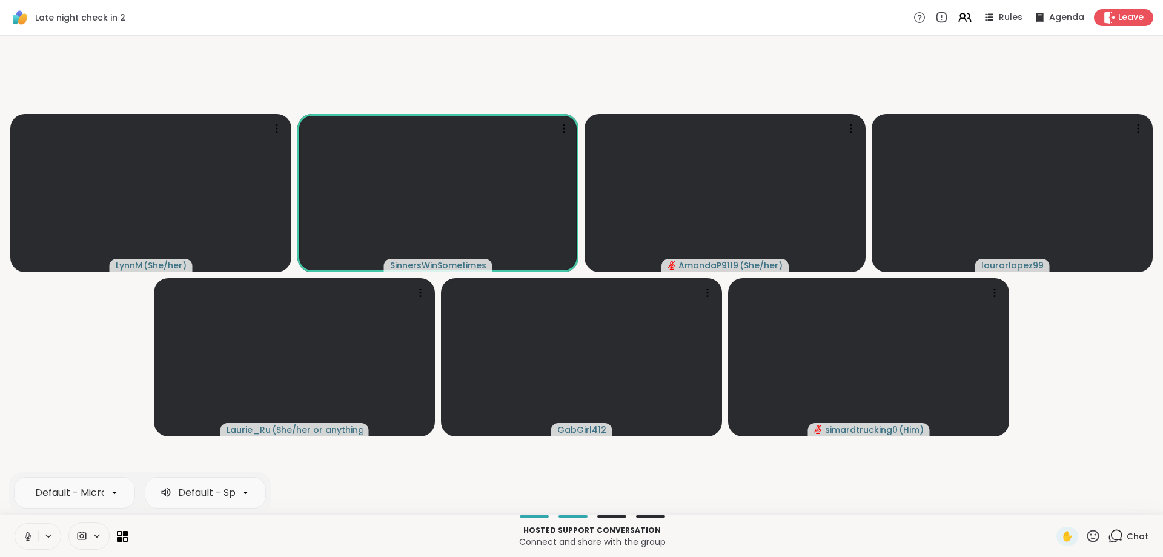
click at [36, 542] on button at bounding box center [26, 535] width 23 height 25
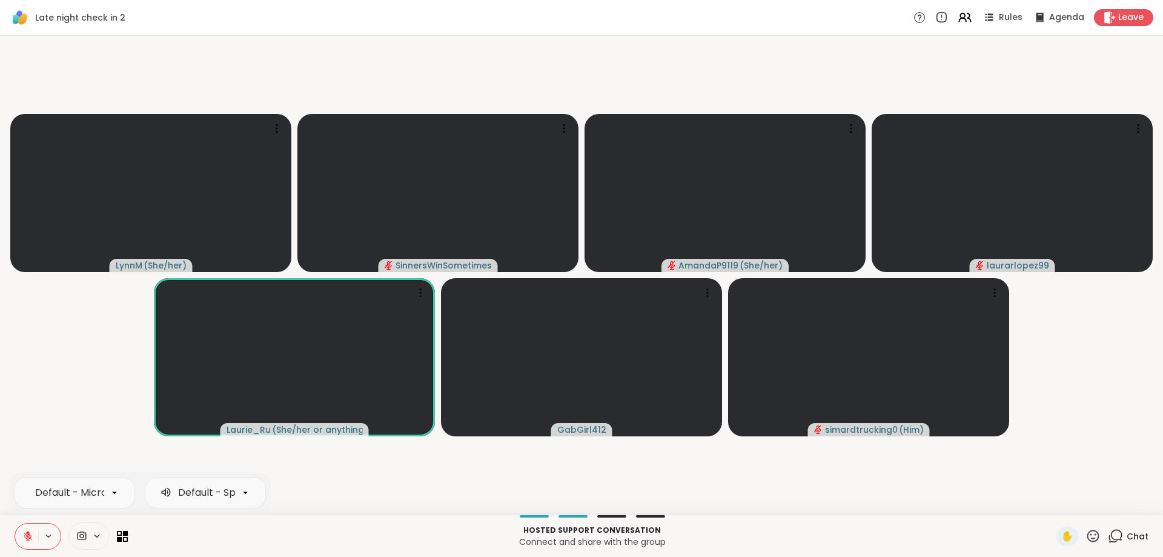
click at [30, 546] on button at bounding box center [26, 535] width 23 height 25
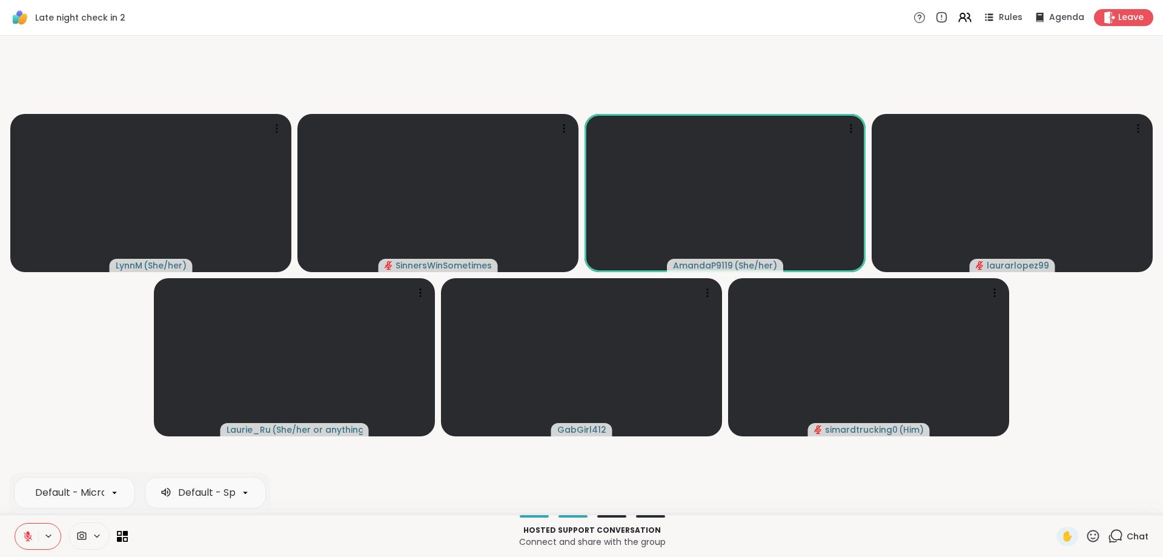
click at [32, 537] on icon at bounding box center [27, 536] width 11 height 11
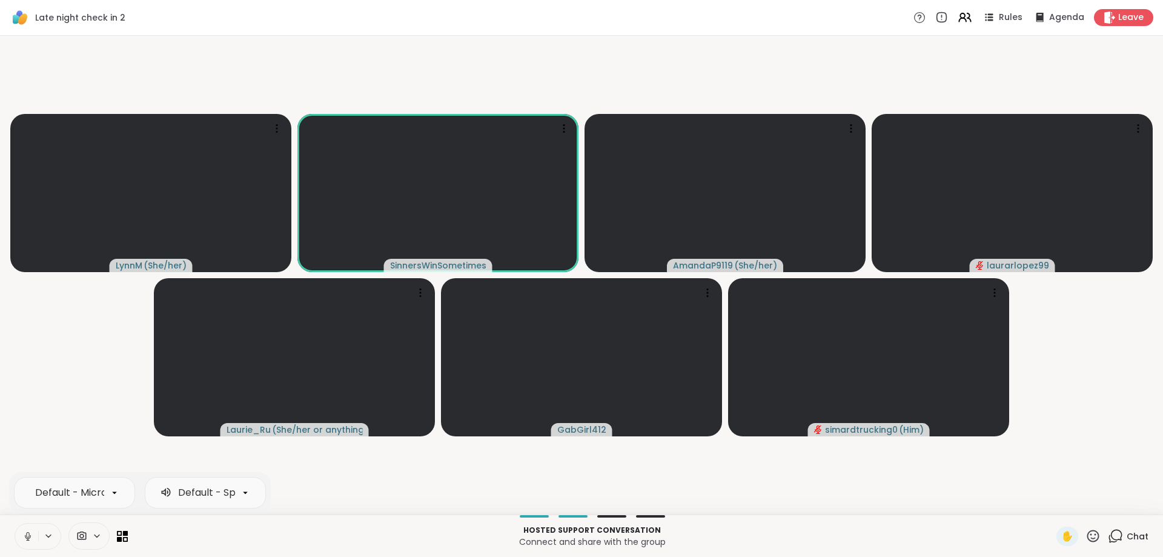
click at [37, 530] on button at bounding box center [26, 535] width 23 height 25
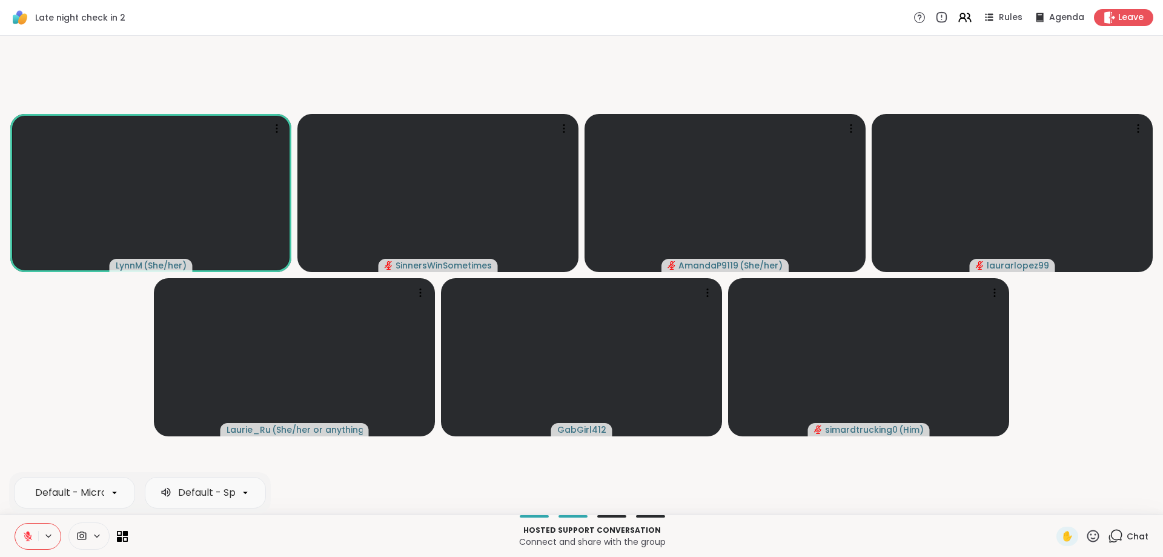
click at [55, 523] on div "Default - Microphone (2- Logi USB Headset) Default - Speakers (2- Logi USB Head…" at bounding box center [38, 536] width 47 height 27
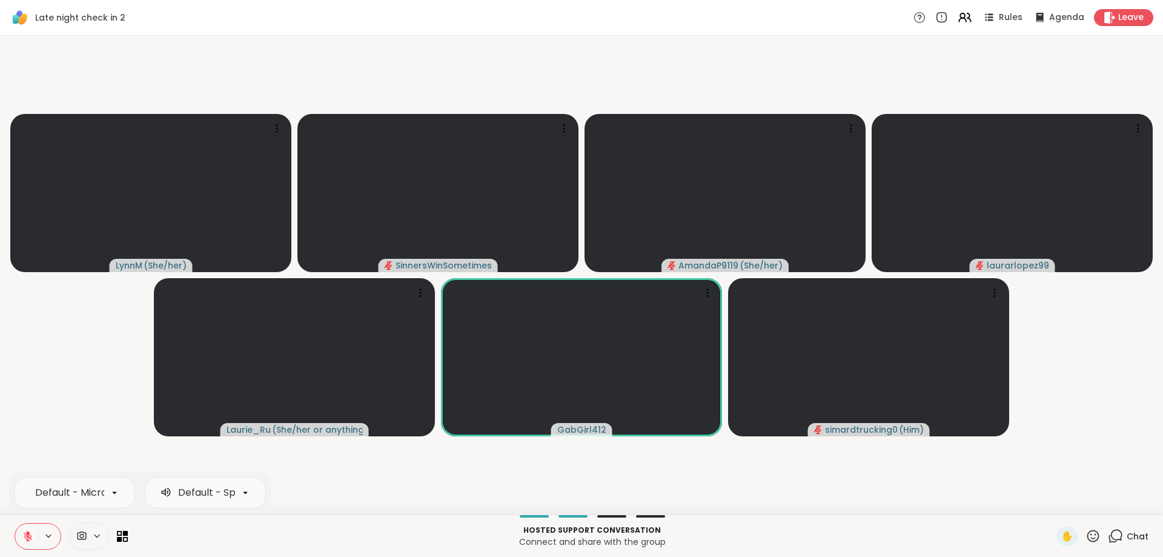
click at [39, 532] on button at bounding box center [49, 536] width 22 height 10
click at [34, 538] on button at bounding box center [26, 535] width 23 height 25
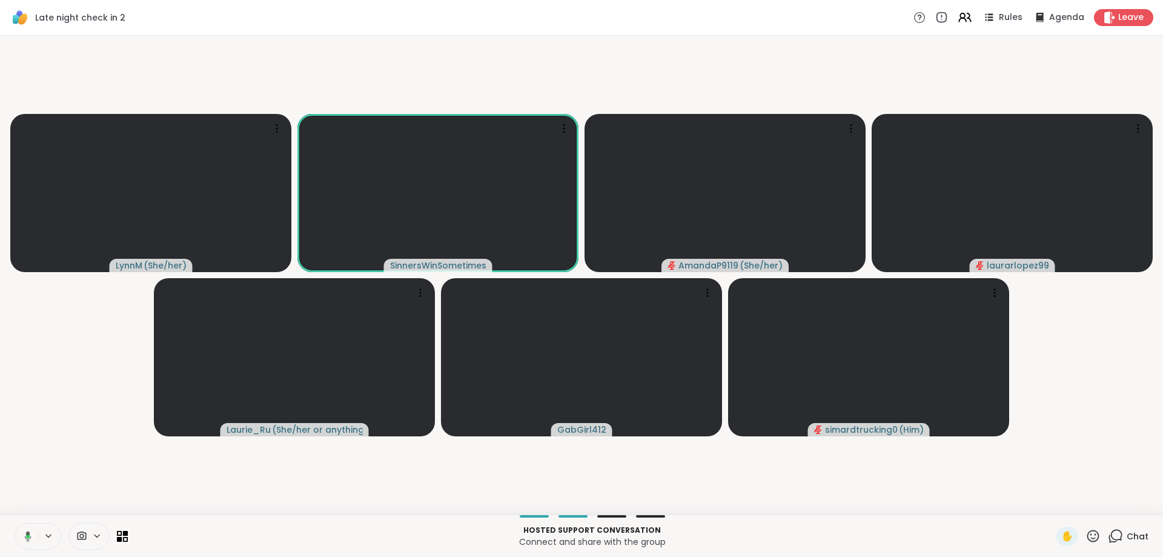
click at [39, 534] on button at bounding box center [49, 536] width 22 height 10
click at [46, 540] on icon at bounding box center [49, 536] width 10 height 10
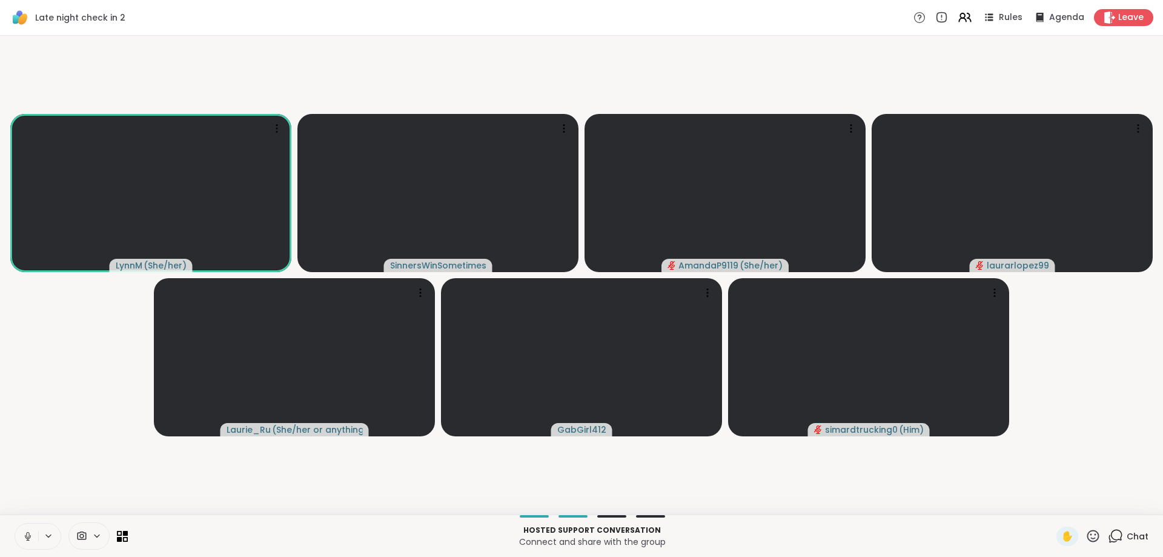
click at [30, 532] on icon at bounding box center [27, 536] width 11 height 11
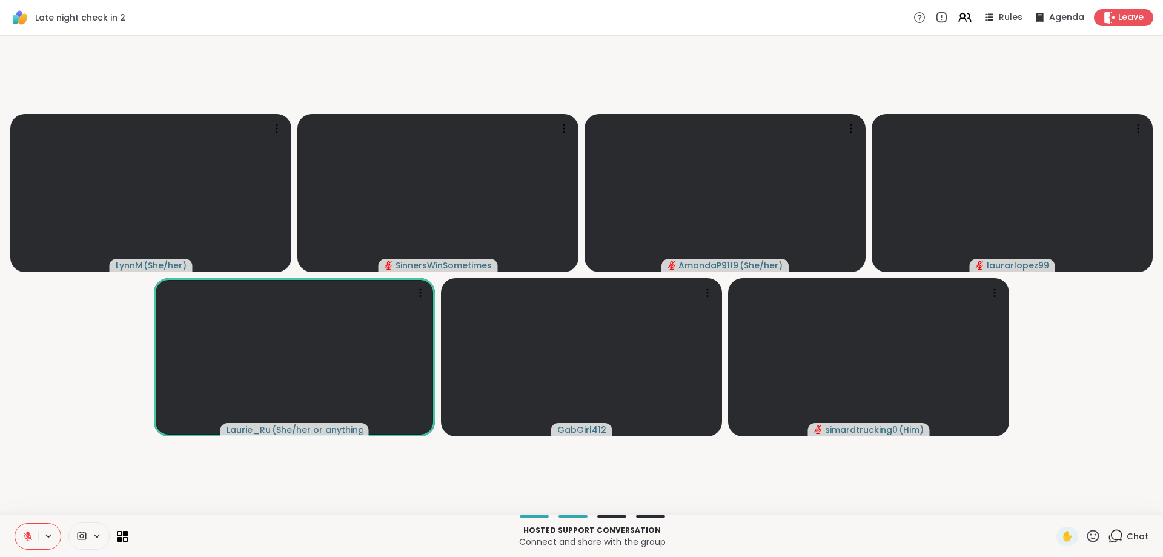
click at [30, 532] on icon at bounding box center [27, 536] width 11 height 11
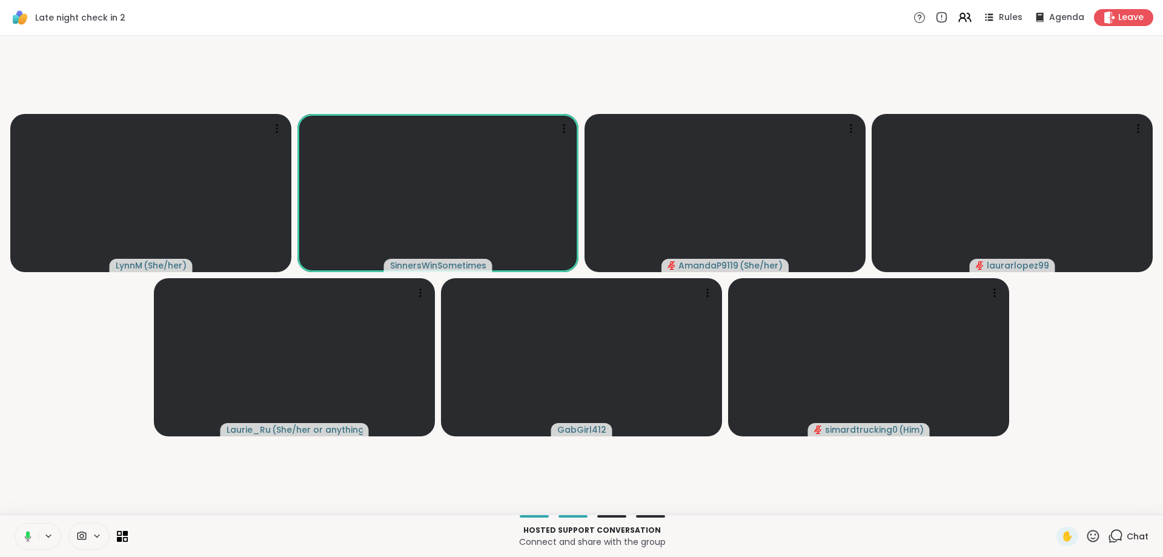
click at [30, 532] on icon at bounding box center [26, 536] width 11 height 11
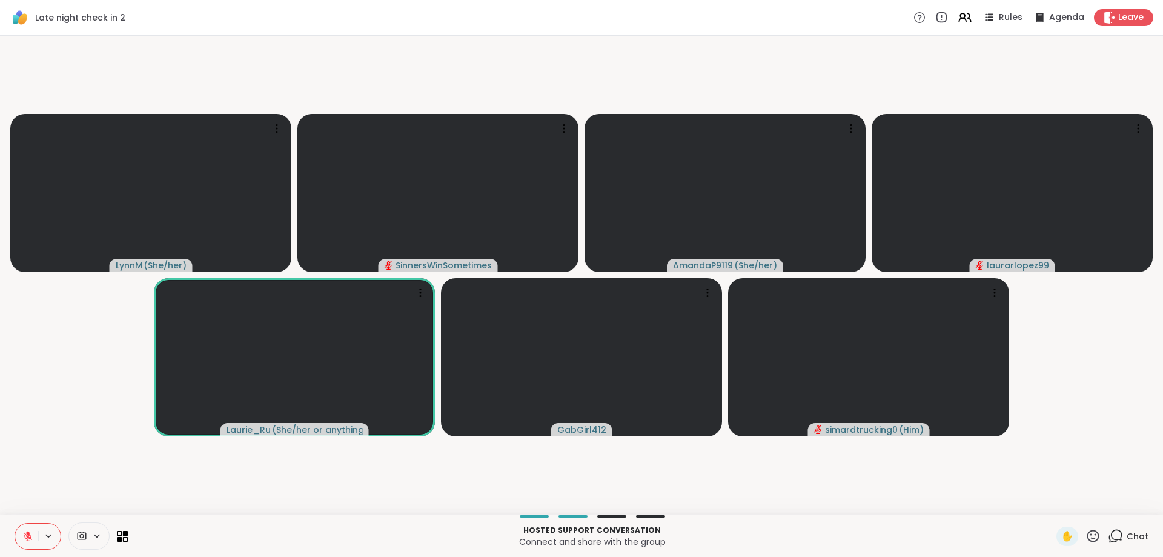
click at [22, 542] on button at bounding box center [26, 535] width 23 height 25
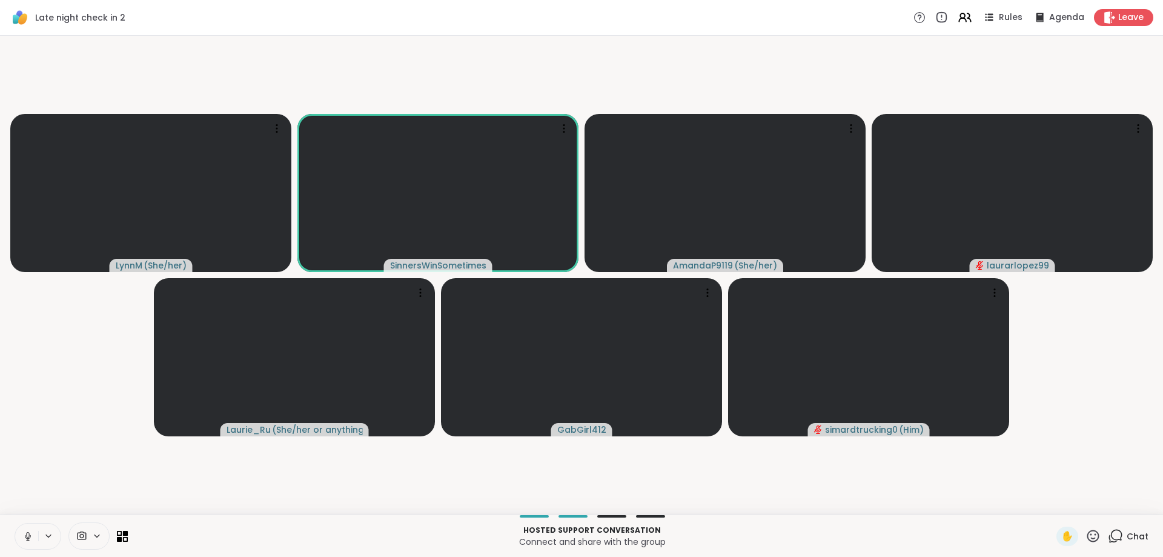
click at [22, 542] on button at bounding box center [26, 535] width 23 height 25
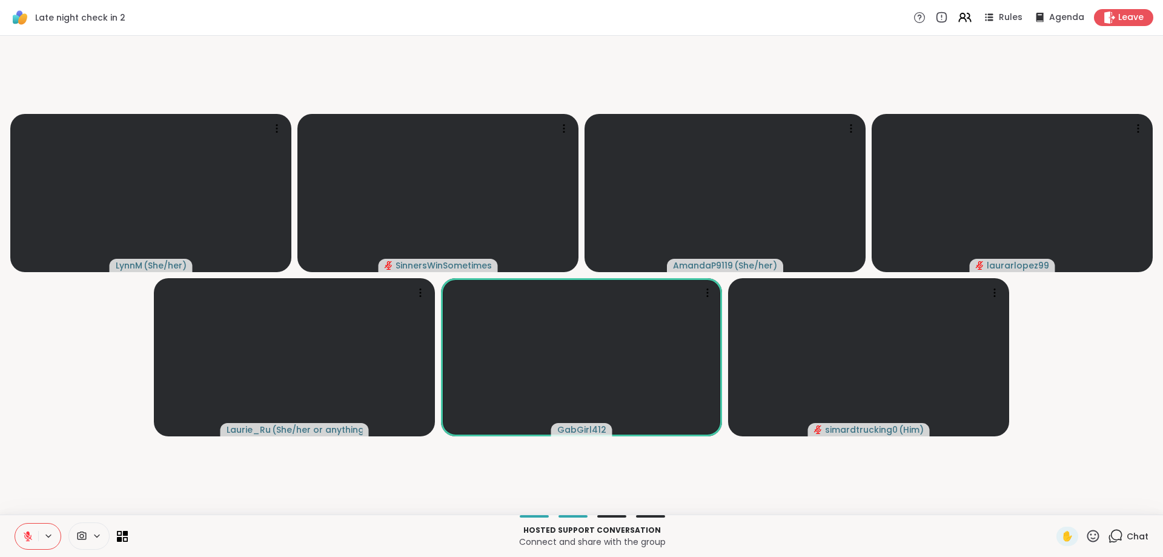
click at [22, 542] on button at bounding box center [26, 535] width 23 height 25
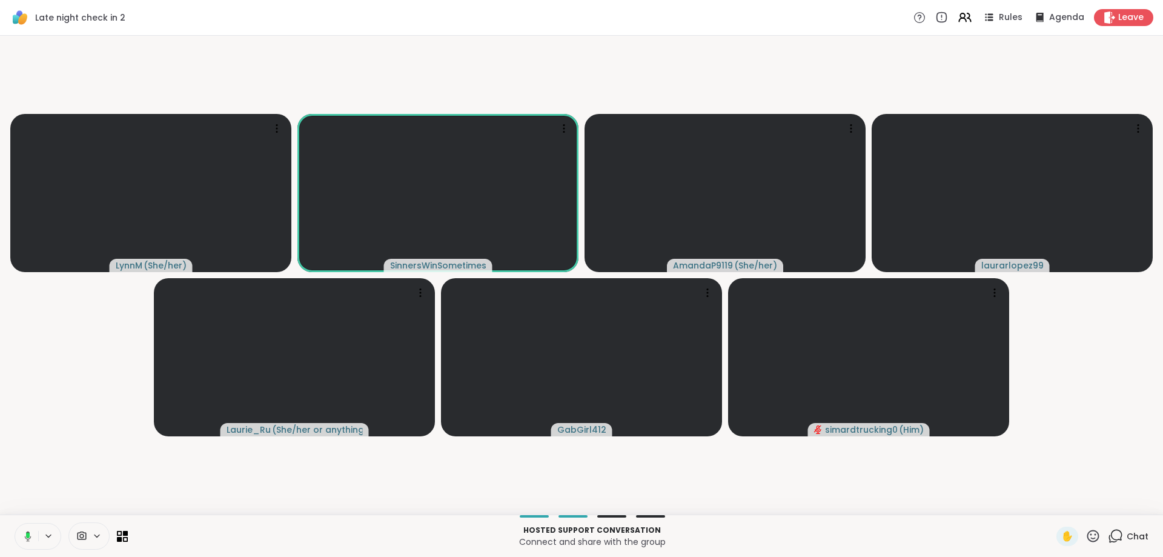
click at [45, 537] on icon at bounding box center [49, 536] width 10 height 10
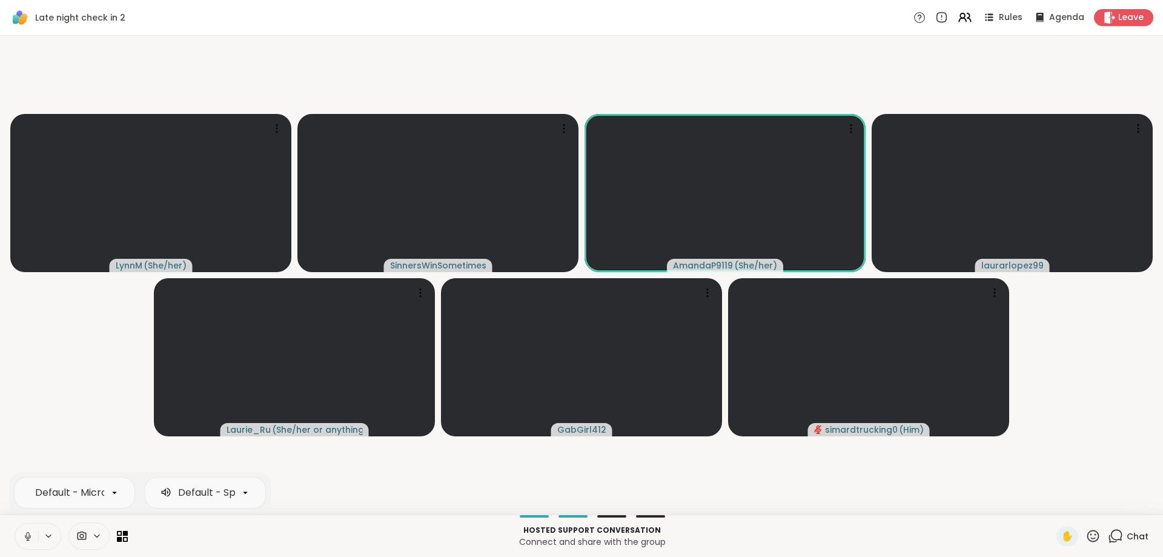
click at [28, 534] on icon at bounding box center [27, 536] width 11 height 11
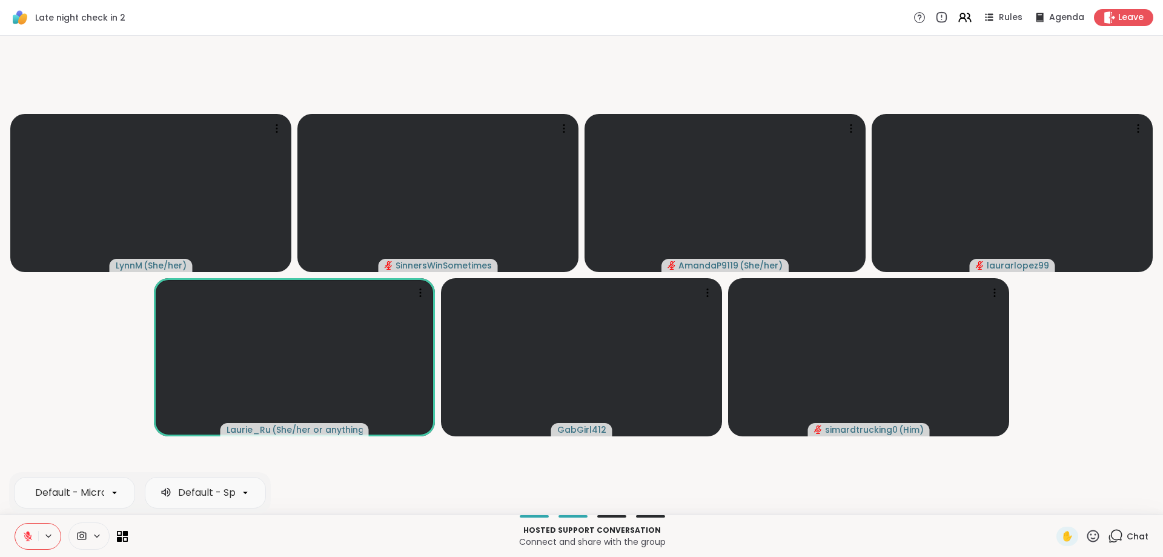
click at [26, 542] on button at bounding box center [26, 535] width 23 height 25
click at [22, 538] on button at bounding box center [26, 535] width 23 height 25
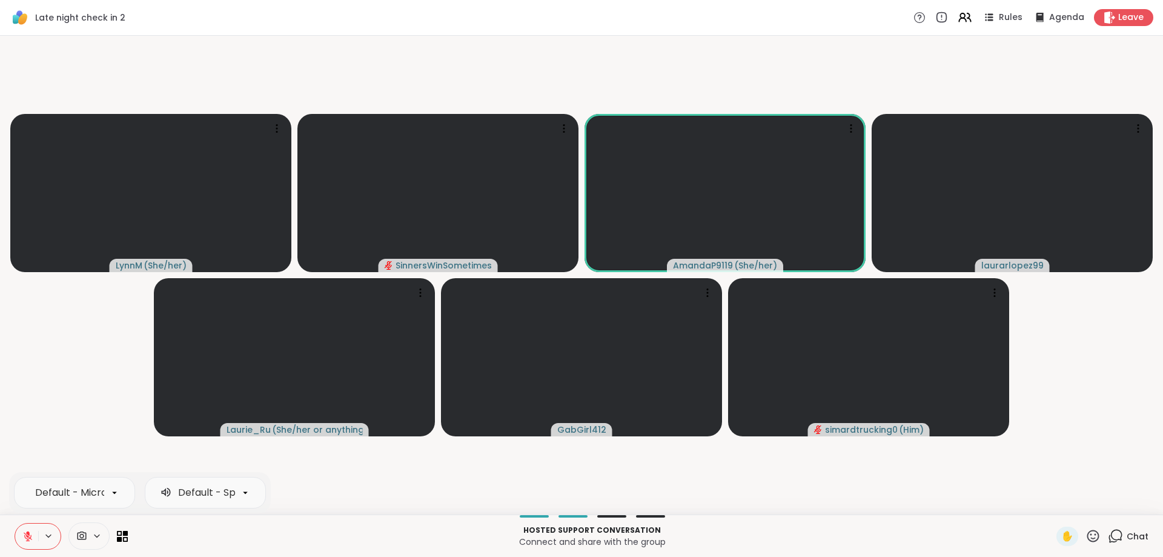
click at [32, 541] on icon at bounding box center [27, 536] width 11 height 11
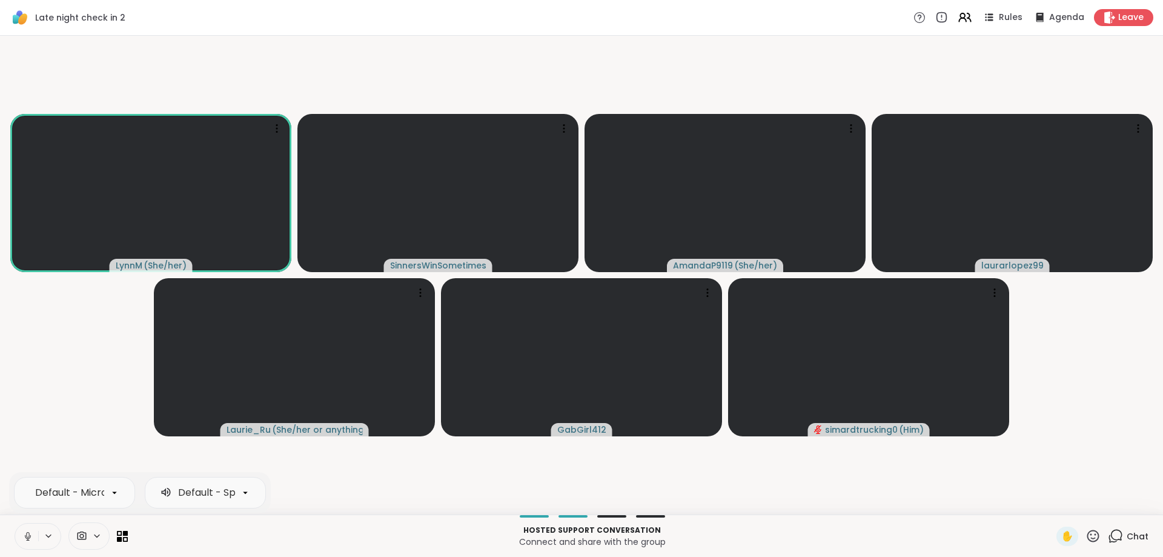
click at [32, 537] on icon at bounding box center [27, 536] width 11 height 11
click at [27, 539] on icon at bounding box center [28, 536] width 8 height 8
click at [28, 535] on icon at bounding box center [27, 536] width 11 height 11
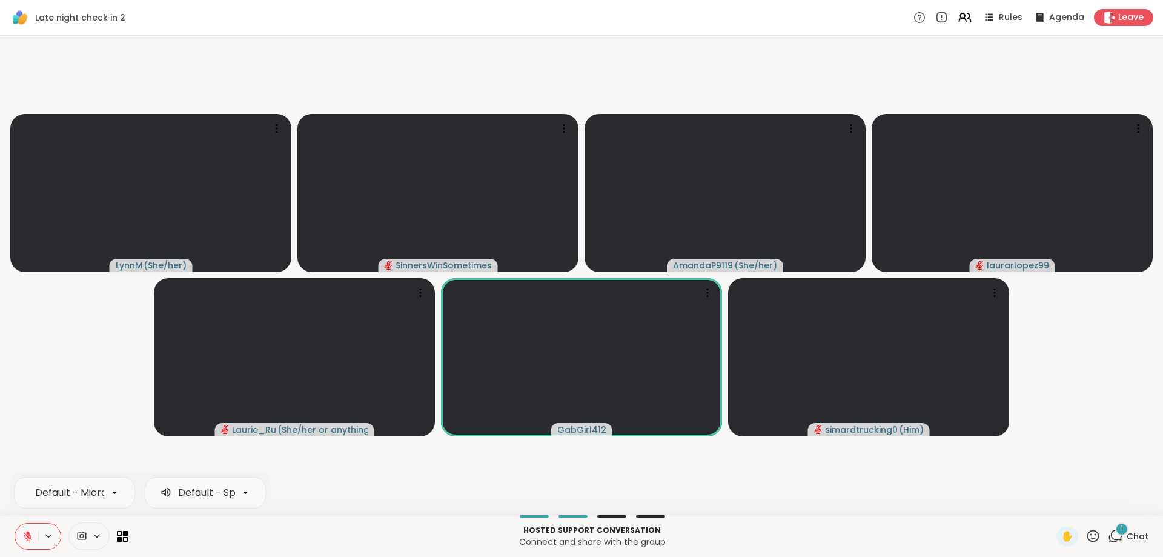
click at [45, 542] on div "Default - Microphone (2- Logi USB Headset) Default - Speakers (2- Logi USB Head…" at bounding box center [38, 536] width 47 height 27
click at [48, 540] on icon at bounding box center [49, 536] width 10 height 10
click at [30, 537] on icon at bounding box center [28, 536] width 8 height 8
click at [31, 535] on icon at bounding box center [27, 536] width 11 height 11
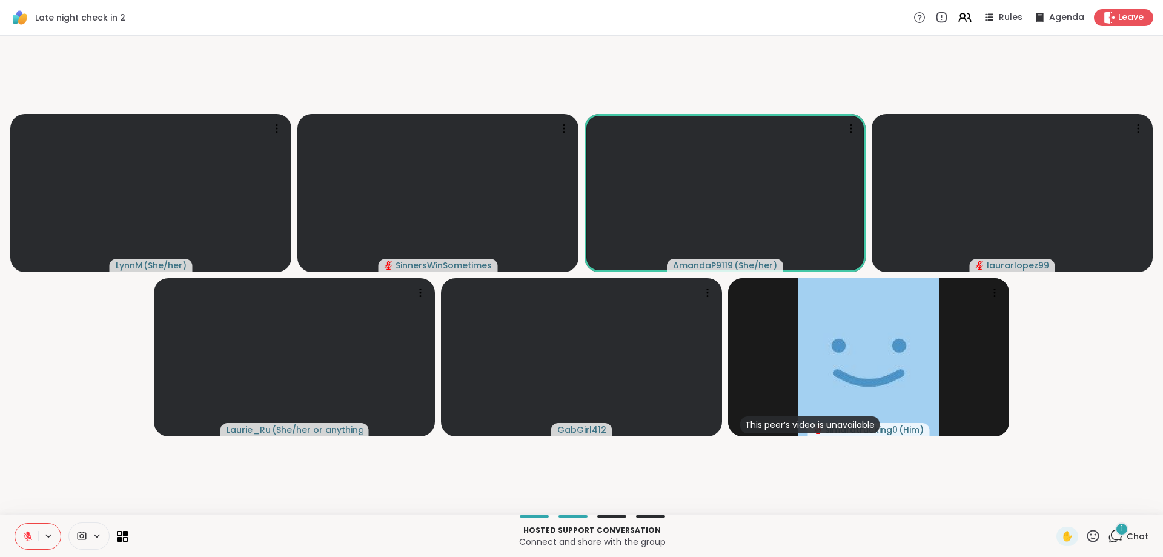
click at [52, 538] on icon at bounding box center [49, 536] width 10 height 10
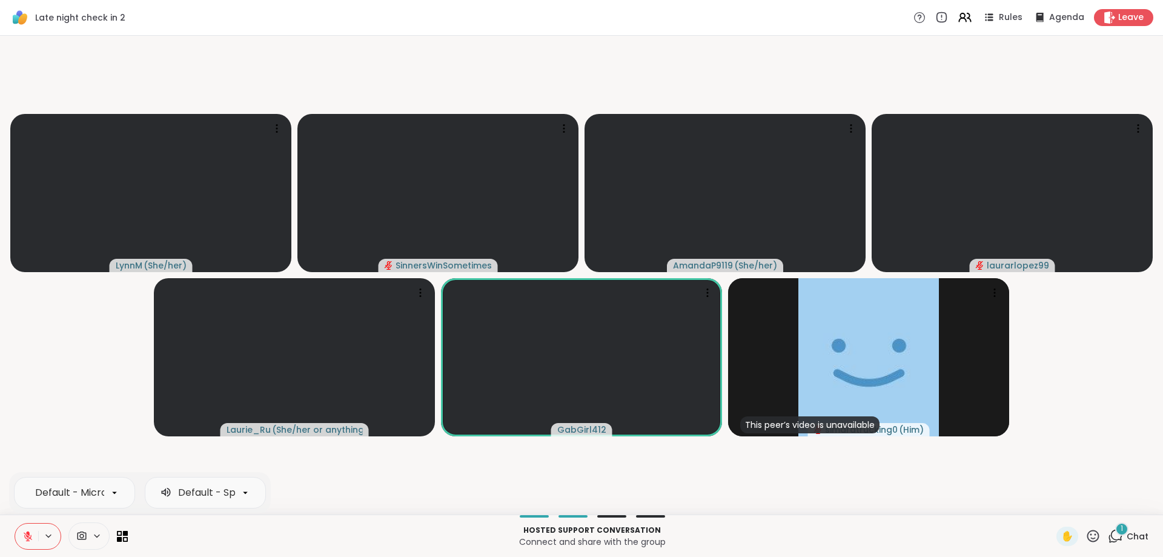
click at [42, 534] on button at bounding box center [49, 536] width 22 height 10
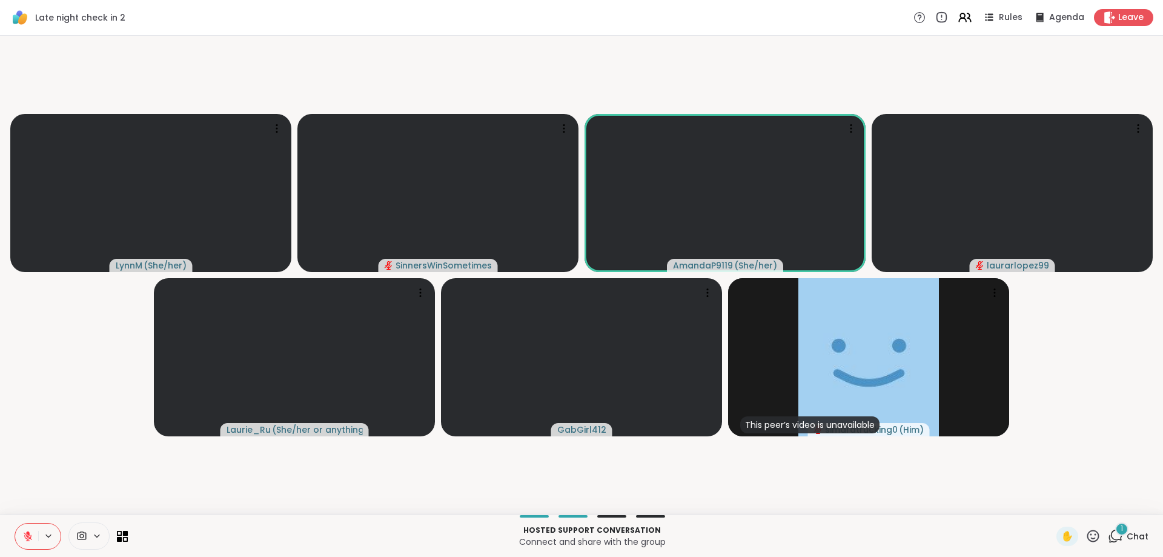
click at [29, 536] on icon at bounding box center [27, 536] width 11 height 11
click at [33, 535] on button at bounding box center [26, 535] width 23 height 25
click at [1087, 536] on icon at bounding box center [1093, 535] width 15 height 15
click at [1052, 506] on span "❤️" at bounding box center [1058, 504] width 12 height 15
click at [42, 543] on div at bounding box center [38, 536] width 47 height 27
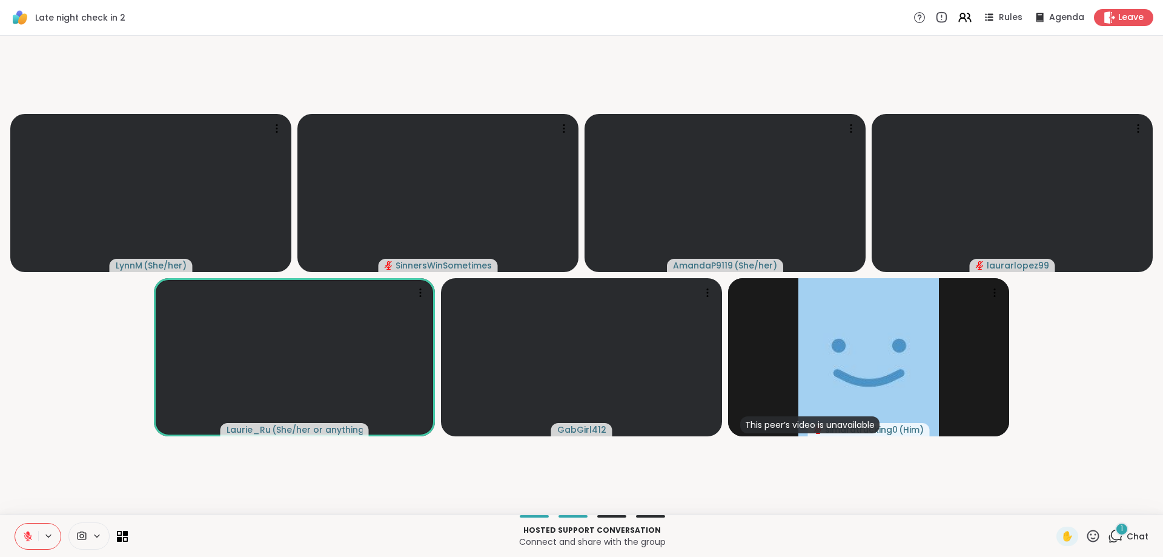
click at [36, 536] on button at bounding box center [26, 535] width 23 height 25
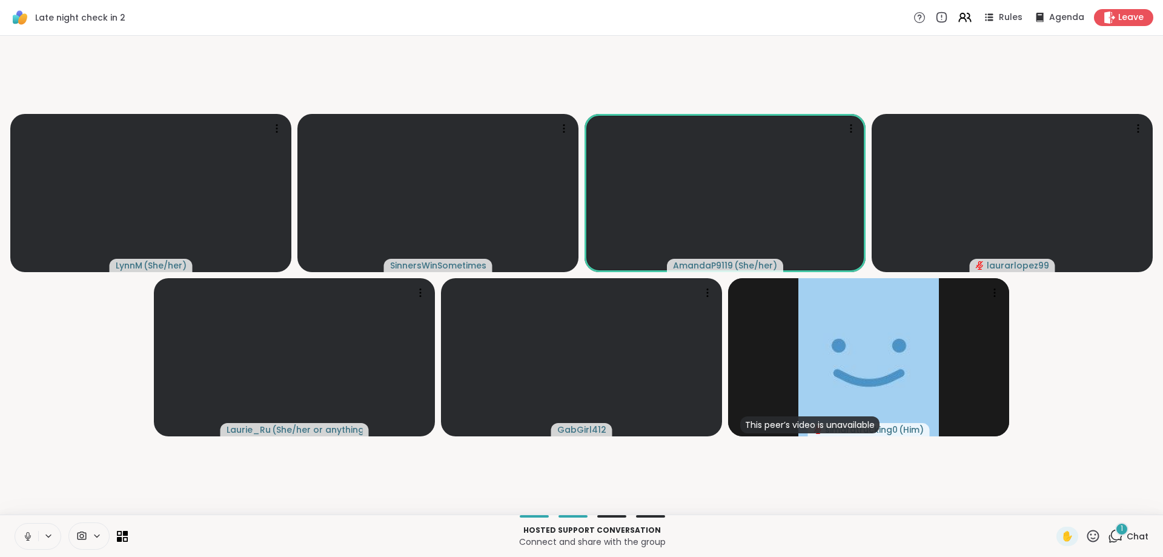
click at [39, 544] on div at bounding box center [38, 536] width 47 height 27
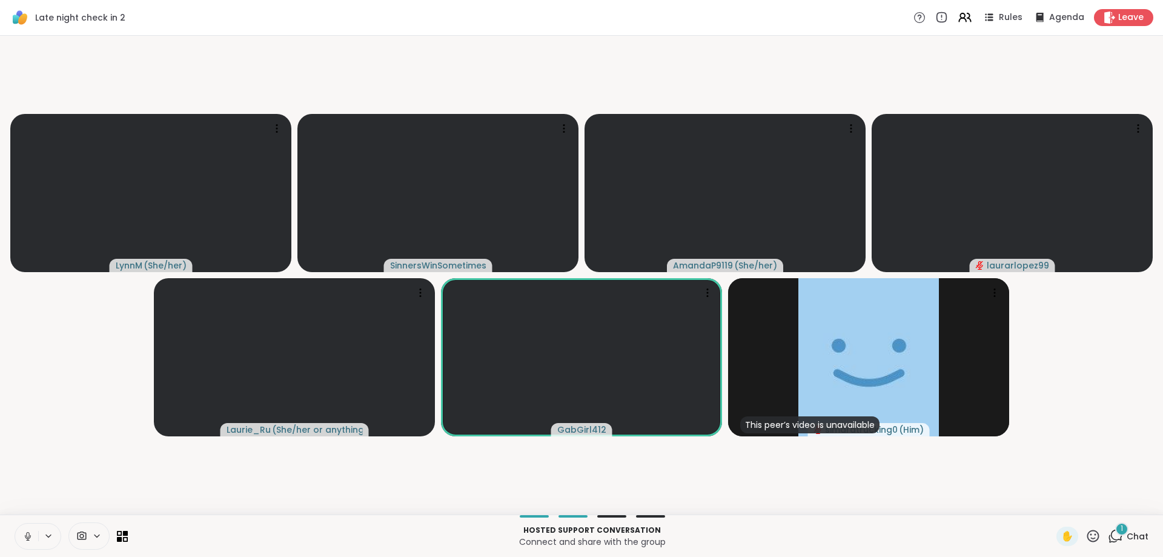
click at [35, 534] on button at bounding box center [26, 535] width 23 height 25
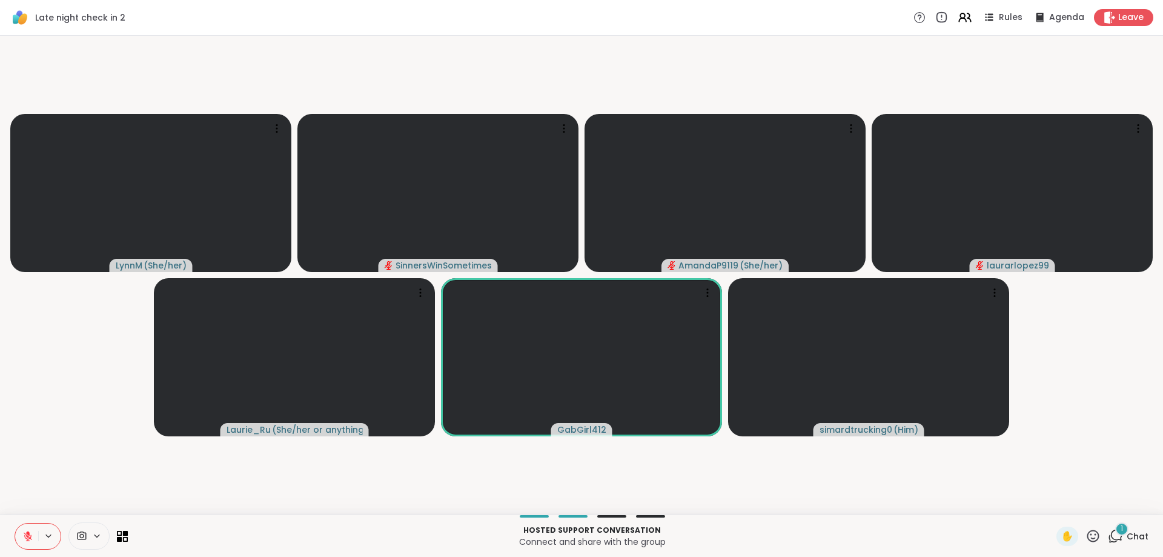
drag, startPoint x: 8, startPoint y: 531, endPoint x: 14, endPoint y: 537, distance: 8.1
click at [11, 535] on div "Hosted support conversation Connect and share with the group ✋ 1 Chat" at bounding box center [581, 535] width 1163 height 42
click at [31, 544] on button at bounding box center [26, 535] width 23 height 25
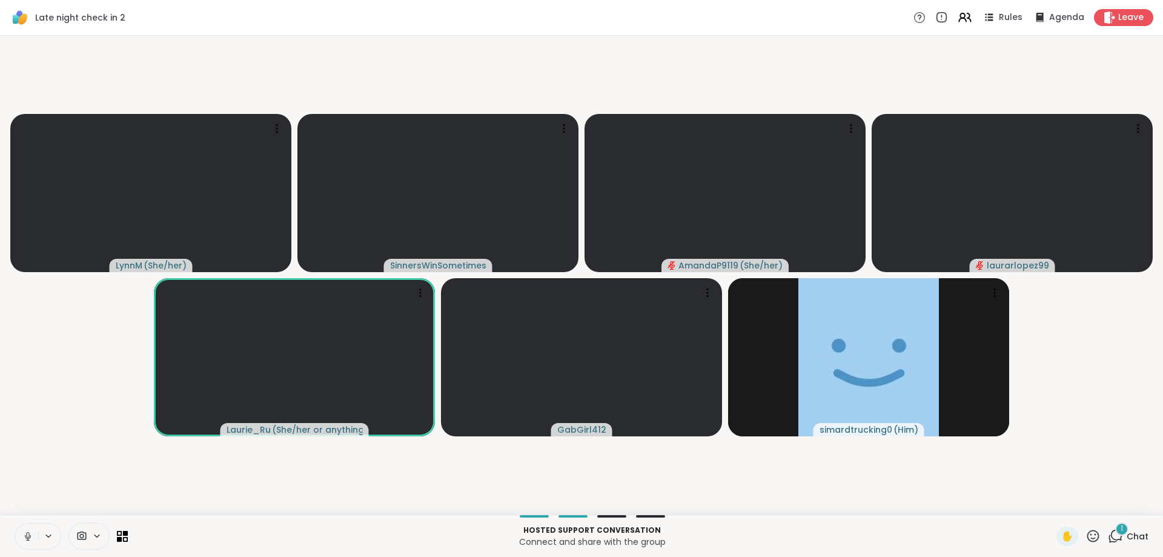
click at [23, 546] on button at bounding box center [26, 535] width 23 height 25
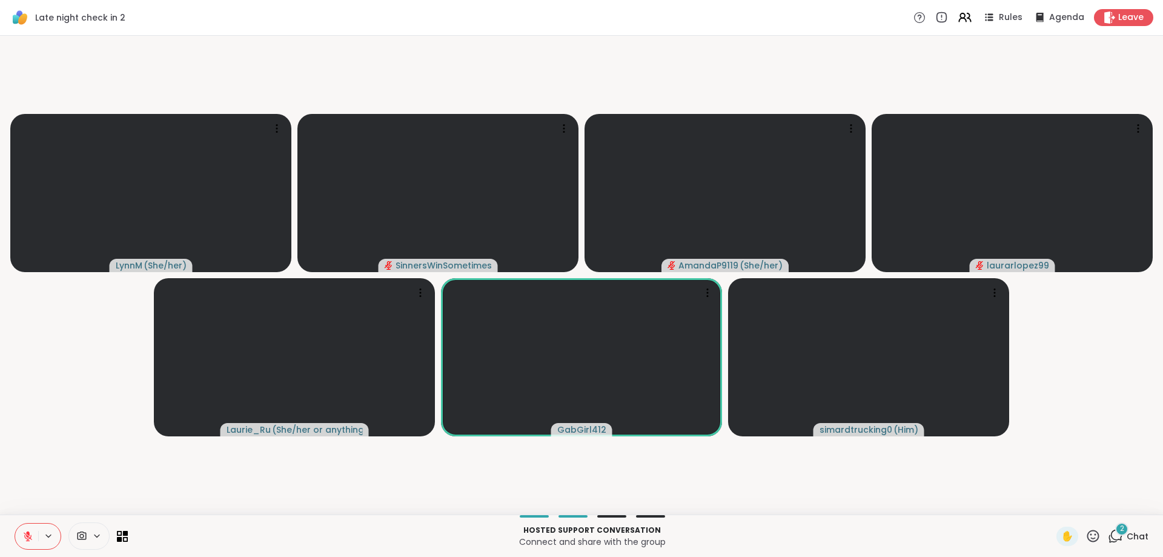
click at [22, 540] on button at bounding box center [26, 535] width 23 height 25
click at [15, 540] on div at bounding box center [38, 536] width 47 height 27
click at [28, 536] on icon at bounding box center [27, 536] width 11 height 11
click at [28, 536] on icon at bounding box center [28, 536] width 8 height 8
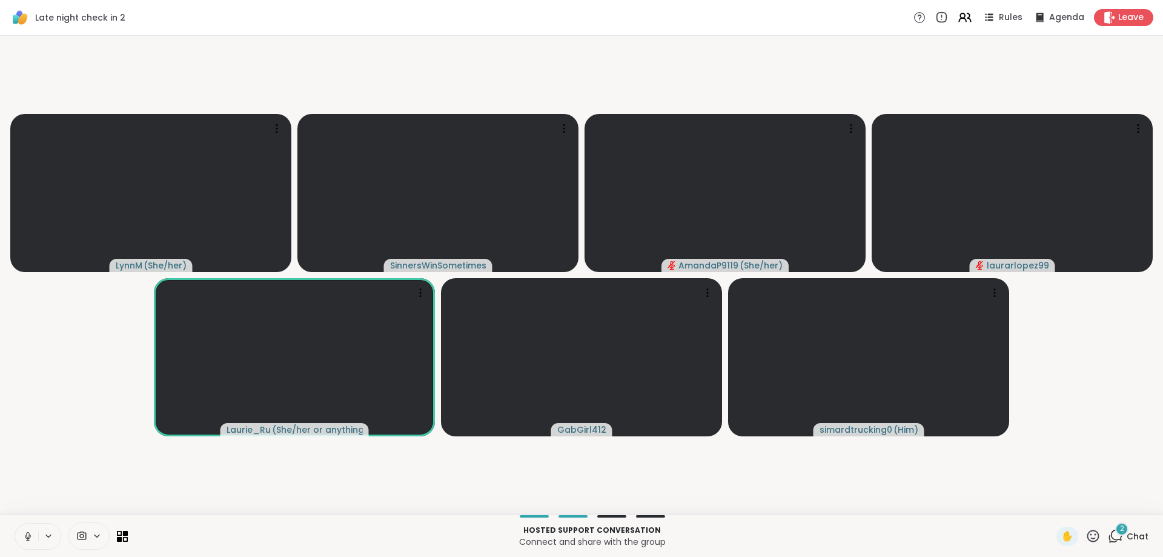
click at [26, 537] on icon at bounding box center [27, 536] width 11 height 11
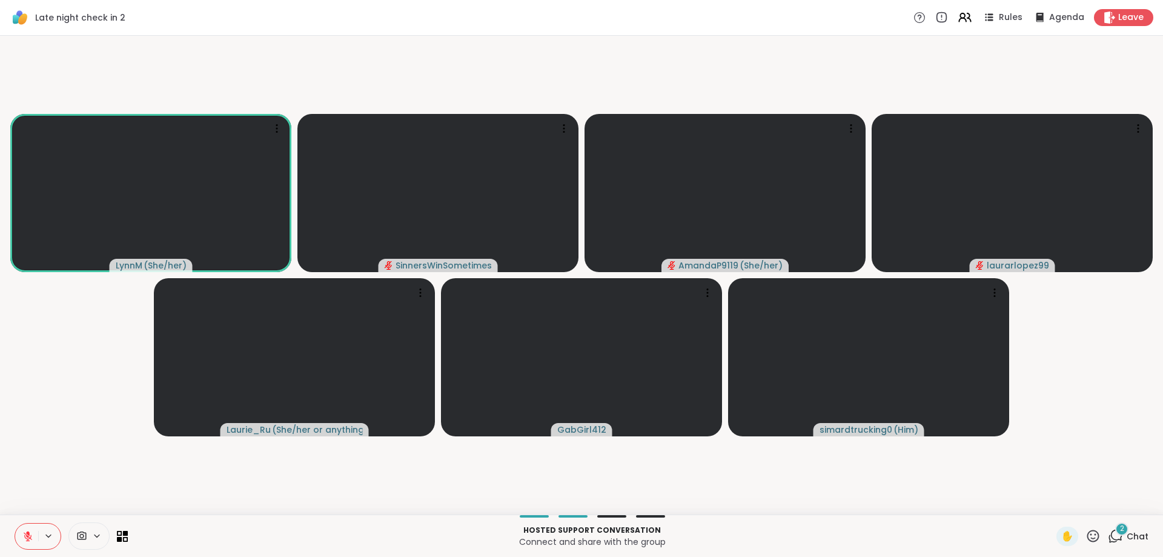
click at [32, 538] on icon at bounding box center [27, 536] width 11 height 11
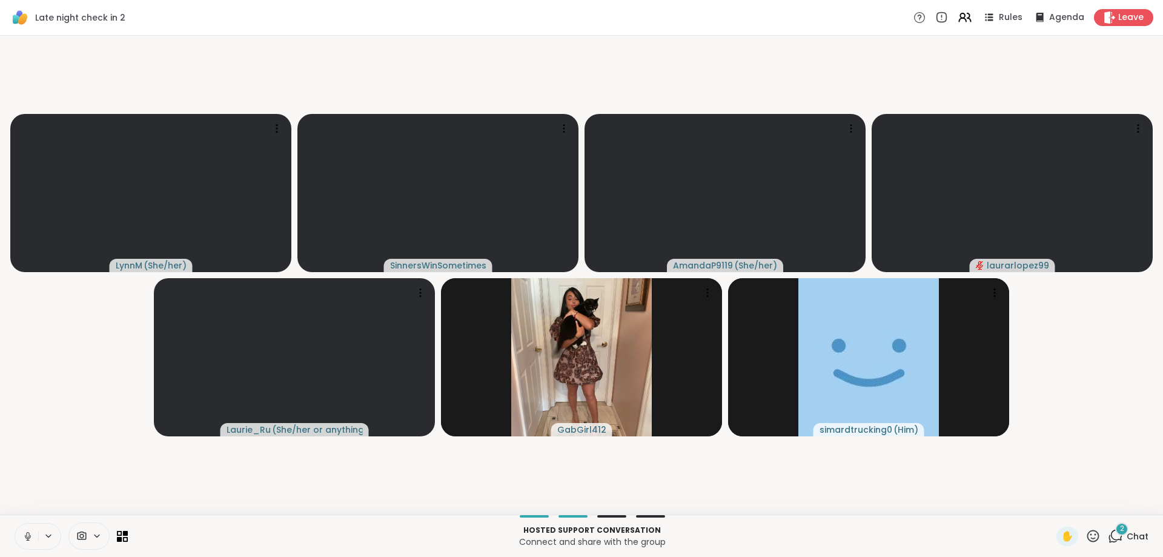
click at [24, 539] on icon at bounding box center [27, 536] width 11 height 11
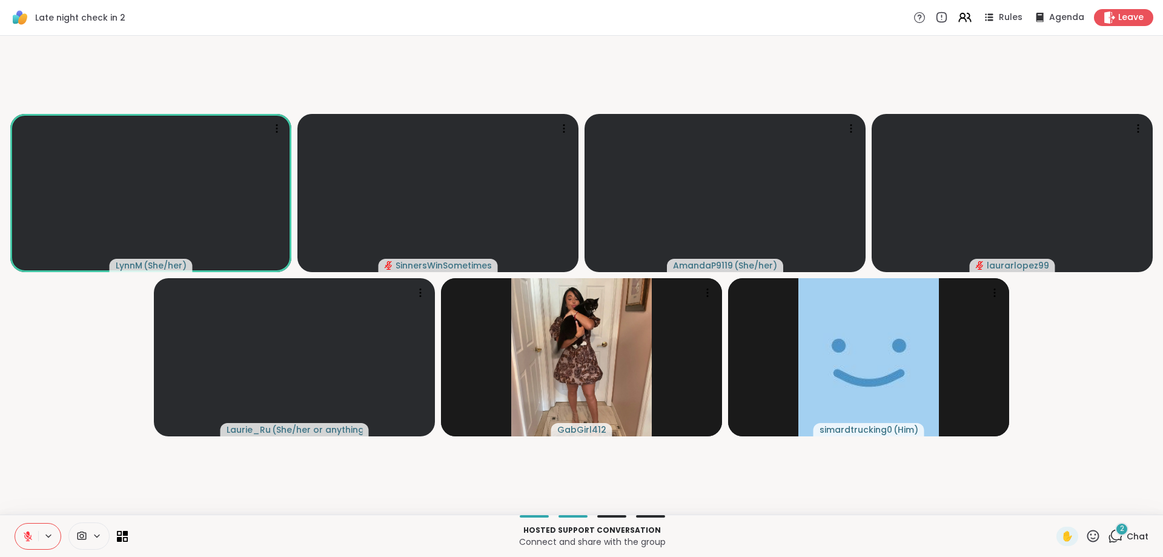
click at [24, 539] on icon at bounding box center [27, 536] width 11 height 11
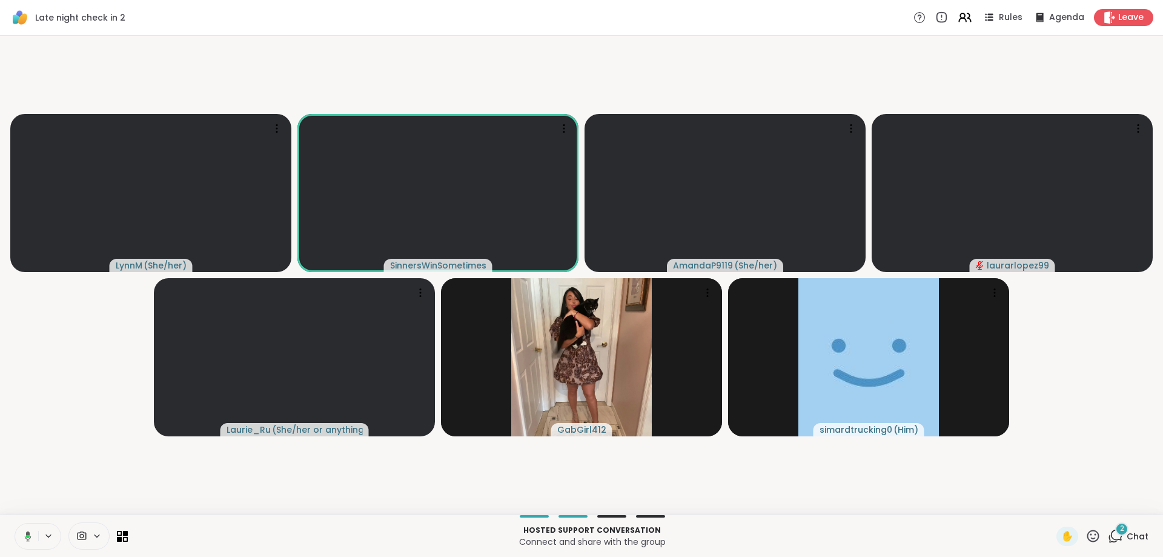
click at [27, 535] on icon at bounding box center [28, 535] width 4 height 3
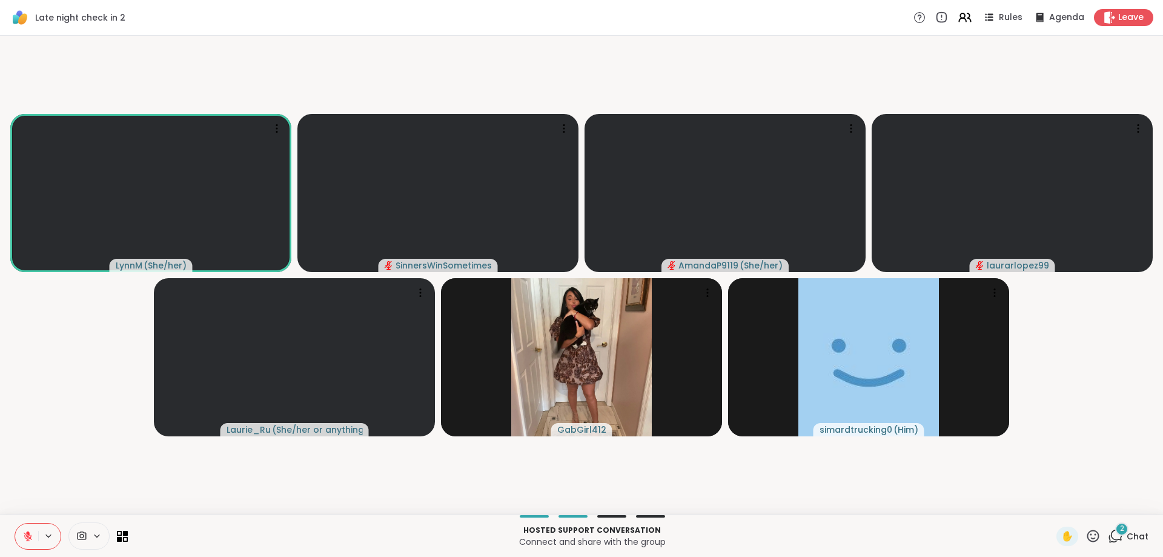
click at [25, 540] on icon at bounding box center [27, 536] width 11 height 11
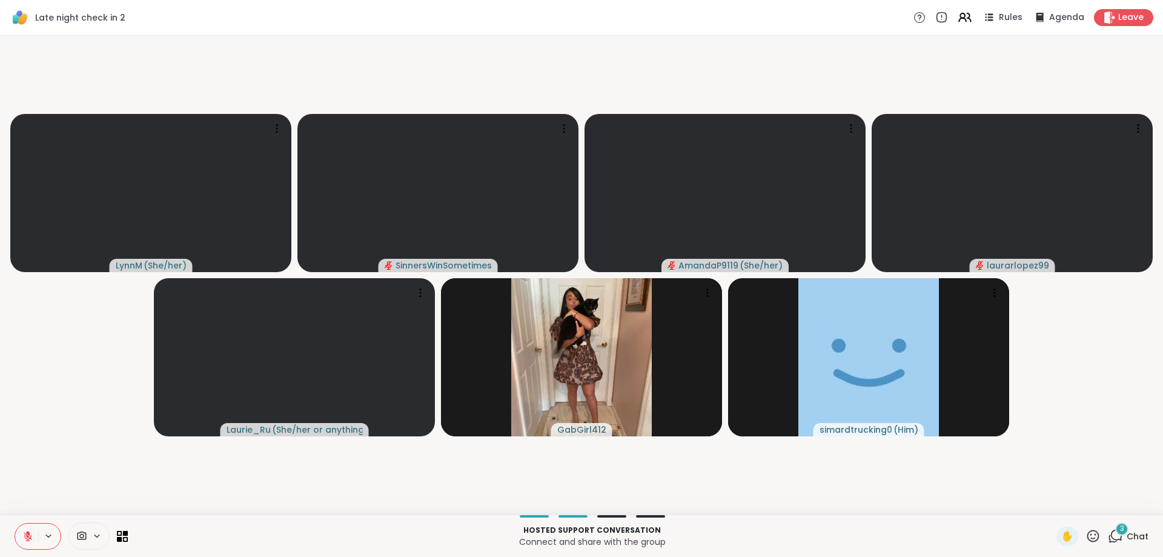
click at [1109, 537] on icon at bounding box center [1113, 539] width 8 height 8
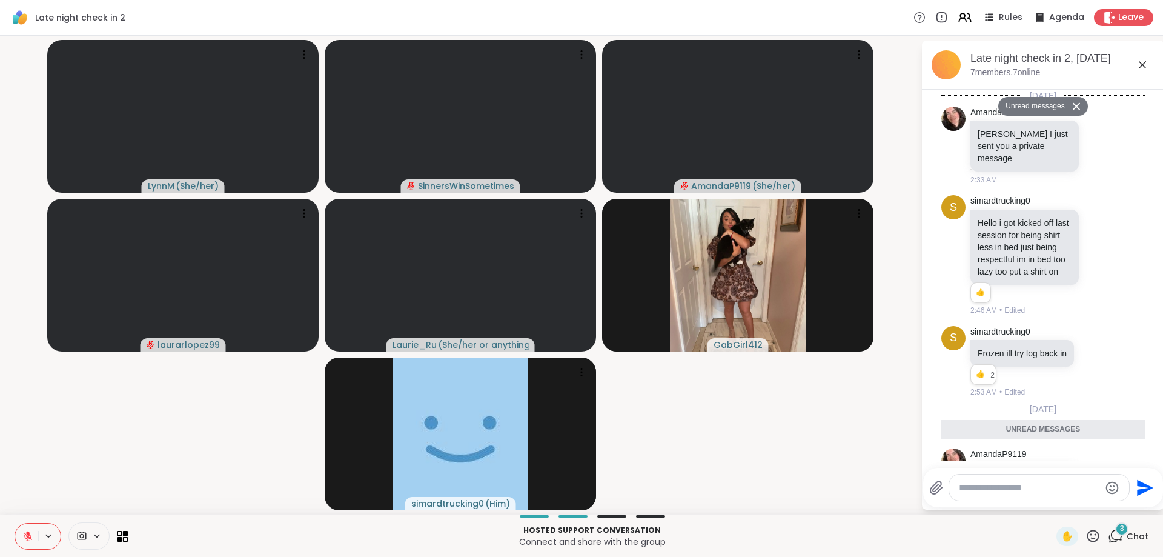
scroll to position [748, 0]
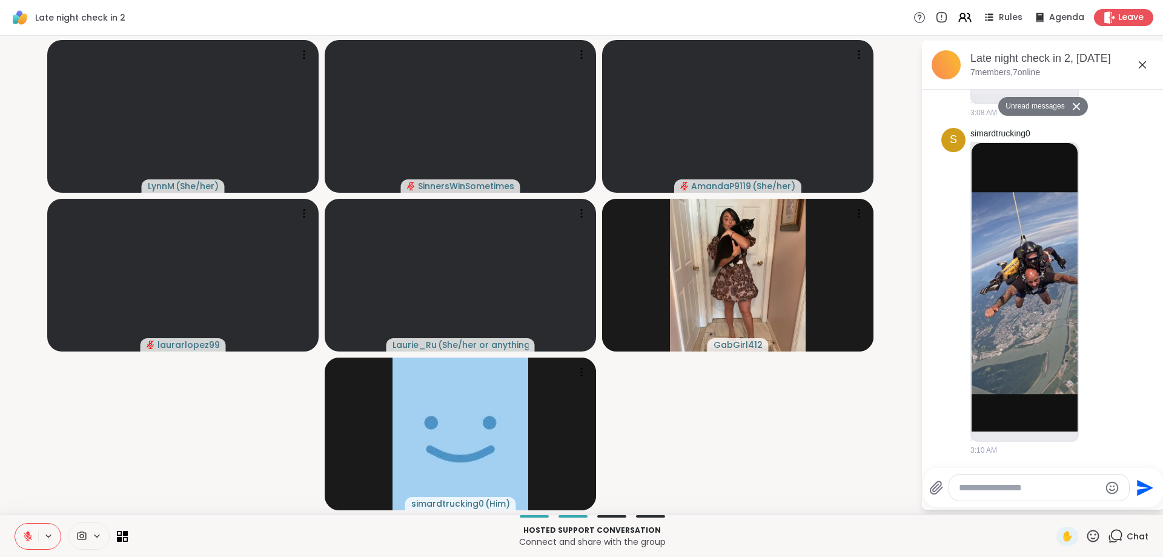
click at [51, 532] on icon at bounding box center [49, 536] width 10 height 10
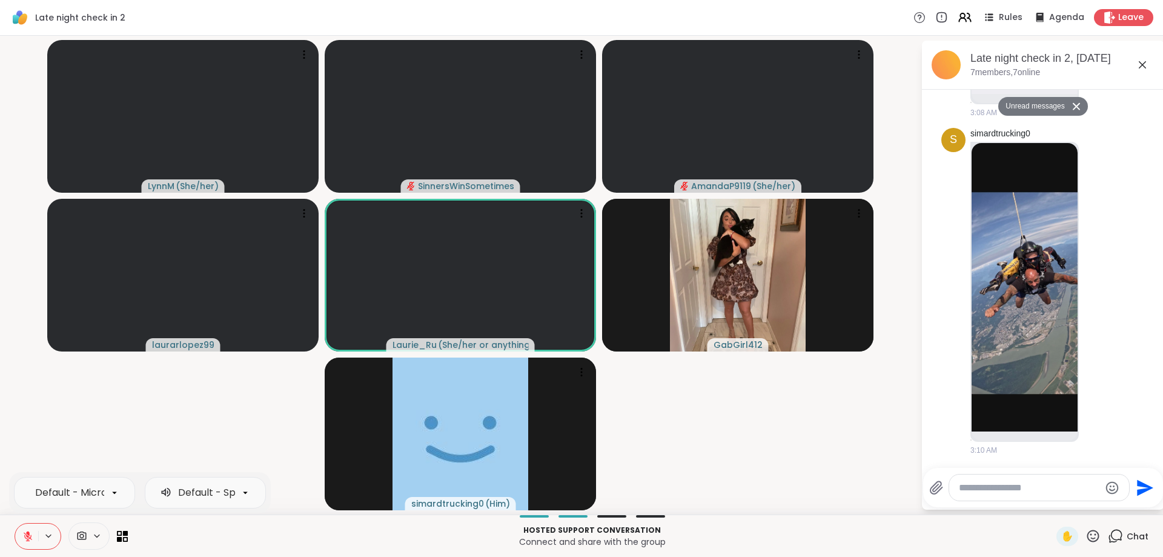
click at [43, 537] on button at bounding box center [49, 536] width 22 height 10
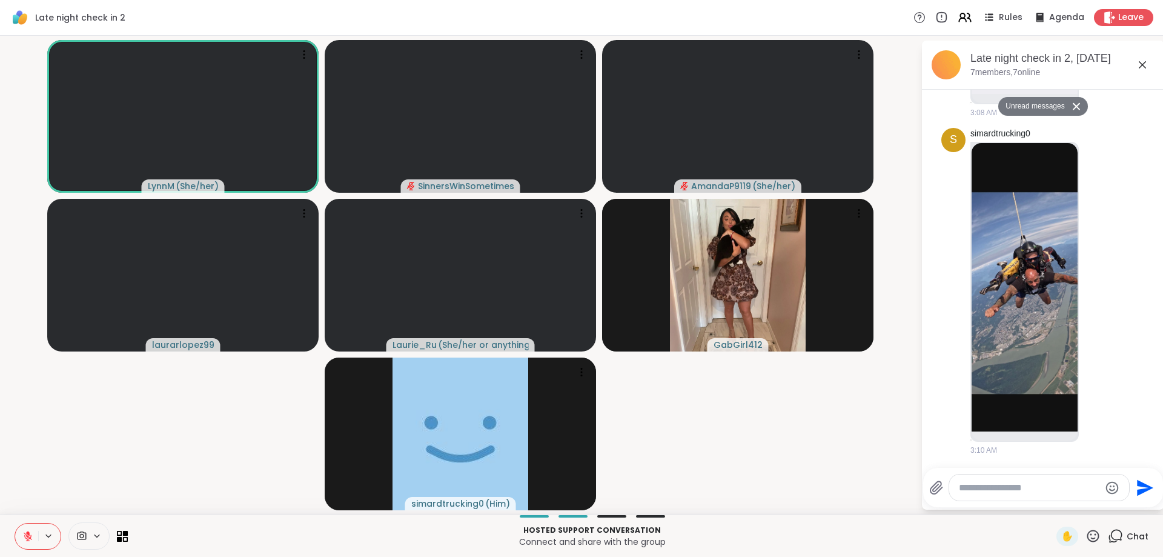
click at [43, 536] on button at bounding box center [49, 536] width 22 height 10
click at [49, 539] on icon at bounding box center [49, 536] width 10 height 10
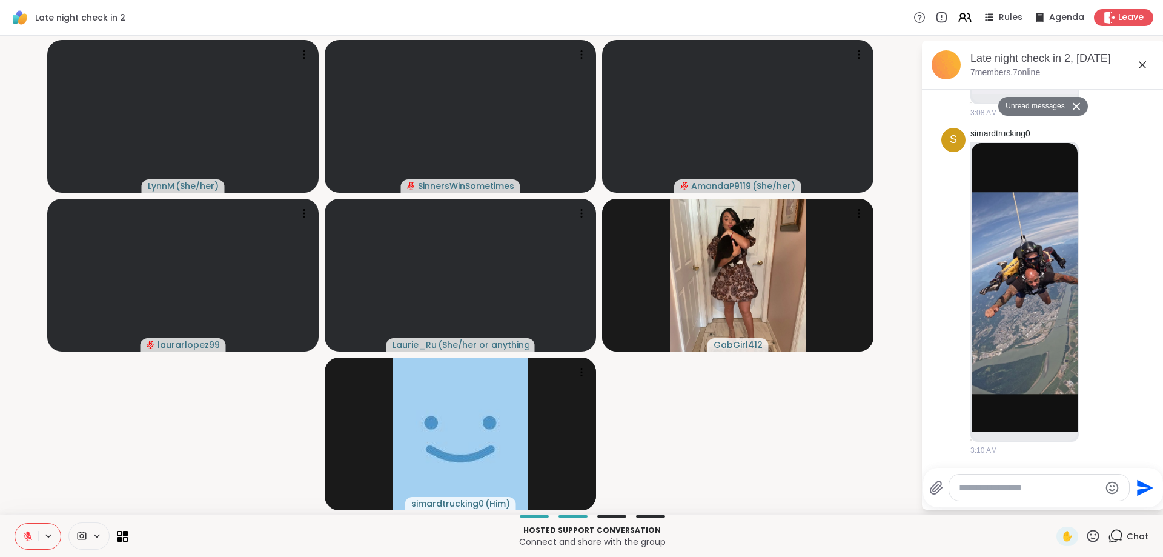
click at [26, 529] on button at bounding box center [26, 535] width 23 height 25
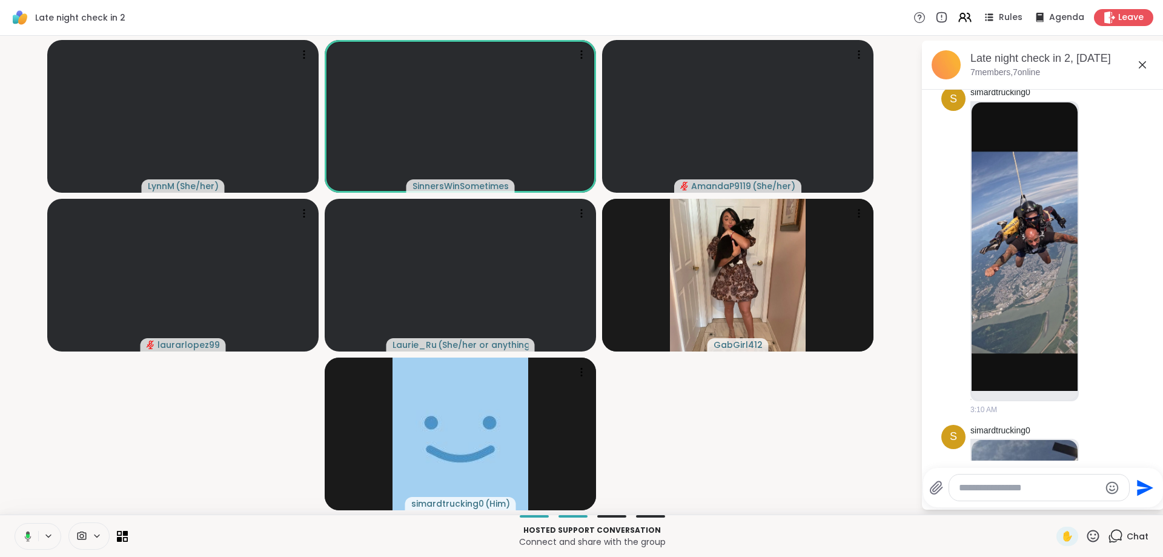
scroll to position [1056, 0]
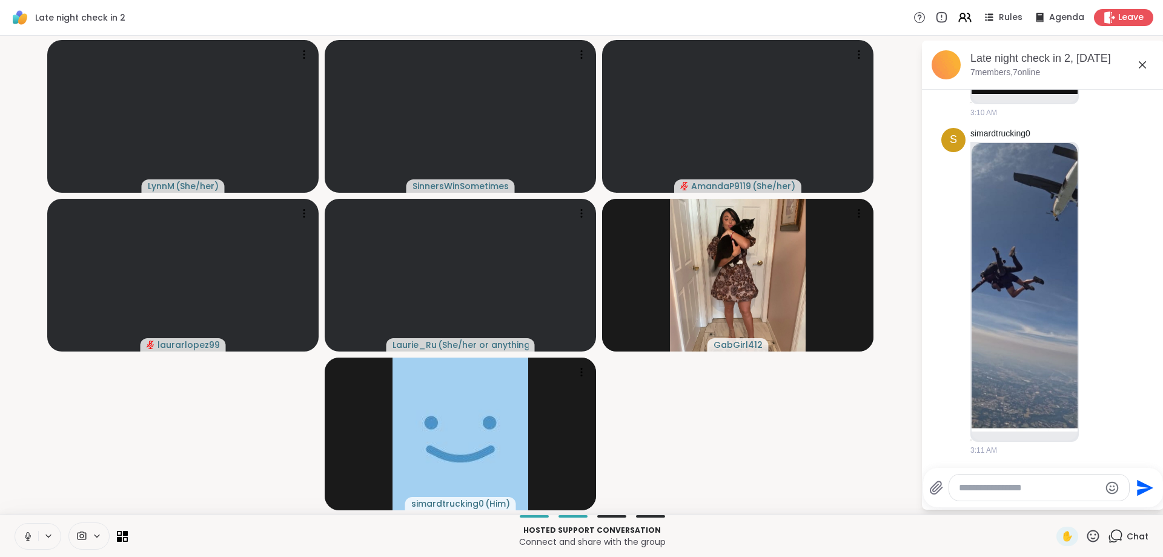
click at [29, 539] on icon at bounding box center [27, 536] width 11 height 11
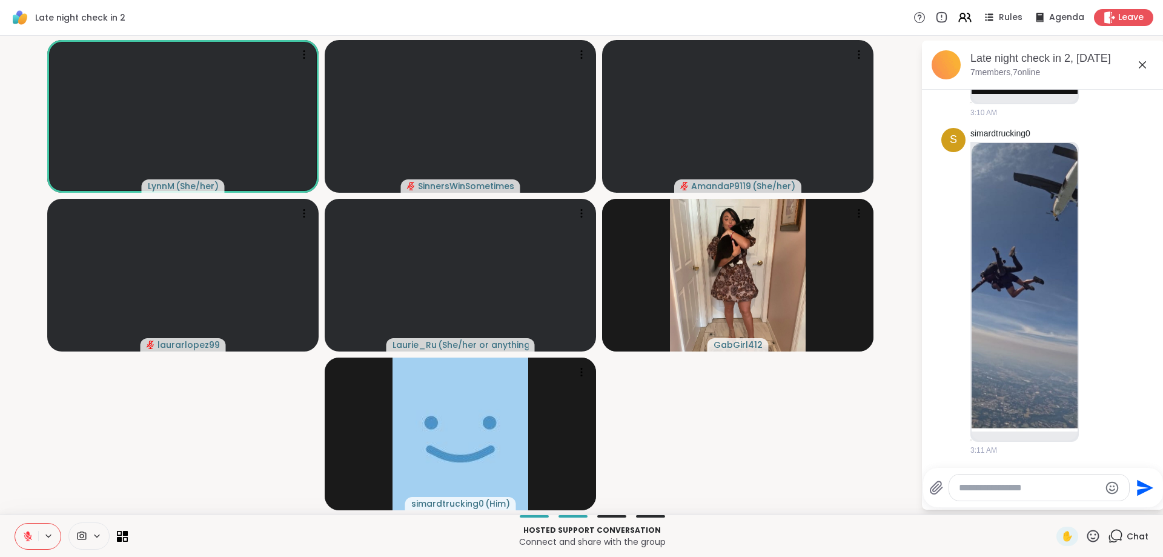
click at [1145, 68] on icon at bounding box center [1142, 65] width 15 height 15
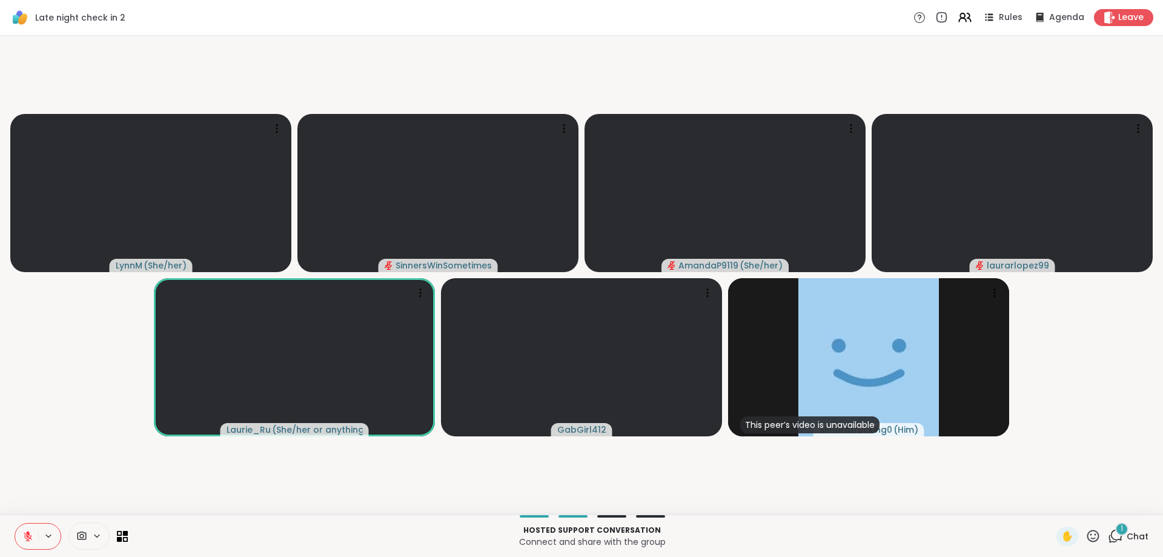
click at [39, 538] on button at bounding box center [49, 536] width 22 height 10
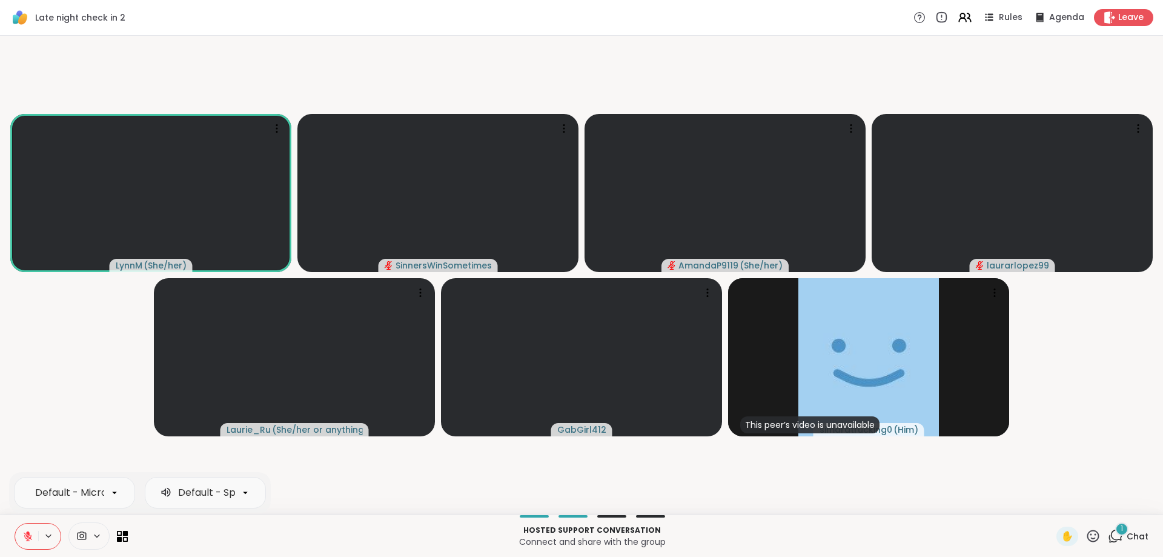
click at [50, 542] on div "Default - Microphone (2- Logi USB Headset) Default - Speakers (2- Logi USB Head…" at bounding box center [38, 536] width 47 height 27
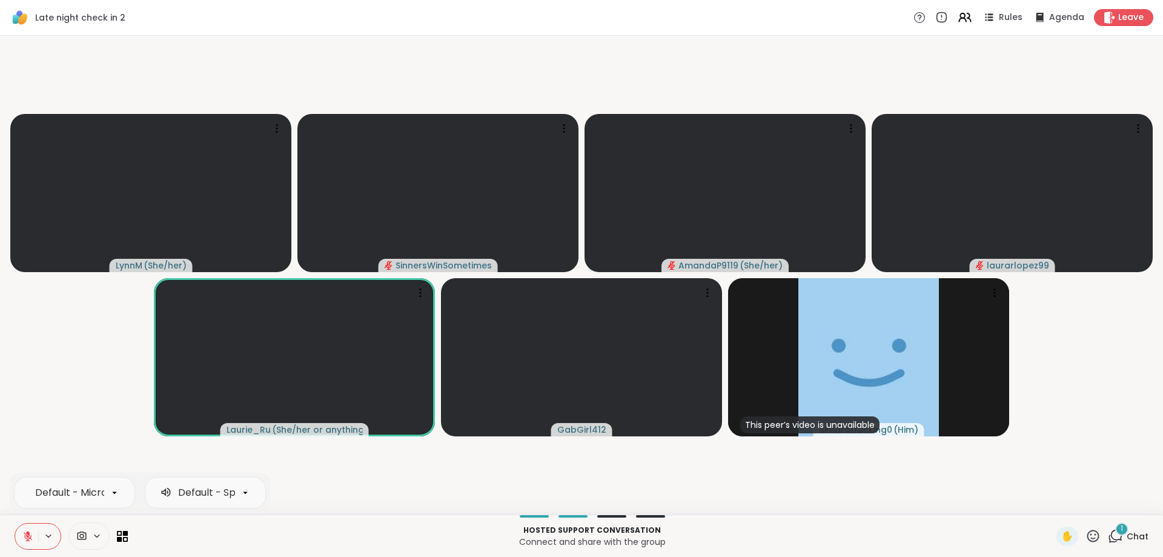
click at [22, 546] on button at bounding box center [26, 535] width 23 height 25
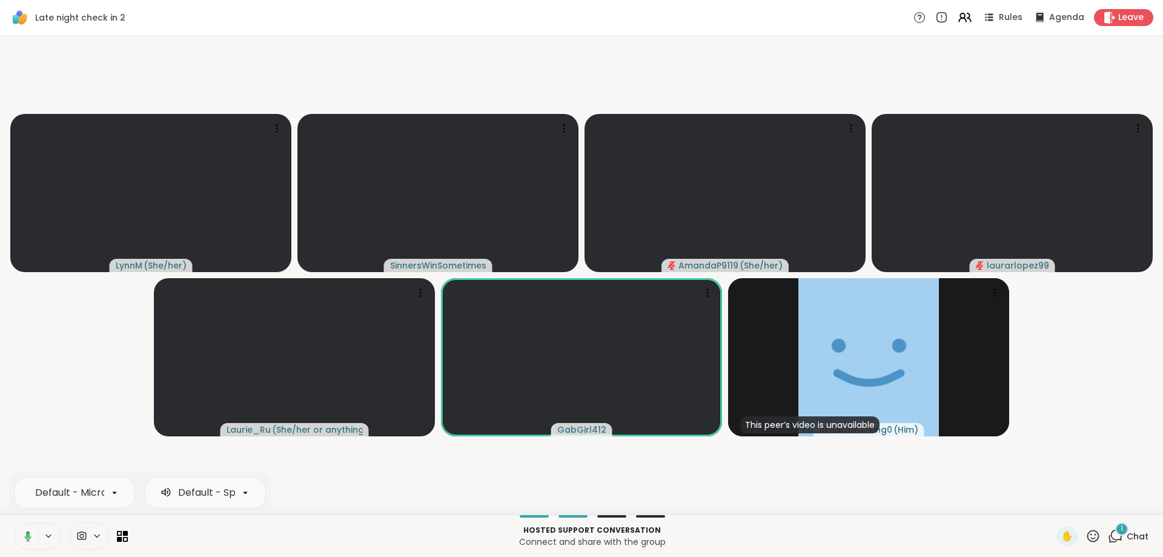
click at [39, 535] on button at bounding box center [49, 536] width 22 height 10
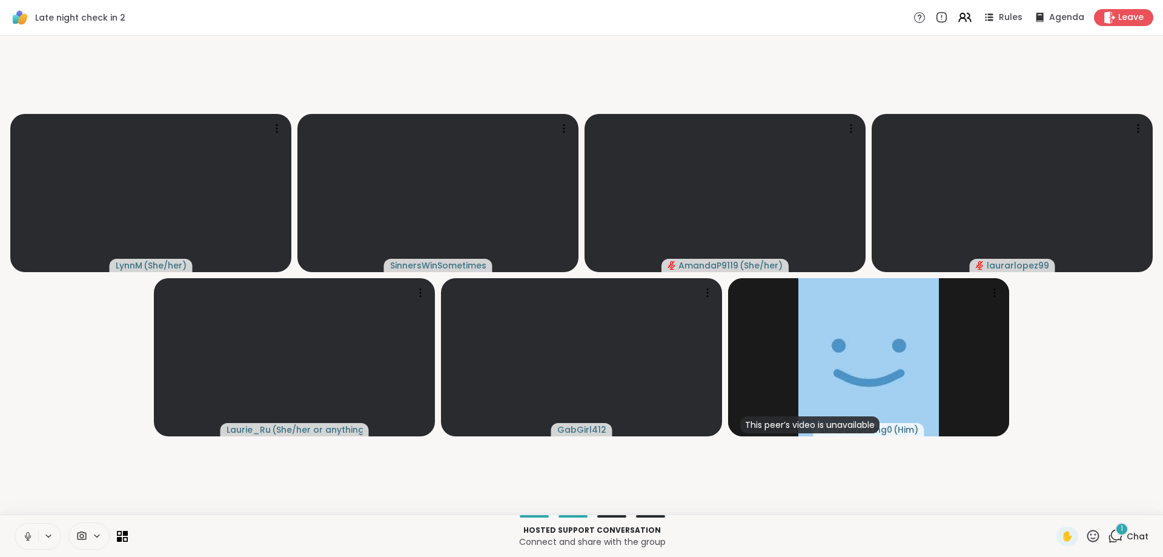
click at [42, 532] on button at bounding box center [49, 536] width 22 height 10
click at [22, 536] on icon at bounding box center [27, 536] width 11 height 11
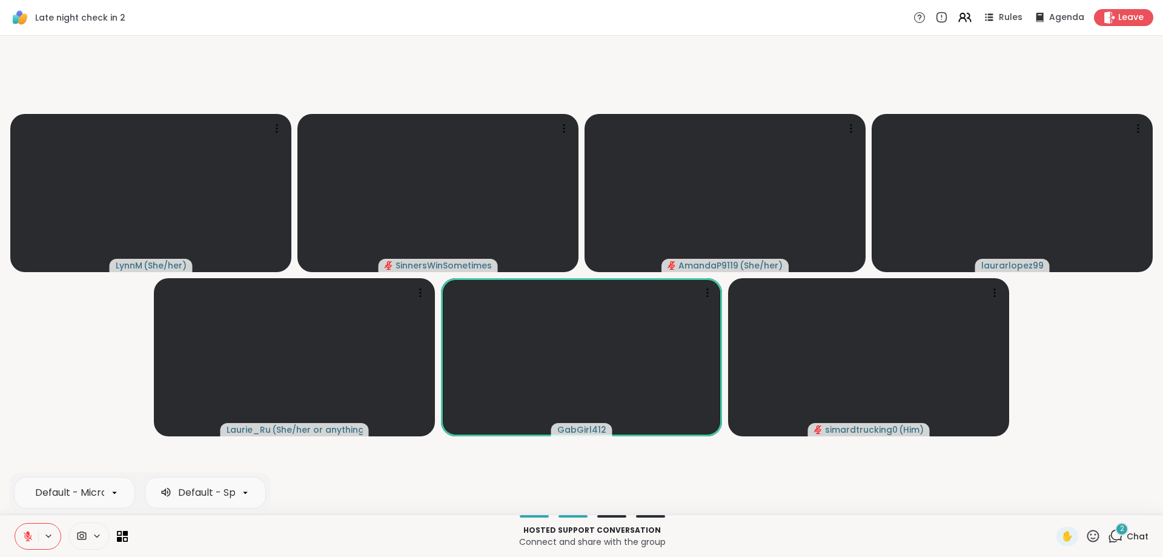
click at [32, 526] on button at bounding box center [26, 535] width 23 height 25
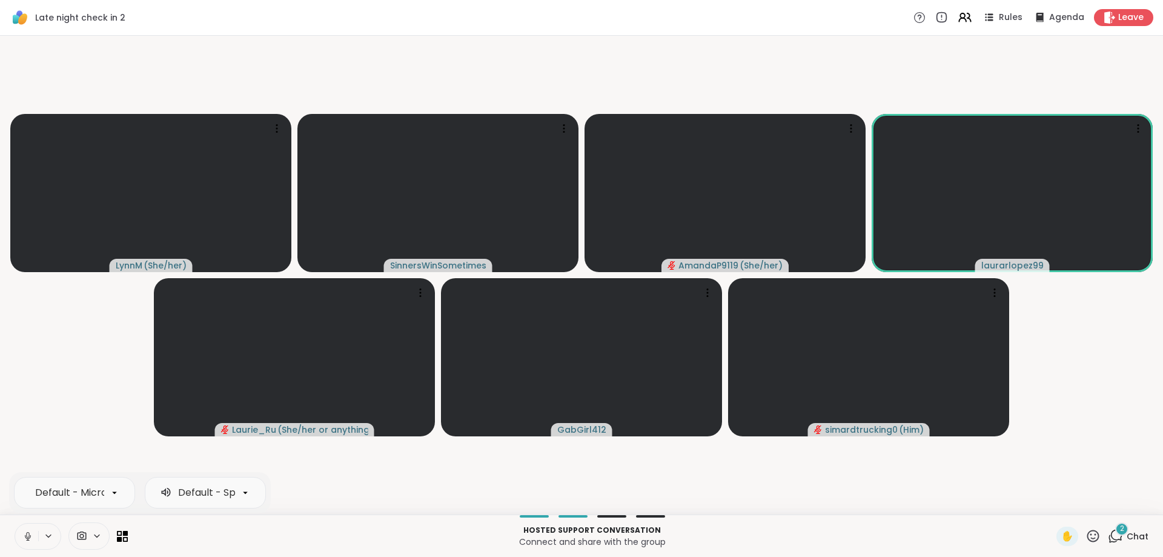
click at [29, 532] on icon at bounding box center [27, 536] width 11 height 11
click at [34, 540] on button at bounding box center [26, 535] width 23 height 25
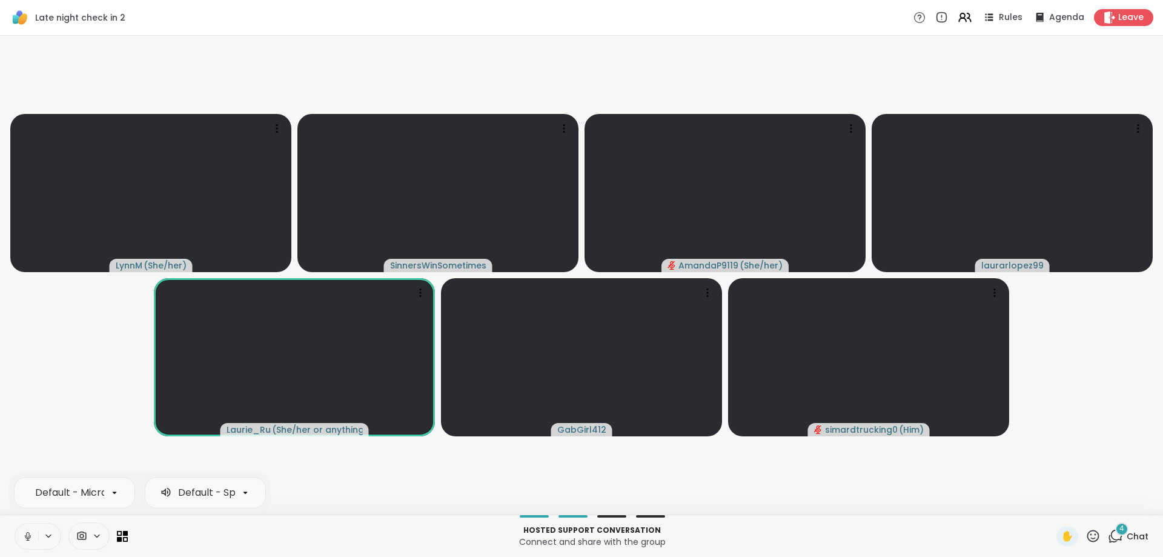
click at [24, 545] on button at bounding box center [26, 535] width 23 height 25
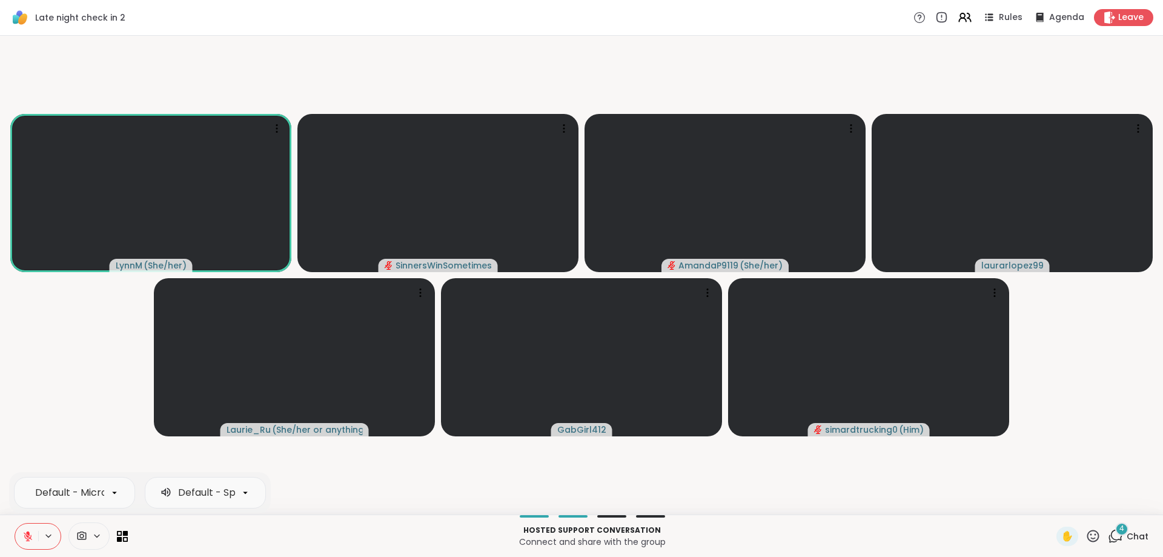
click at [50, 536] on icon at bounding box center [48, 535] width 5 height 2
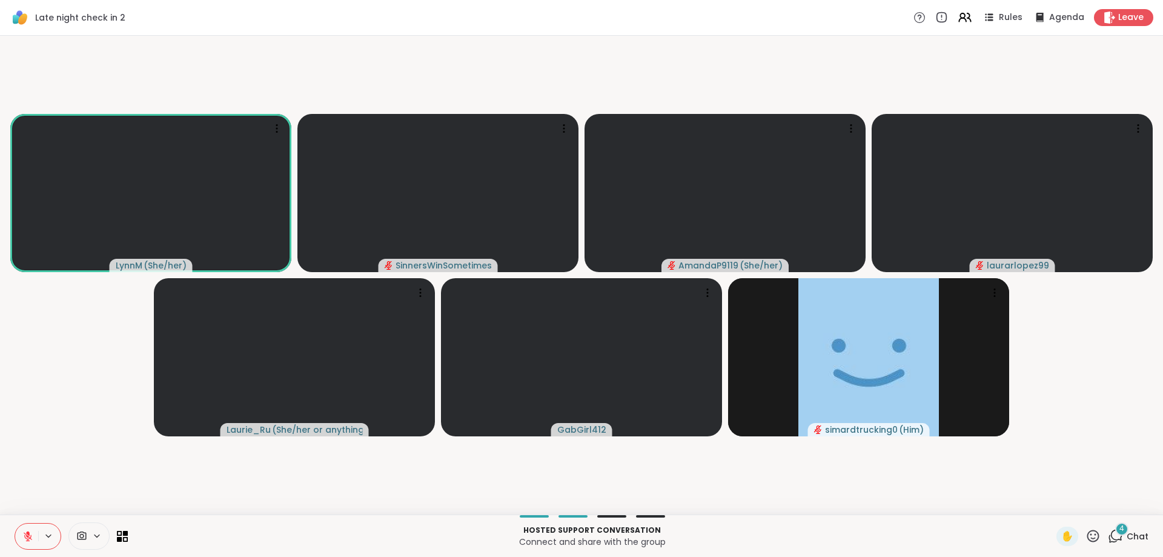
click at [28, 536] on icon at bounding box center [27, 536] width 11 height 11
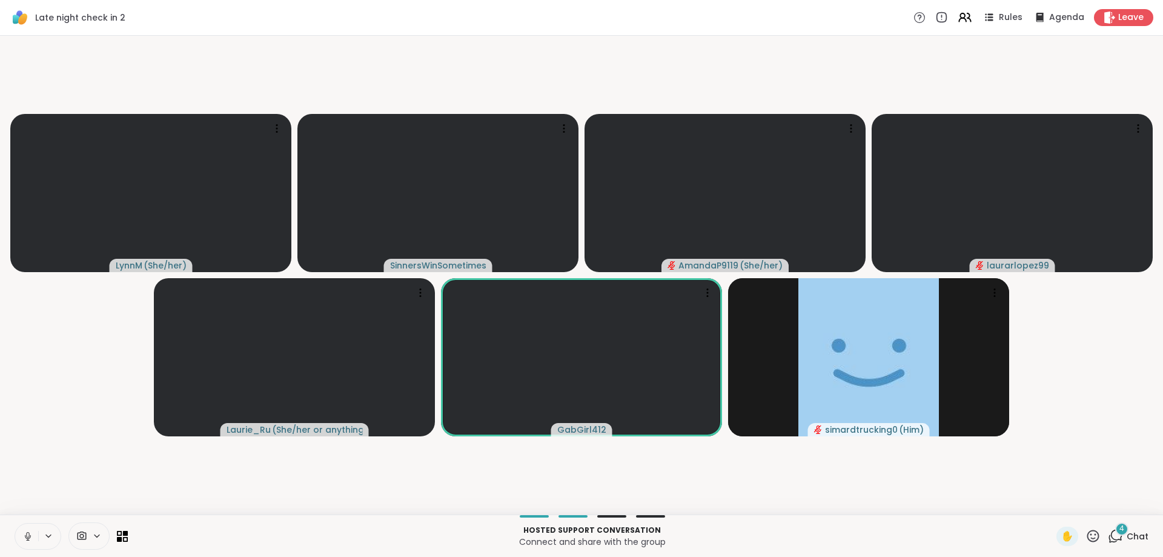
click at [28, 536] on icon at bounding box center [27, 536] width 11 height 11
click at [29, 534] on icon at bounding box center [28, 533] width 4 height 5
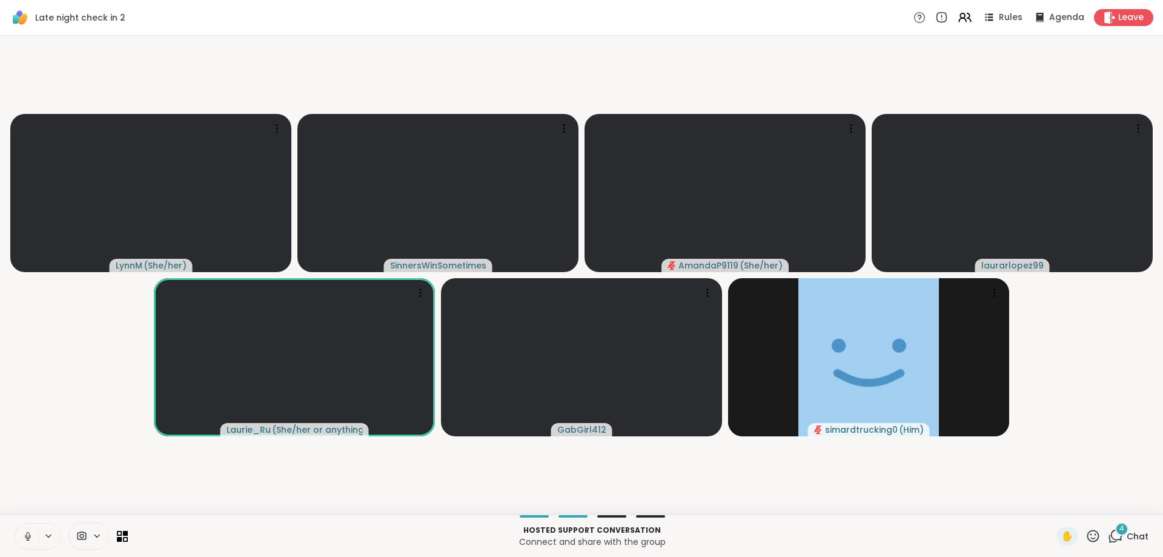
click at [45, 526] on div at bounding box center [38, 536] width 47 height 27
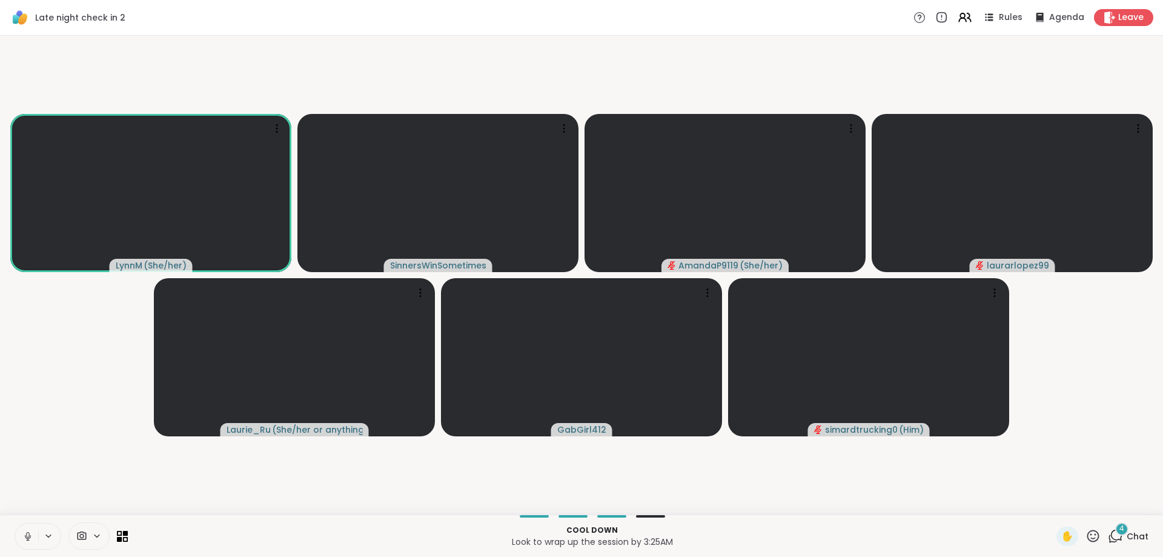
click at [33, 540] on button at bounding box center [26, 535] width 23 height 25
